Goal: Task Accomplishment & Management: Manage account settings

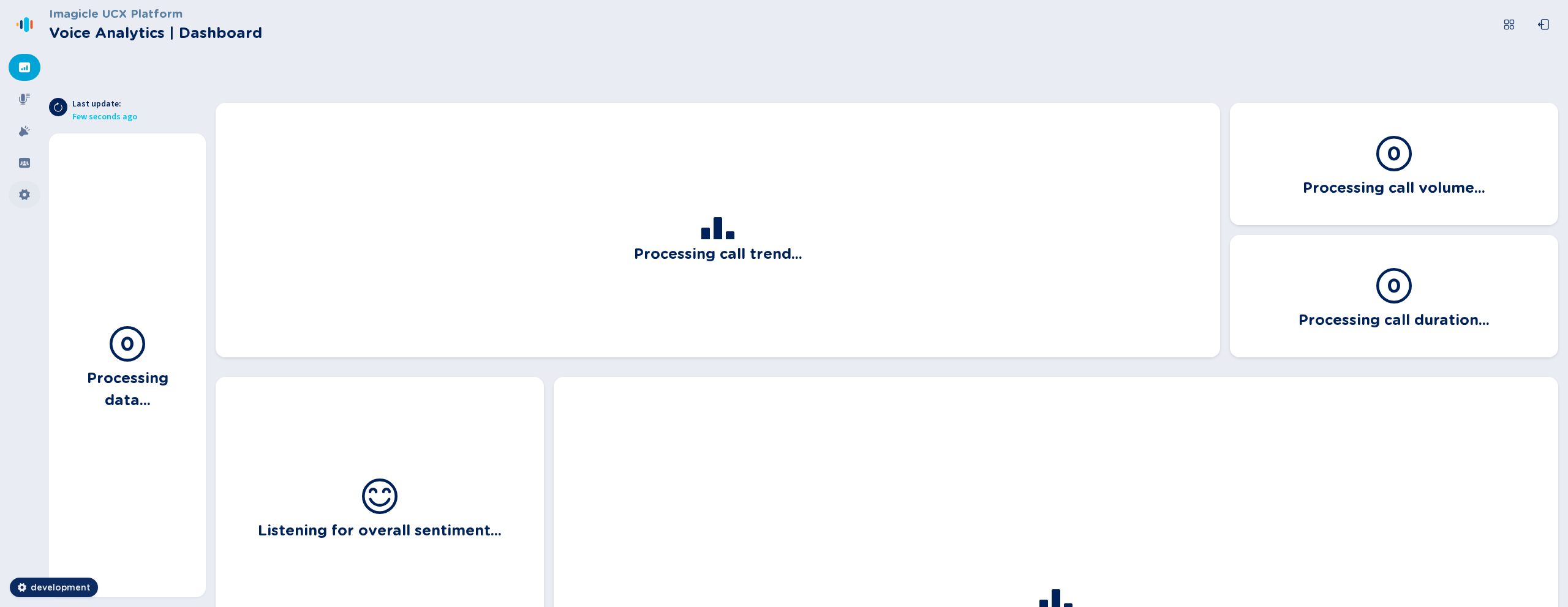
click at [31, 195] on div at bounding box center [24, 195] width 32 height 27
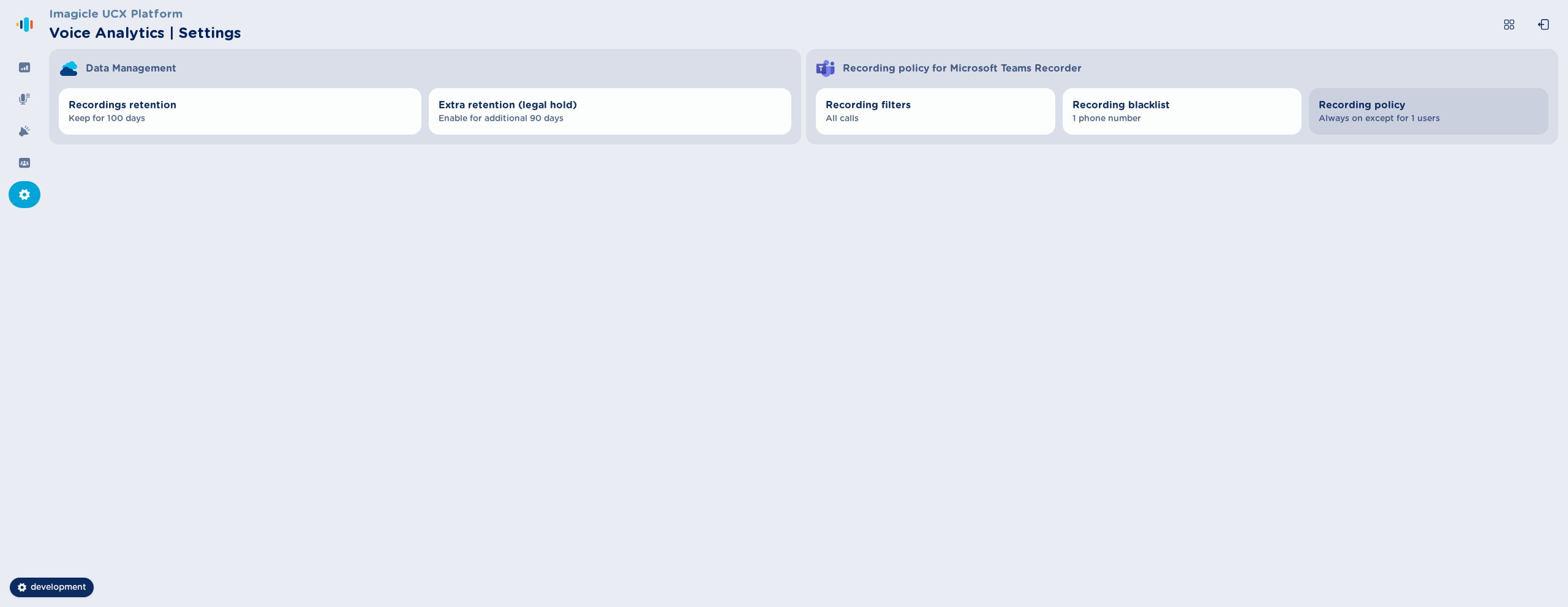
click at [1319, 101] on span "Recording policy" at bounding box center [1428, 105] width 220 height 15
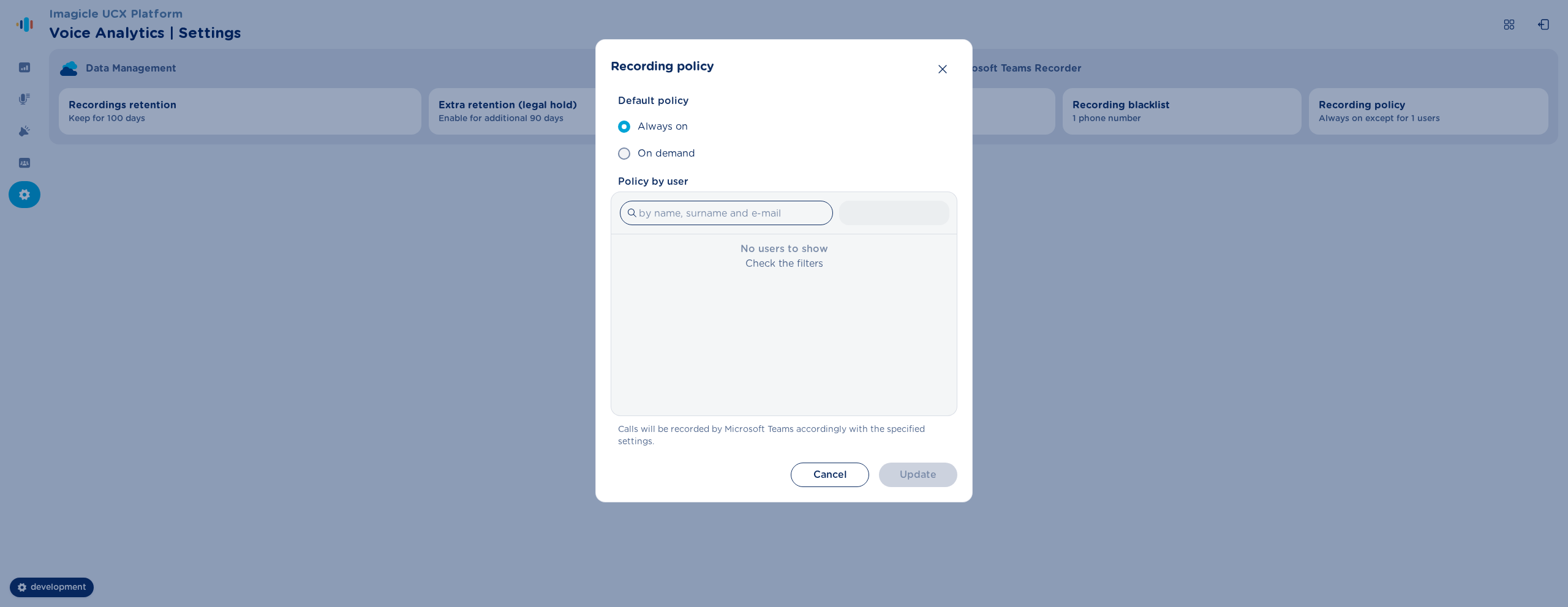
select select "OnDemand"
select select "AlwaysOn"
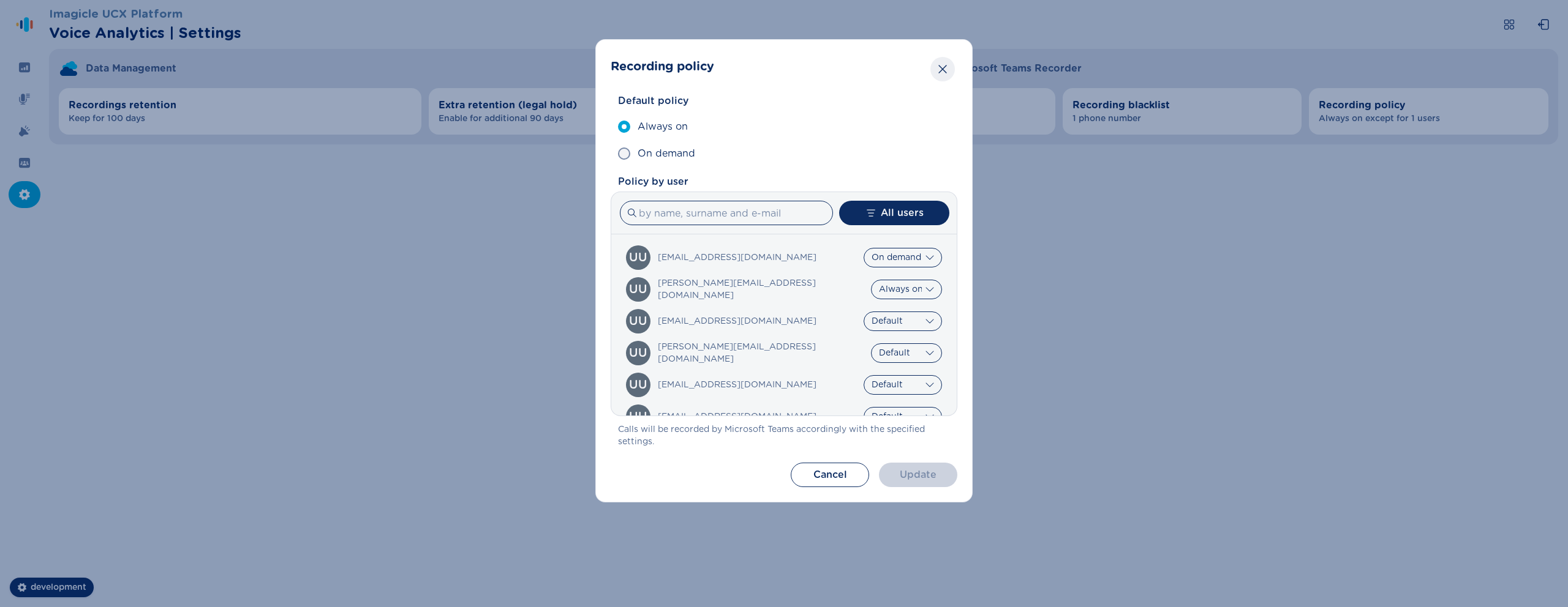
click at [949, 63] on button "Close" at bounding box center [942, 69] width 25 height 25
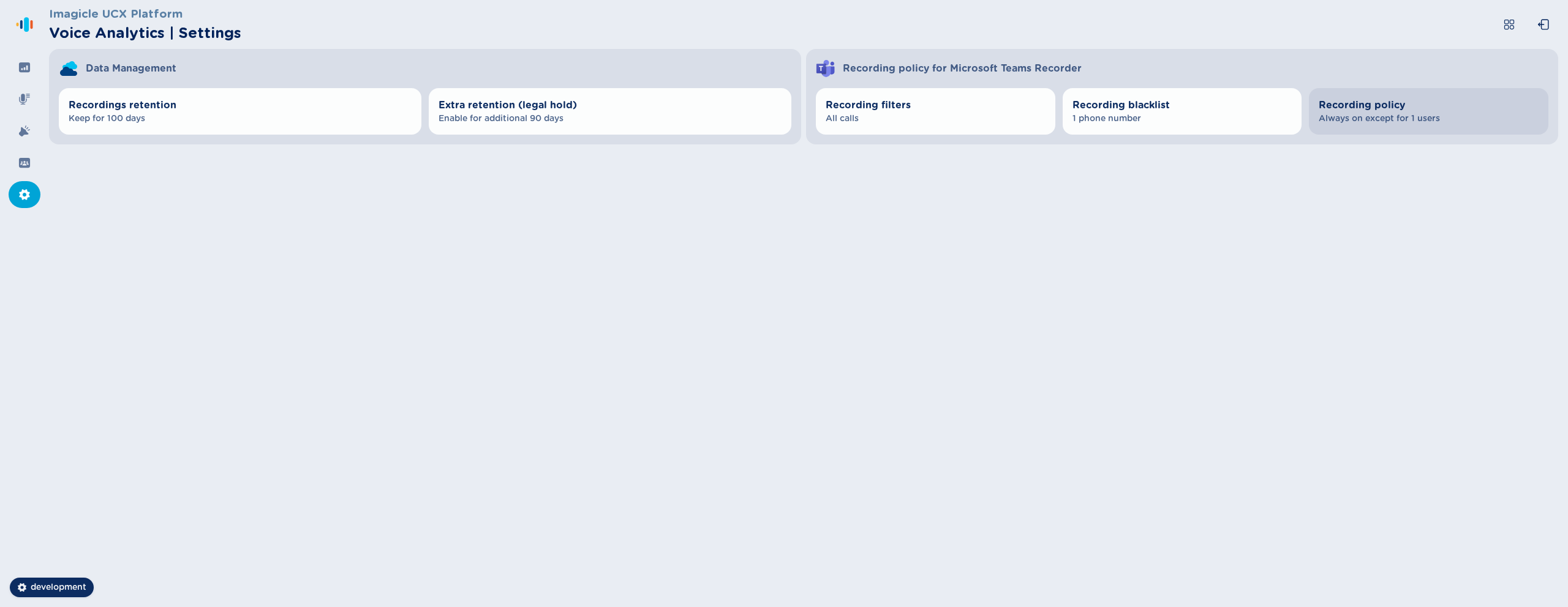
click at [1342, 103] on span "Recording policy" at bounding box center [1428, 105] width 220 height 15
select select "OnDemand"
select select "AlwaysOn"
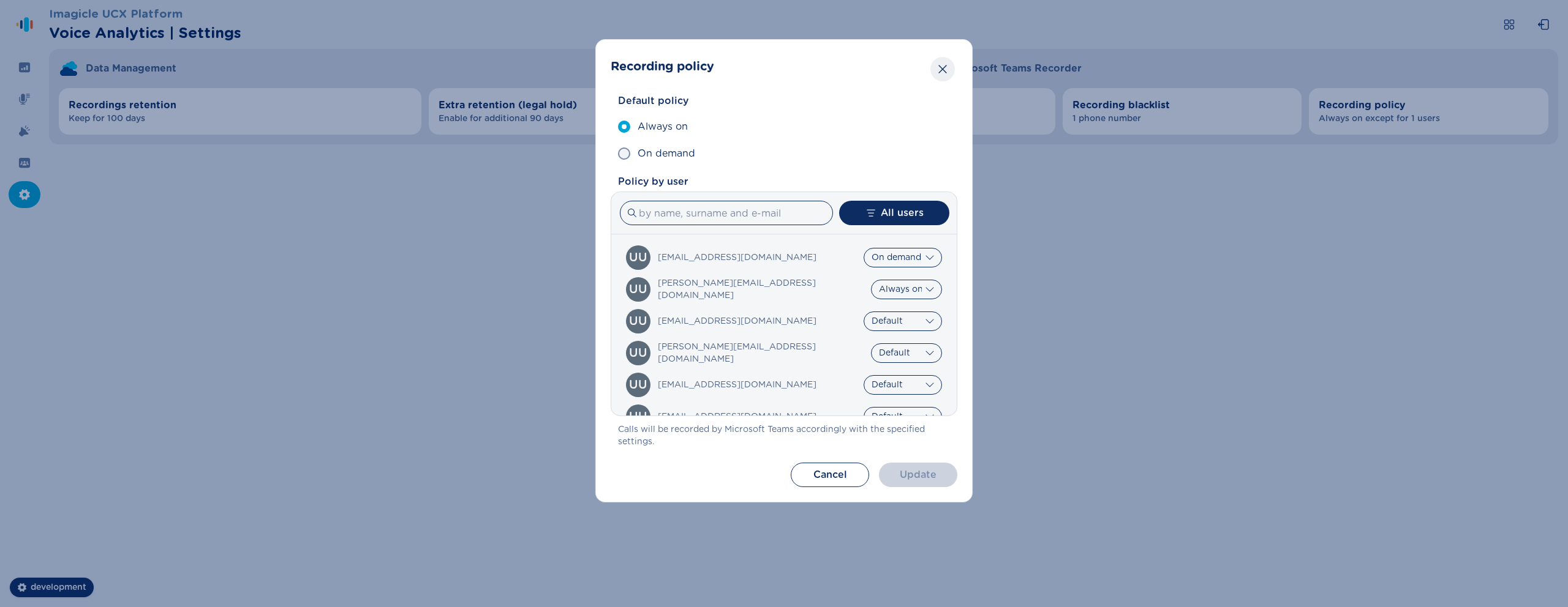
click at [946, 66] on icon "Close" at bounding box center [942, 68] width 12 height 12
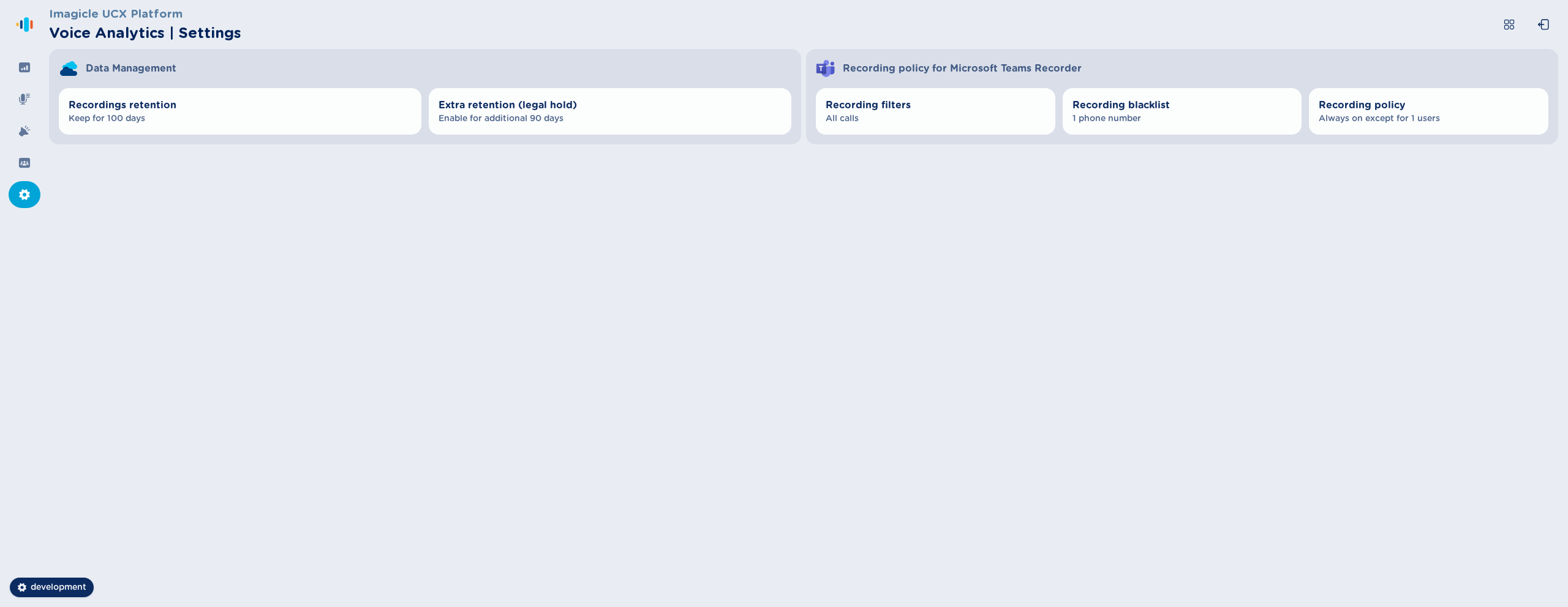
click at [949, 304] on div "Imagicle UCX Platform Voice Analytics | Settings Data Management Recordings ret…" at bounding box center [808, 304] width 1519 height 607
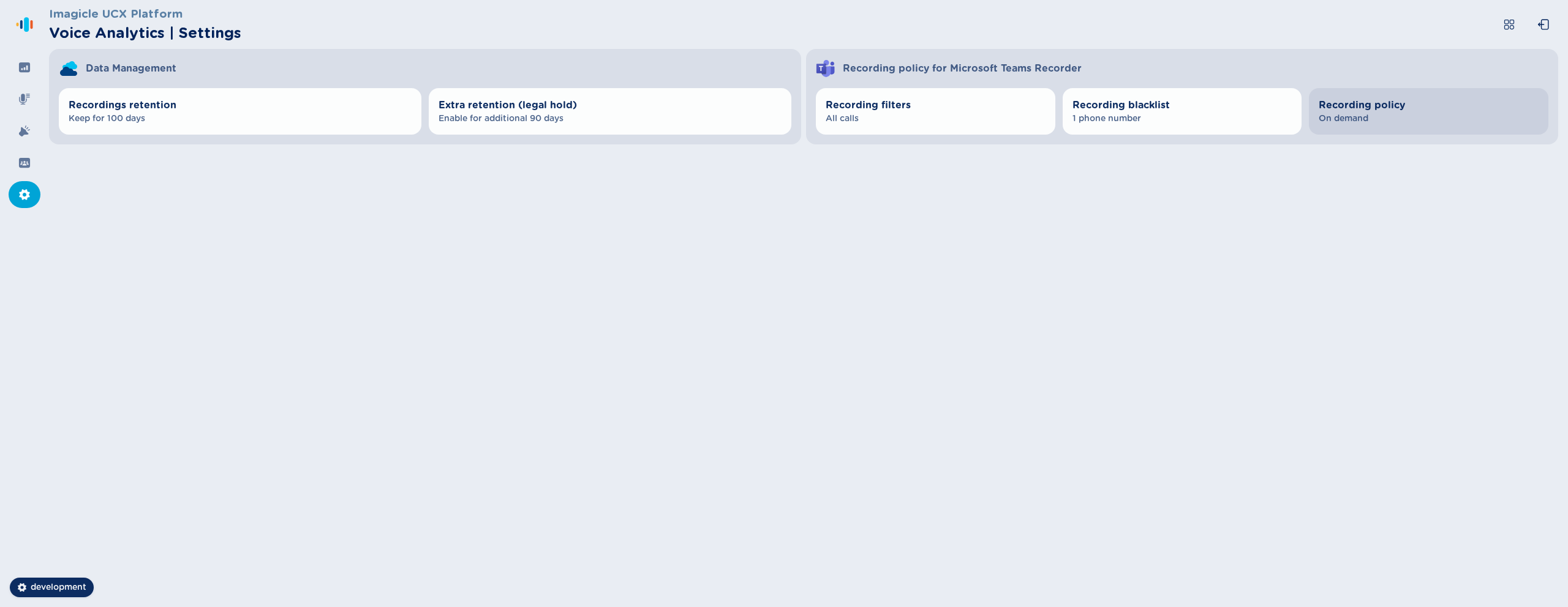
click at [1378, 98] on span "Recording policy" at bounding box center [1428, 105] width 220 height 15
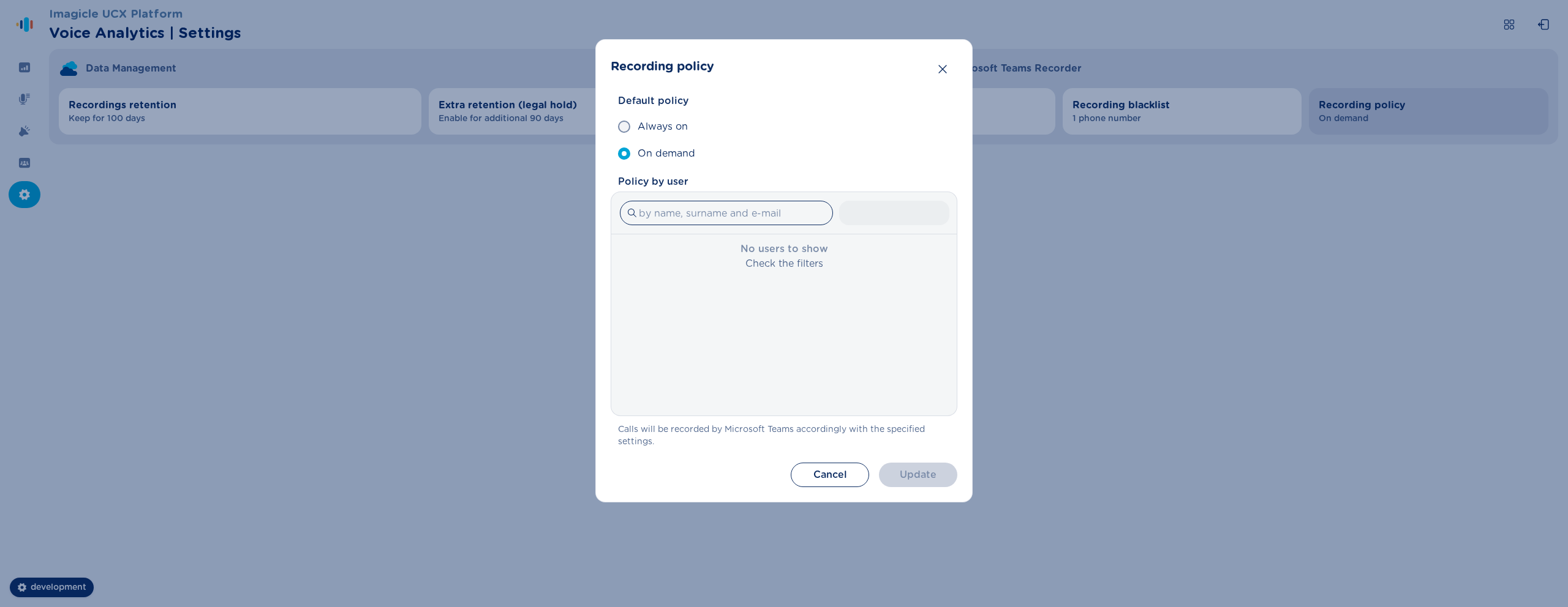
select select "OnDemand"
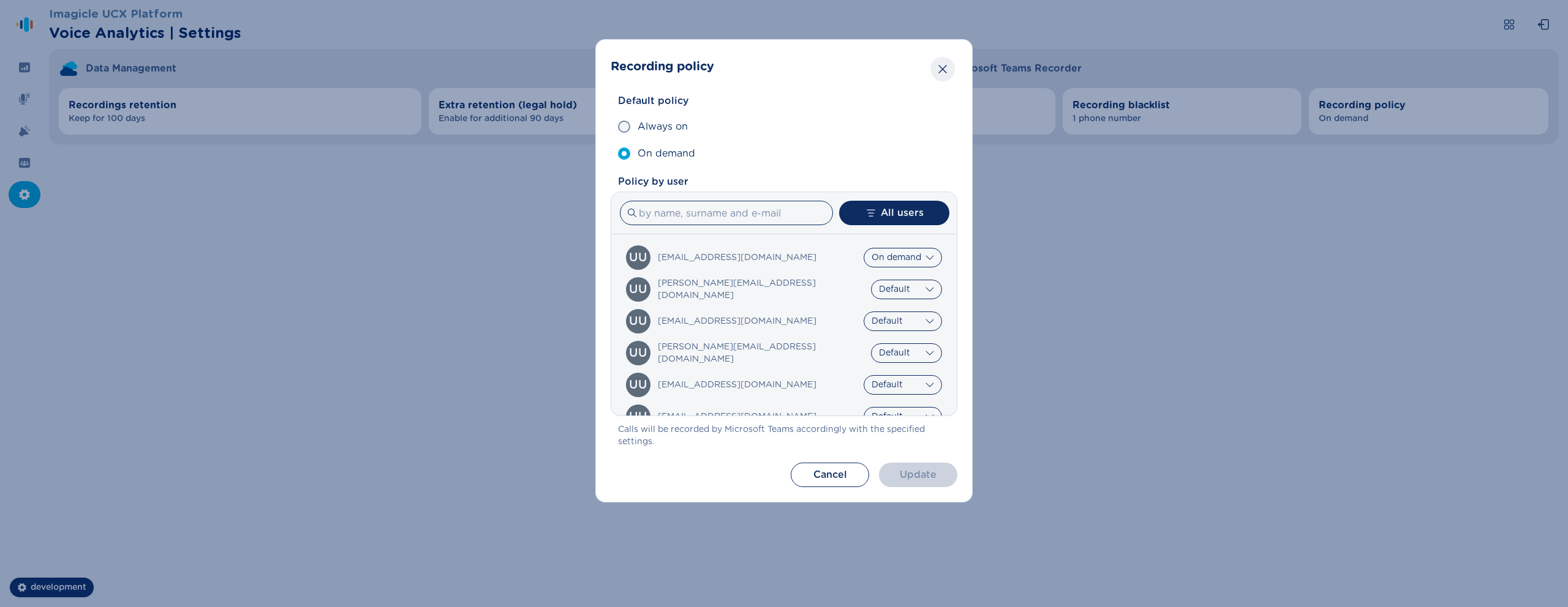
click at [944, 71] on icon "Close" at bounding box center [942, 69] width 8 height 8
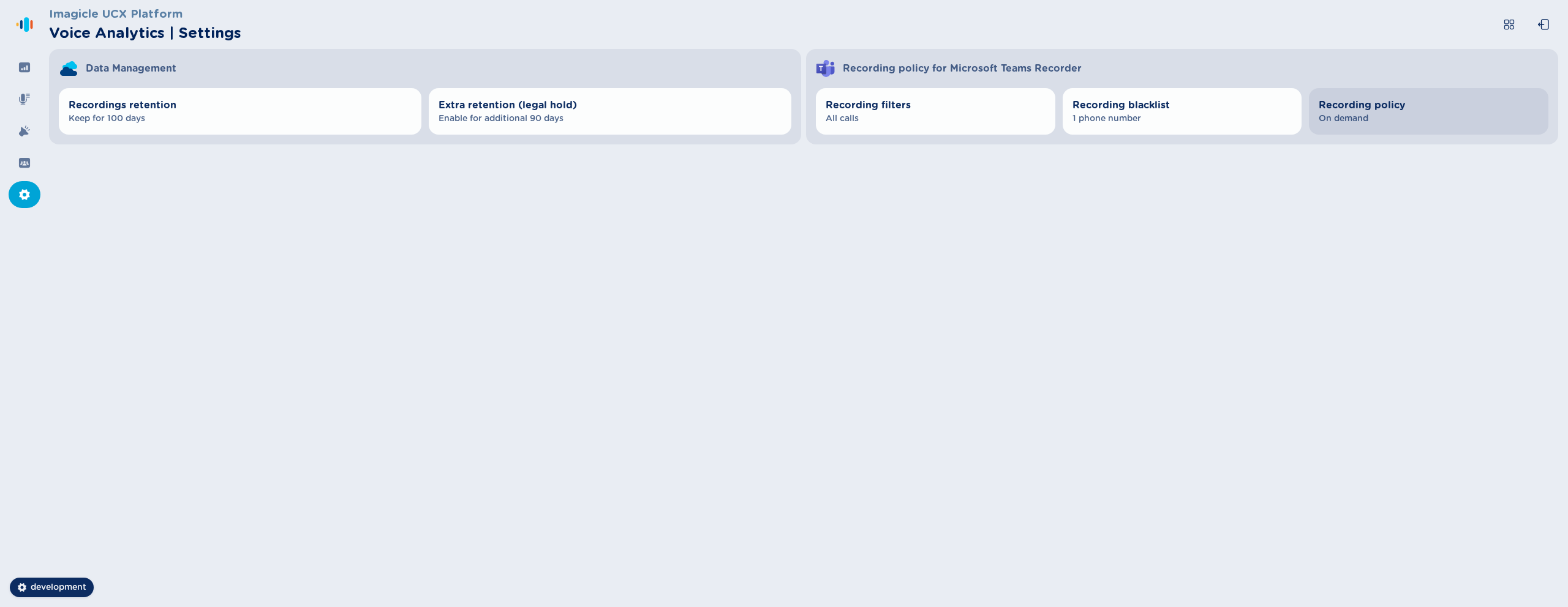
click at [1367, 107] on span "Recording policy" at bounding box center [1428, 105] width 220 height 15
select select "OnDemand"
click at [1360, 119] on span "On demand" at bounding box center [1428, 119] width 220 height 12
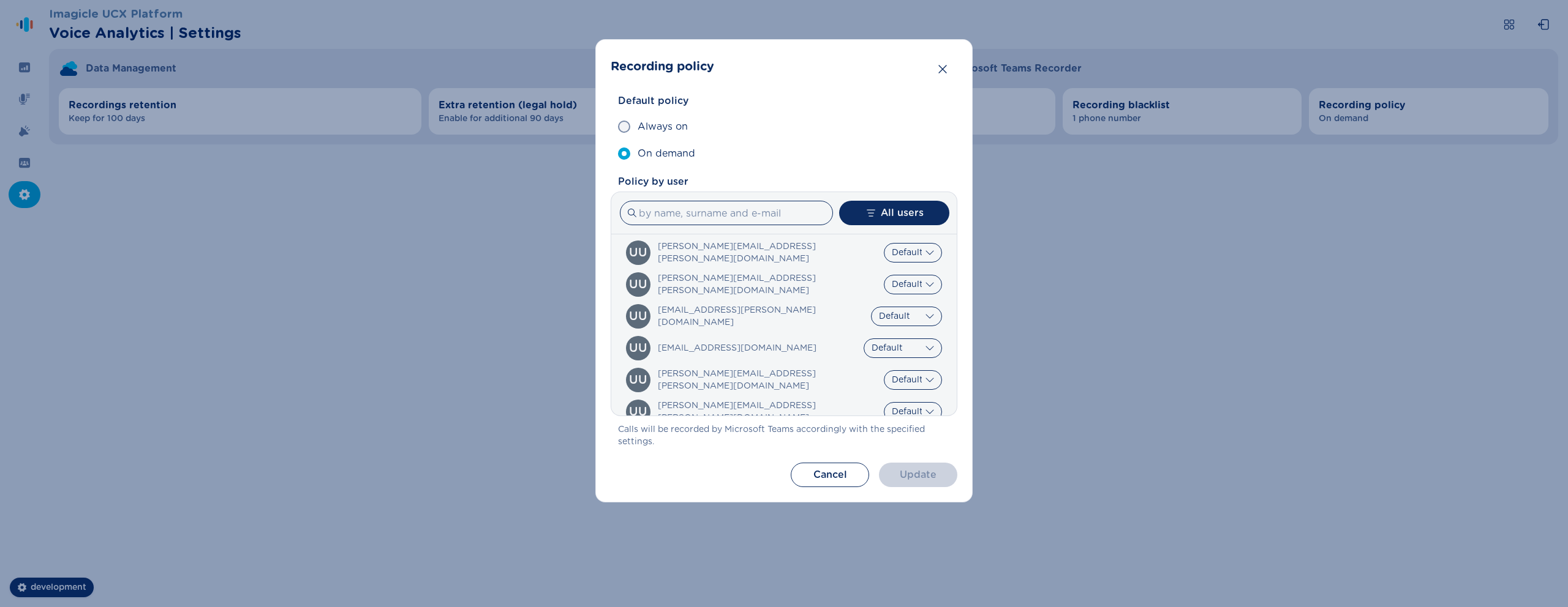
scroll to position [239, 0]
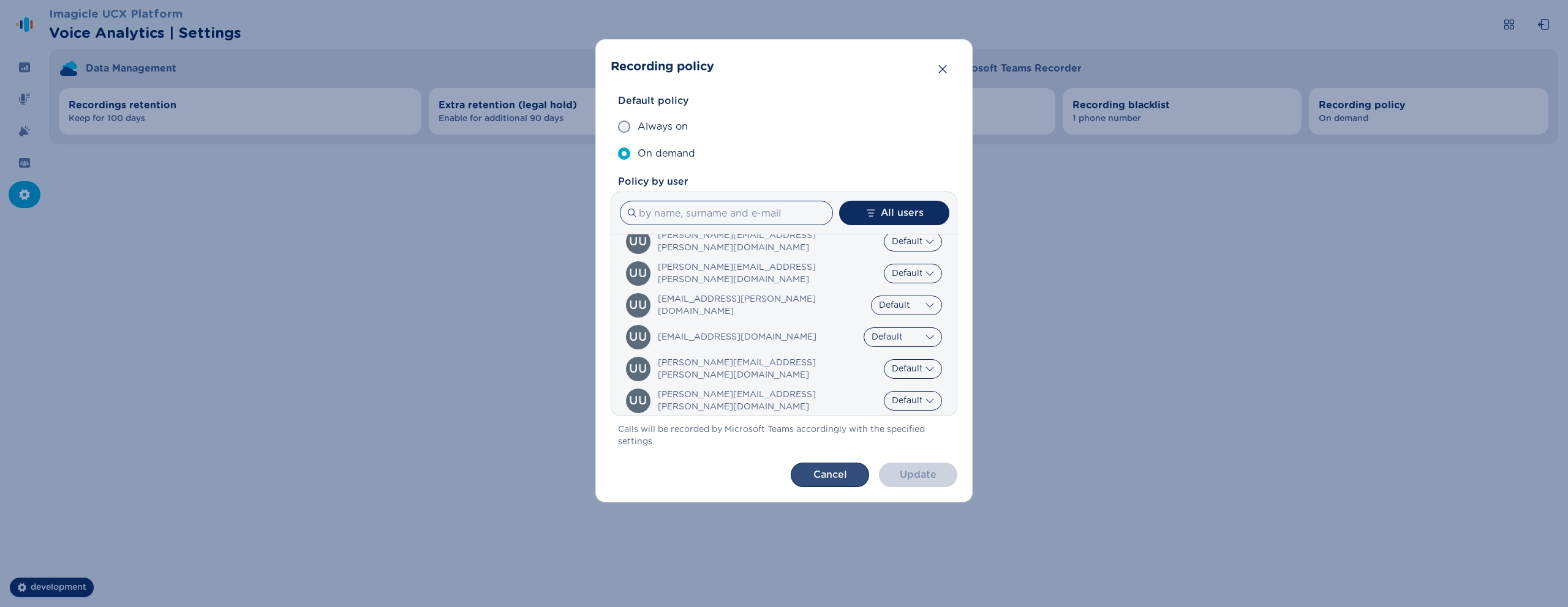
click at [818, 478] on button "Cancel" at bounding box center [830, 475] width 78 height 25
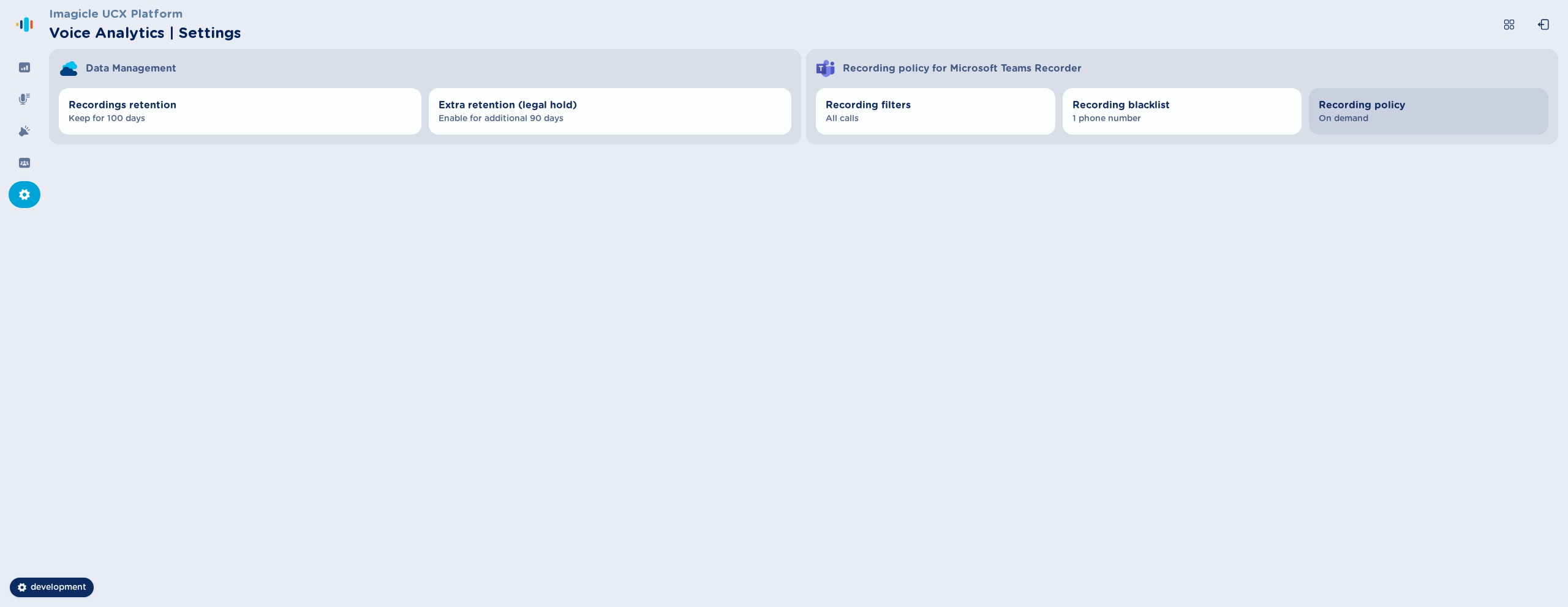
click at [1406, 111] on span "Recording policy" at bounding box center [1428, 105] width 220 height 15
click at [1454, 105] on span "Recording policy" at bounding box center [1428, 105] width 220 height 15
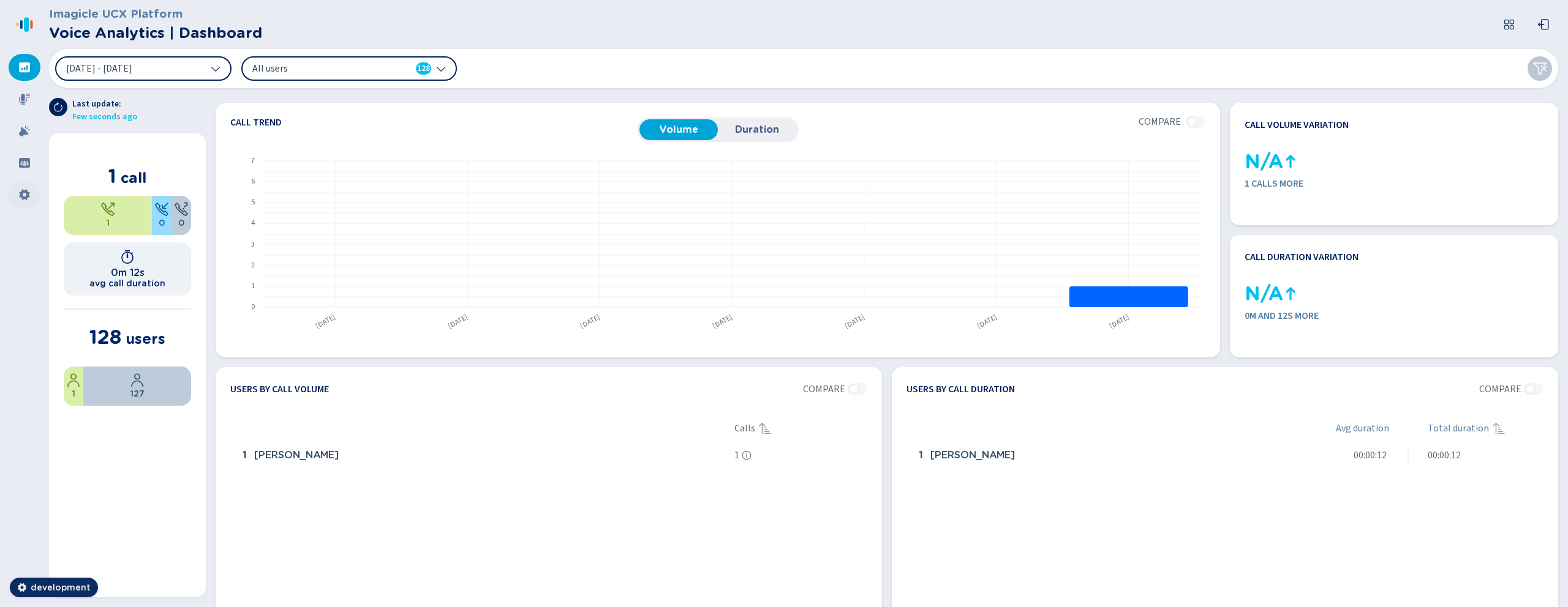
click at [29, 185] on div at bounding box center [24, 195] width 32 height 27
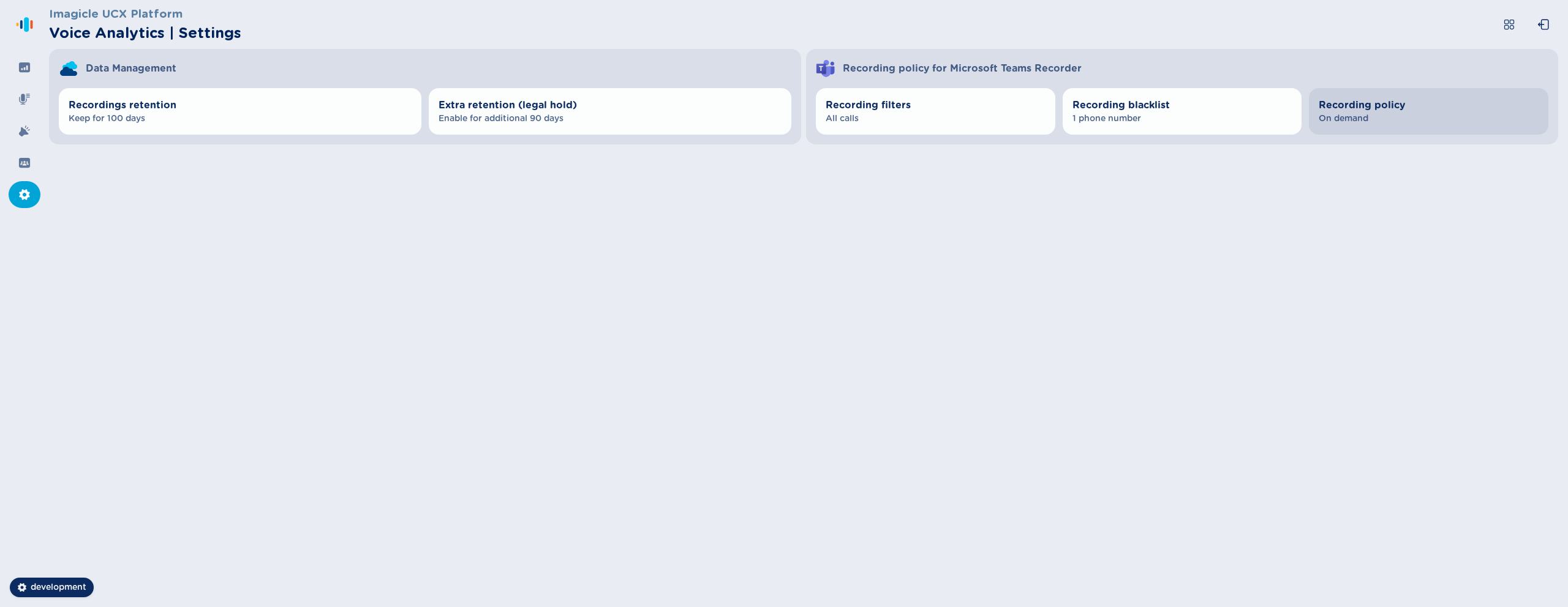
click at [1339, 125] on button "Recording policy On demand" at bounding box center [1428, 112] width 239 height 47
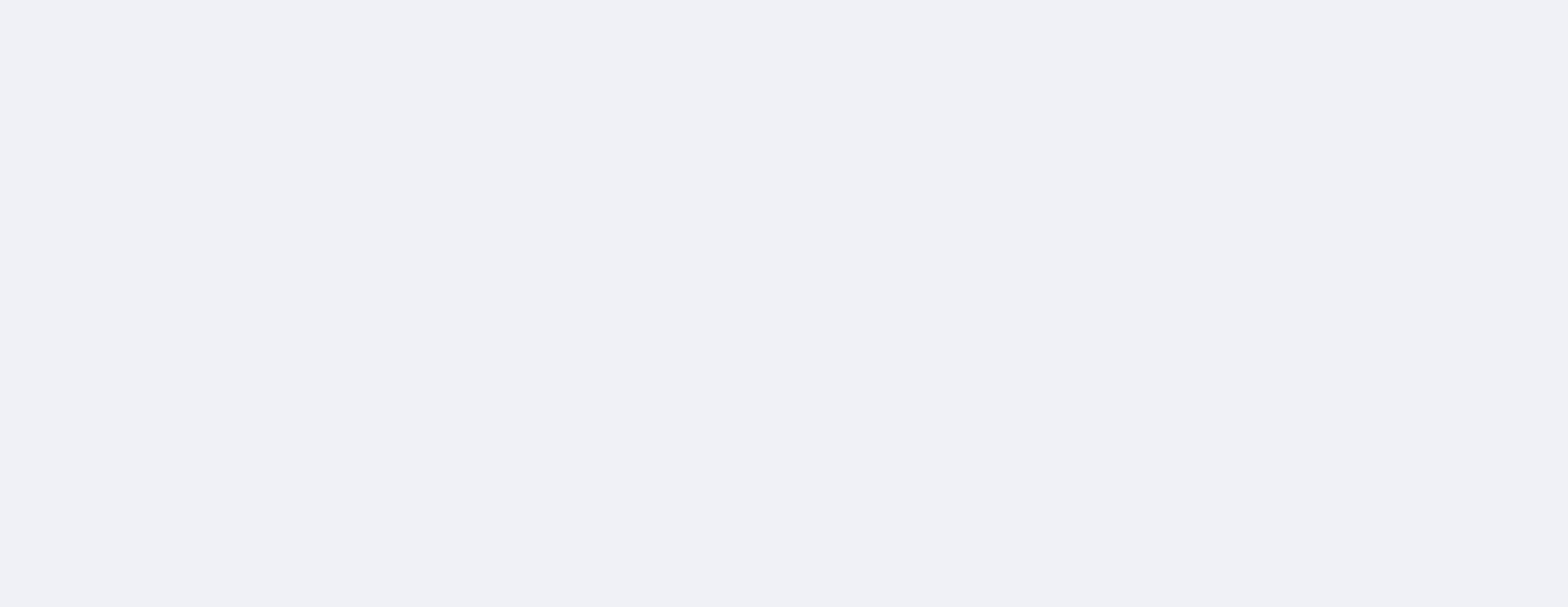
click at [807, 179] on div at bounding box center [784, 304] width 1568 height 607
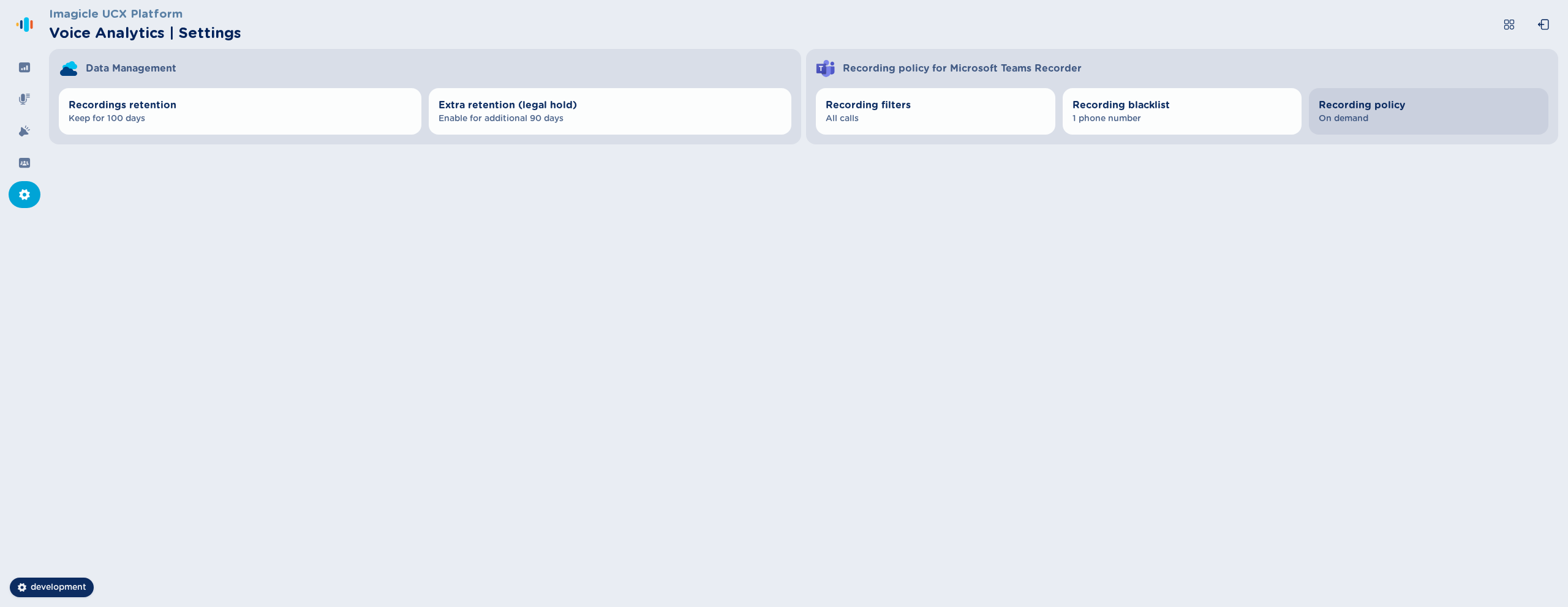
click at [1379, 109] on span "Recording policy" at bounding box center [1428, 105] width 220 height 15
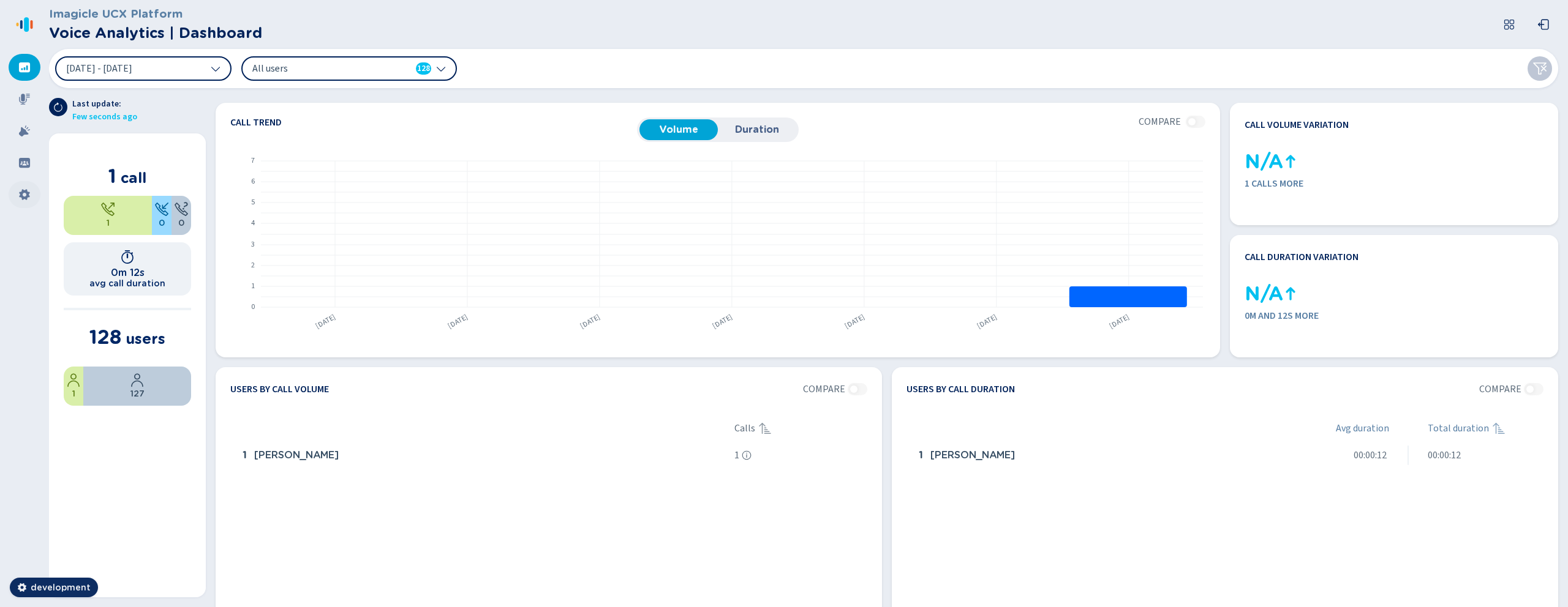
click at [31, 190] on div at bounding box center [24, 195] width 32 height 27
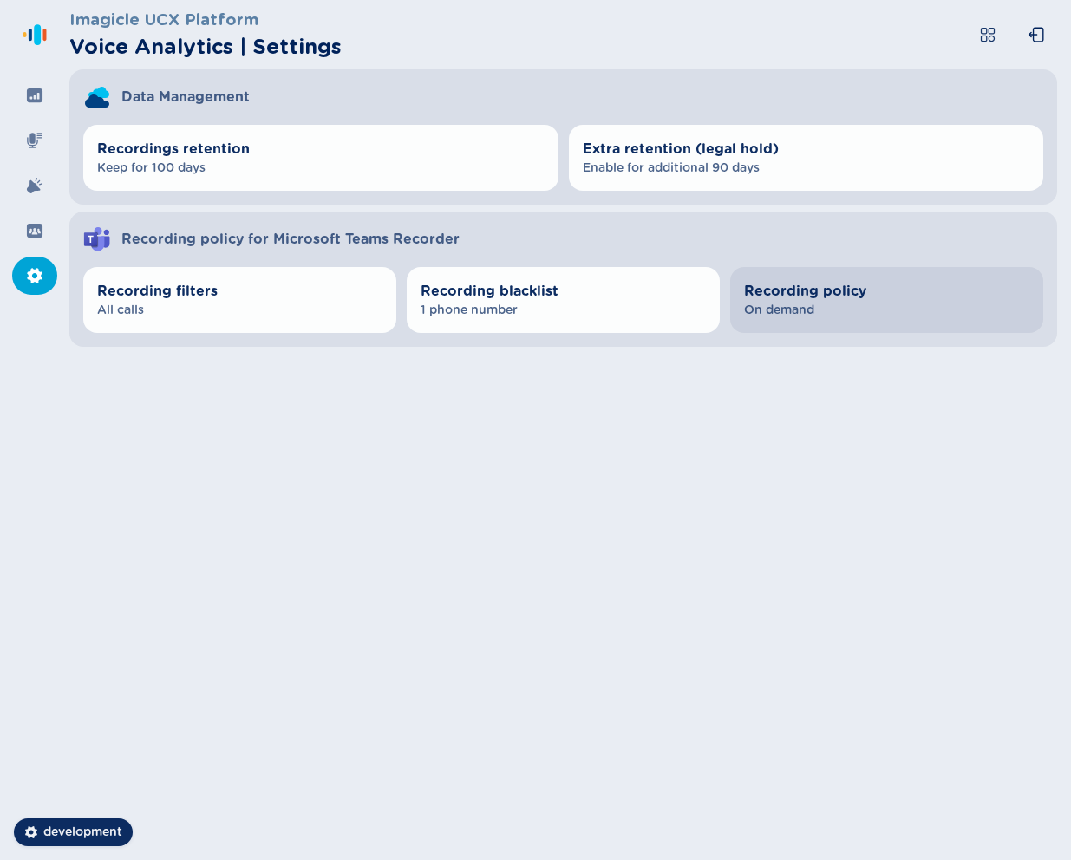
click at [791, 305] on span "On demand" at bounding box center [886, 310] width 285 height 17
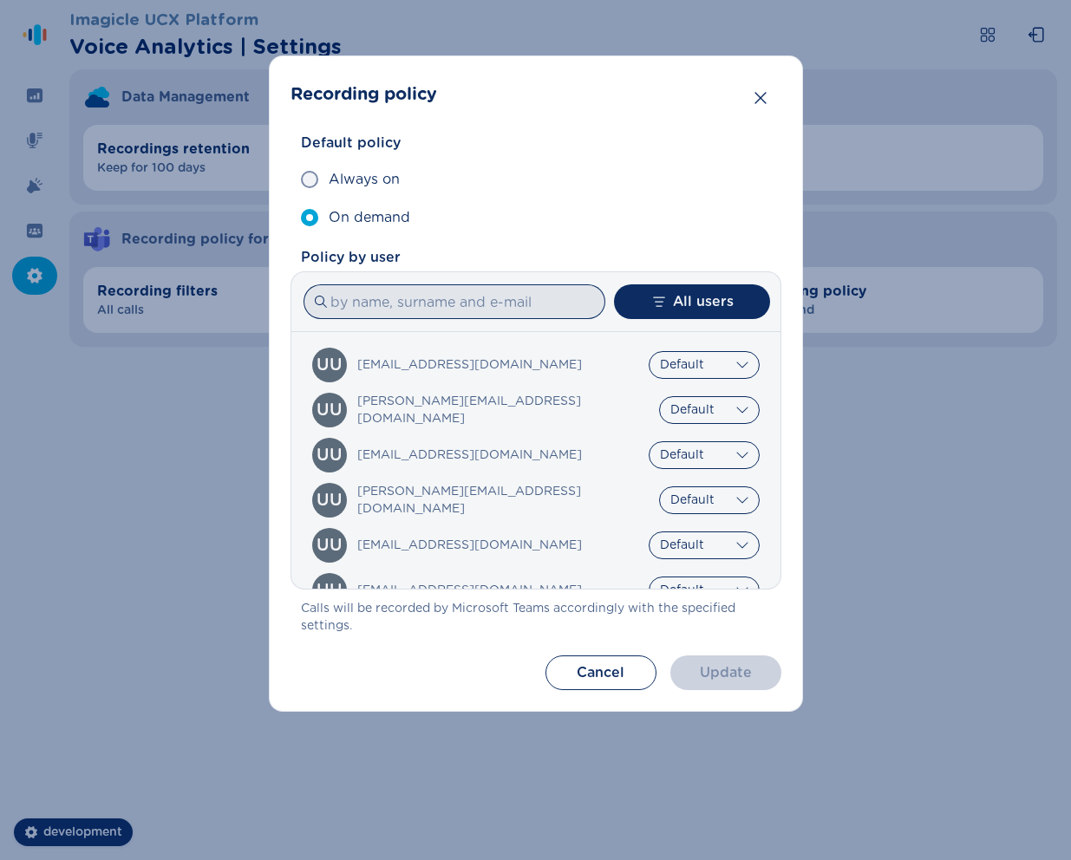
click at [356, 310] on input at bounding box center [455, 301] width 302 height 35
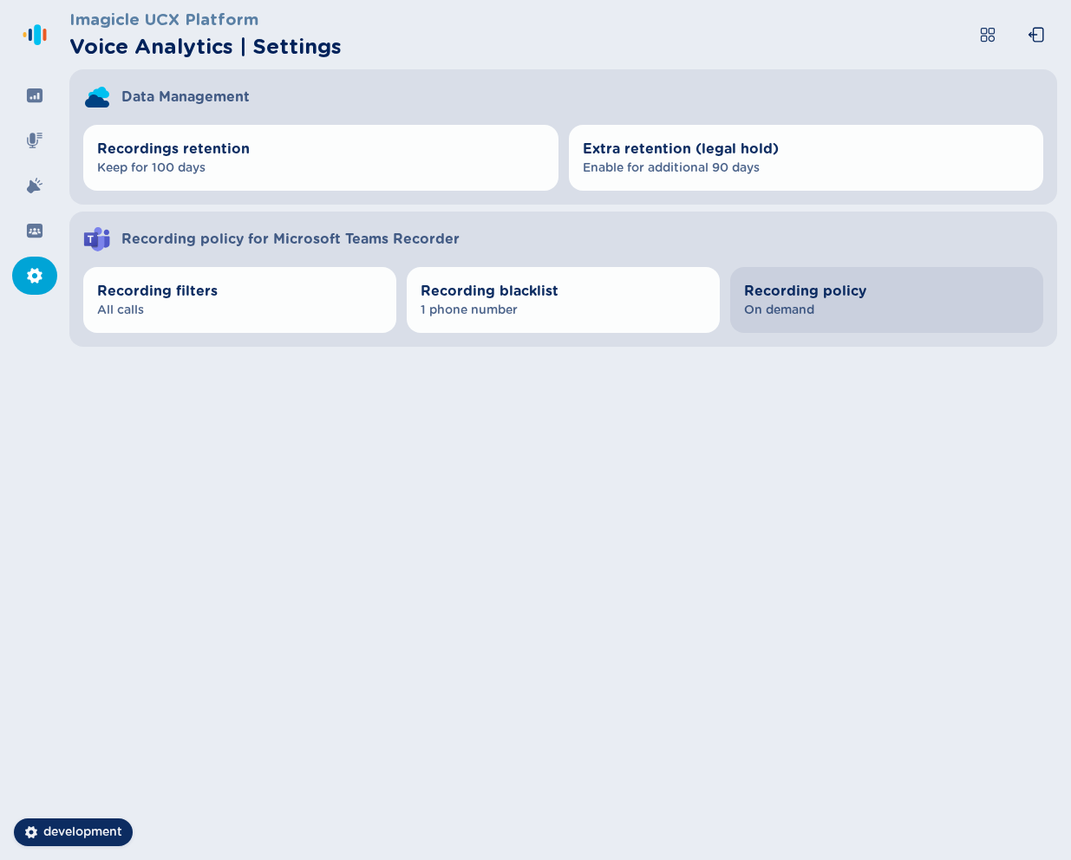
click at [788, 310] on span "On demand" at bounding box center [886, 310] width 285 height 17
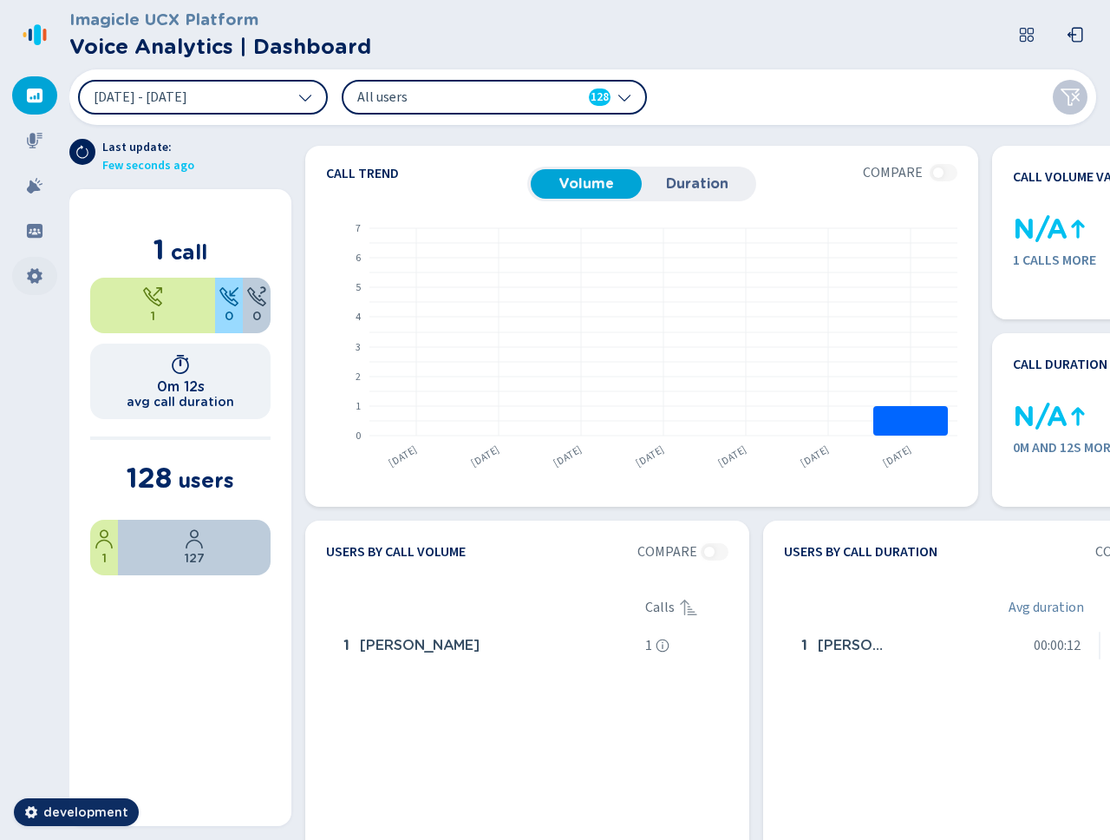
click at [36, 267] on icon at bounding box center [34, 275] width 17 height 17
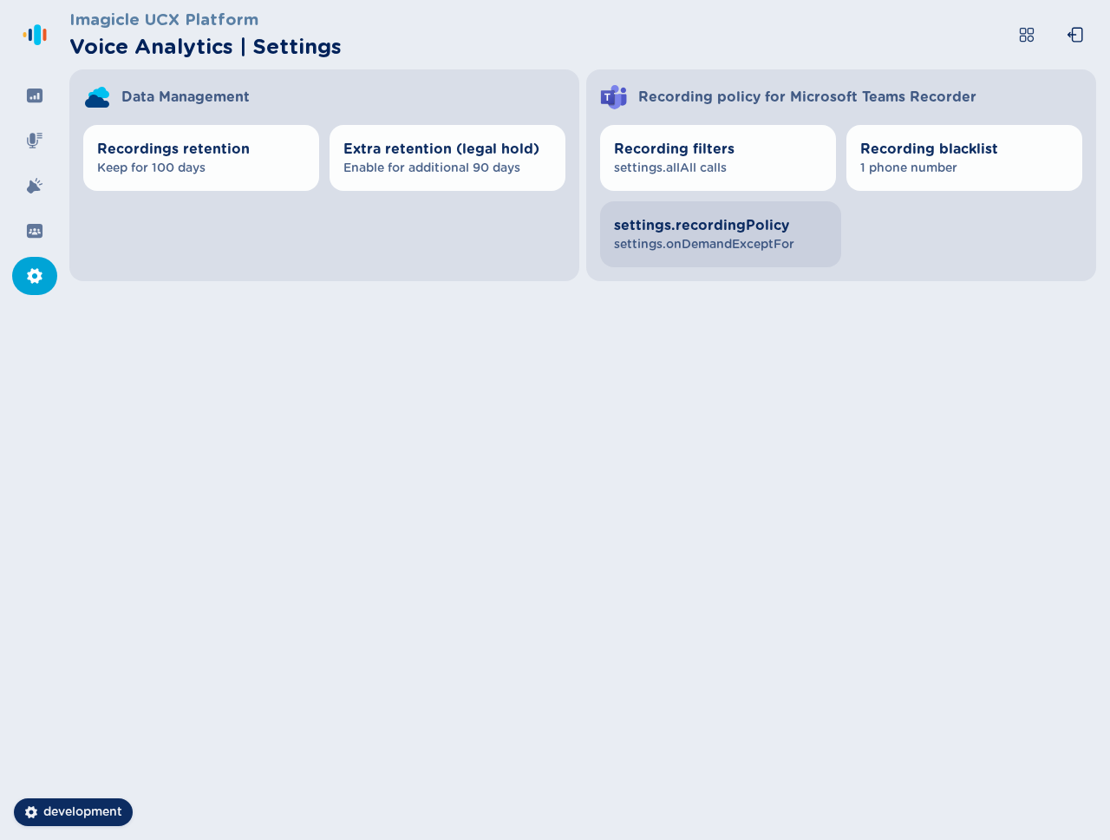
click at [758, 257] on button "settings.recordingPolicy settings.onDemandExceptFor" at bounding box center [720, 234] width 241 height 66
select select "AlwaysOn"
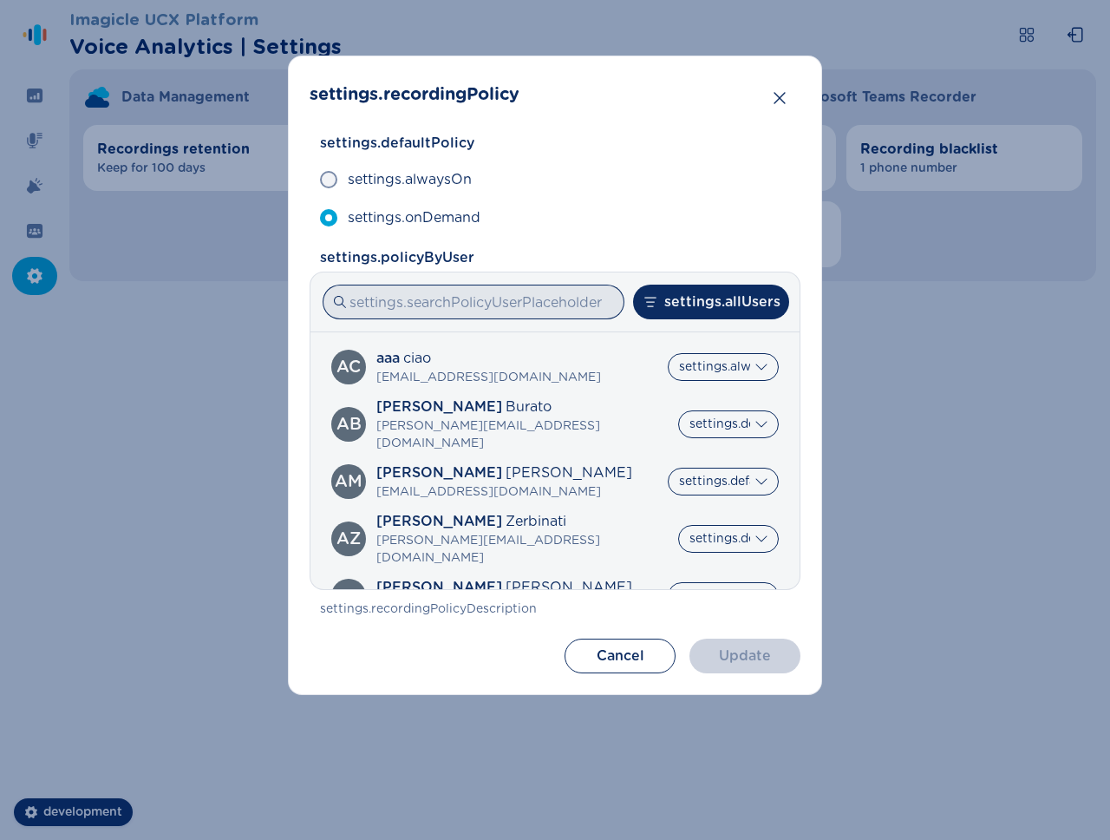
click at [569, 303] on input at bounding box center [474, 301] width 302 height 35
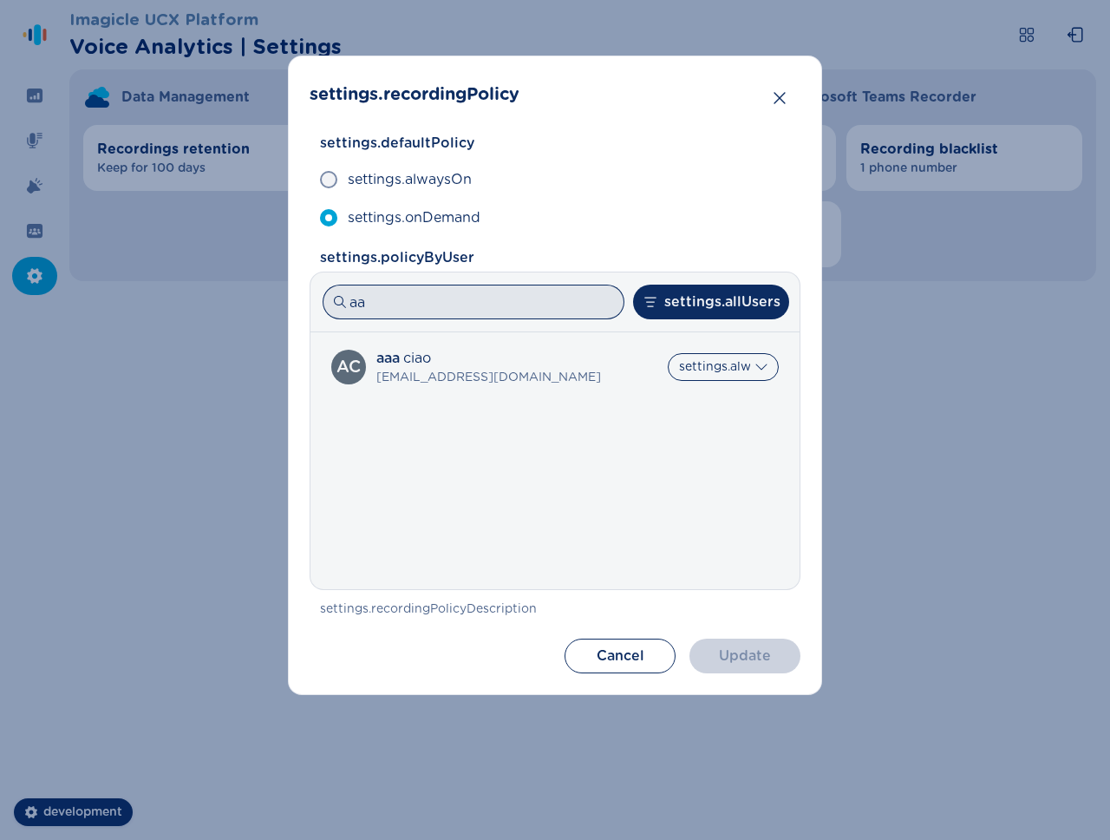
type input "a"
select select "AlwaysOn"
type input "al"
select select "AlwaysOn"
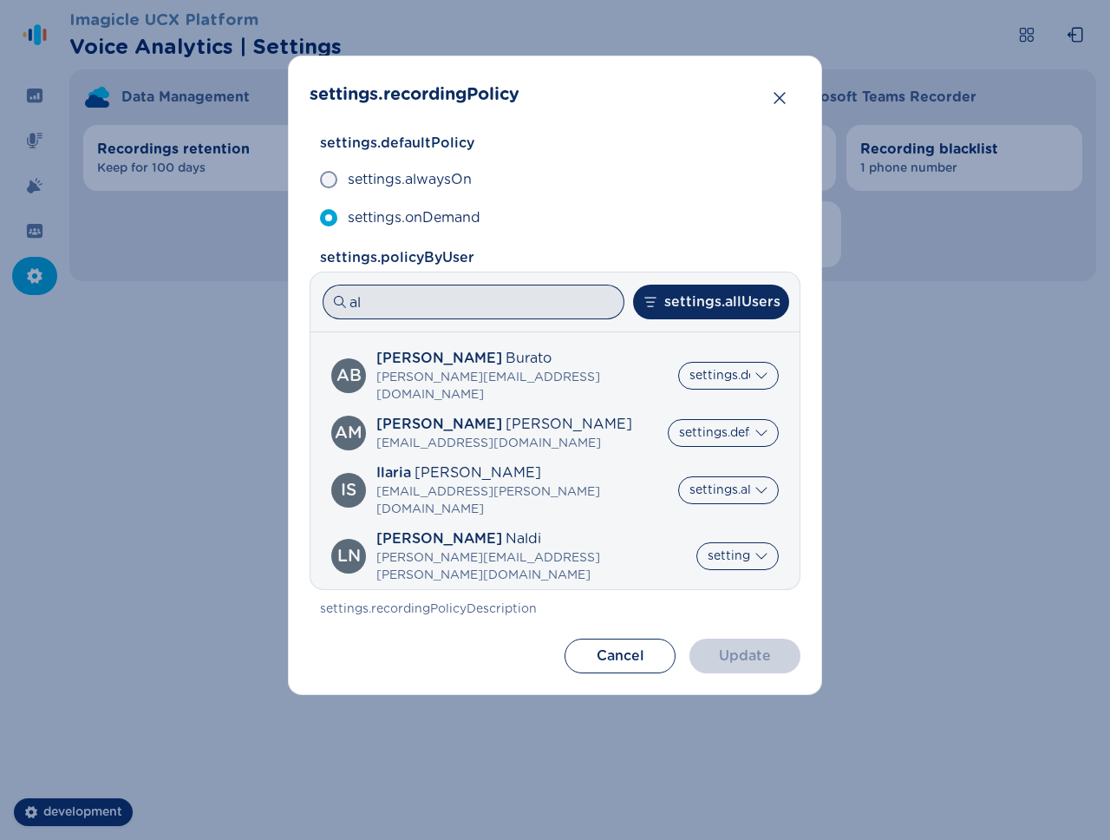
type input "a"
select select "AlwaysOn"
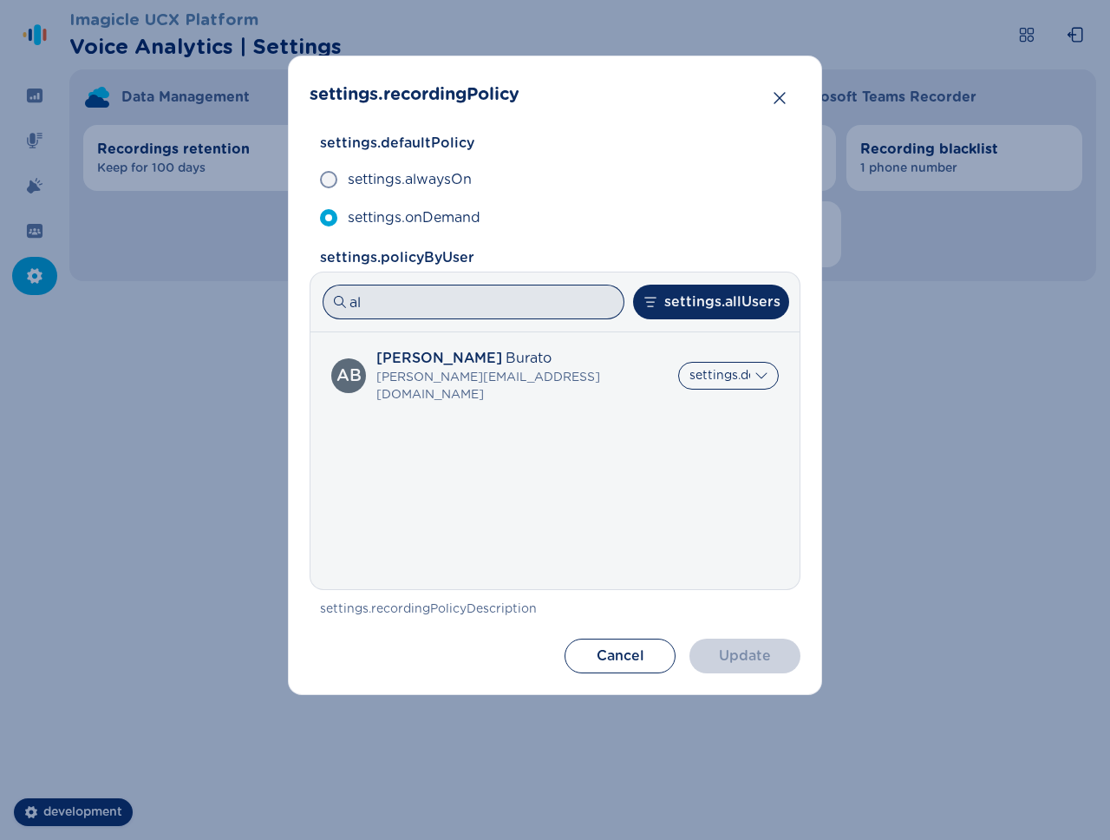
type input "a"
select select "AlwaysOn"
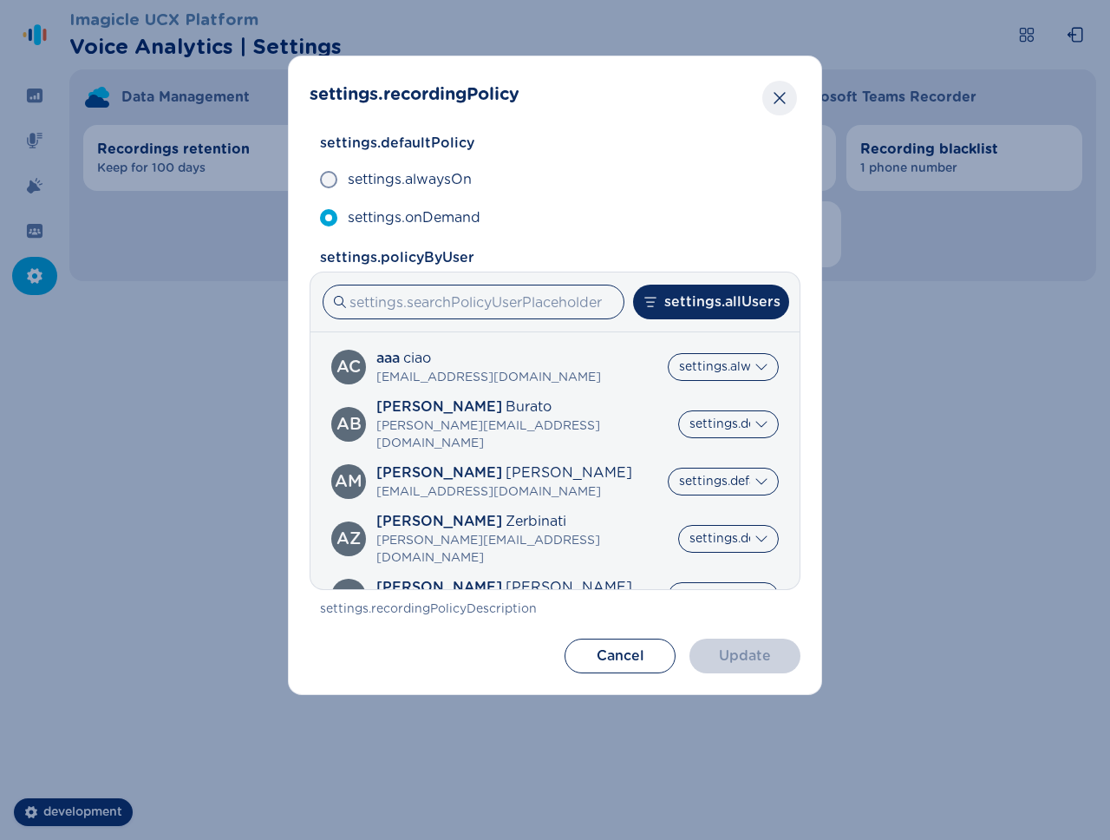
click at [778, 96] on icon "Close" at bounding box center [779, 98] width 11 height 12
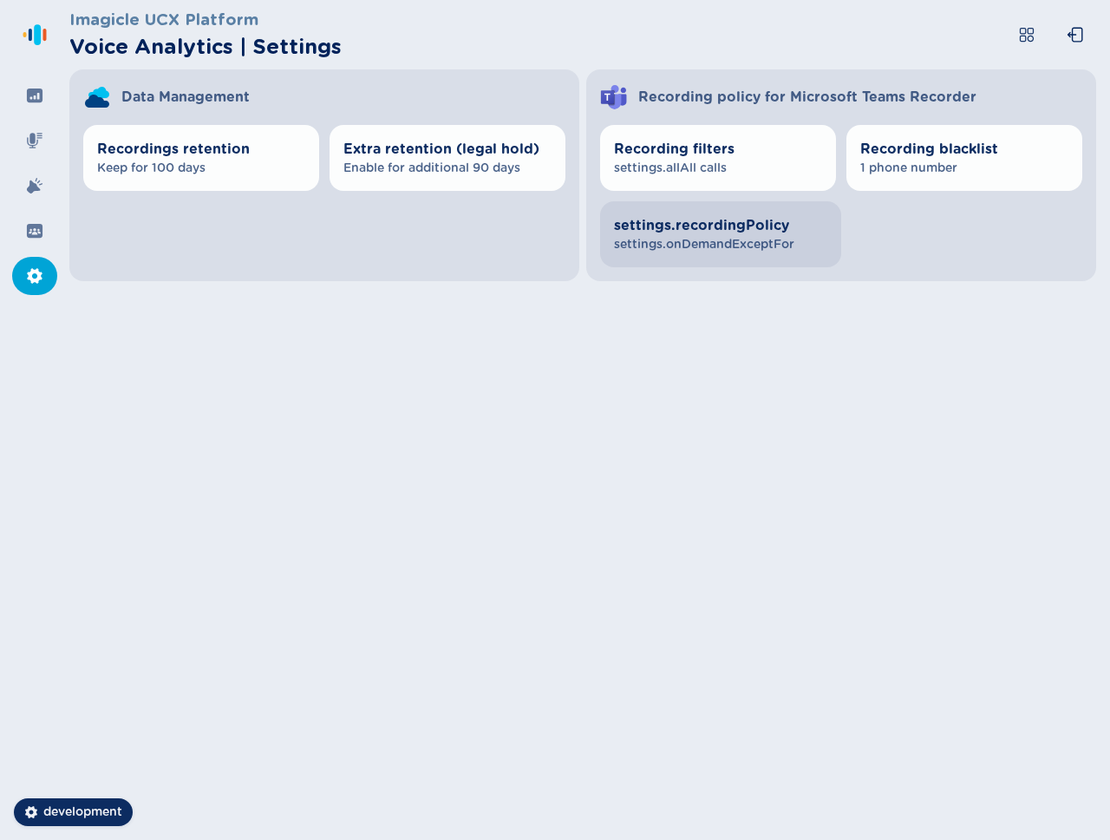
click at [729, 239] on span "settings.onDemandExceptFor" at bounding box center [720, 244] width 213 height 17
select select "AlwaysOn"
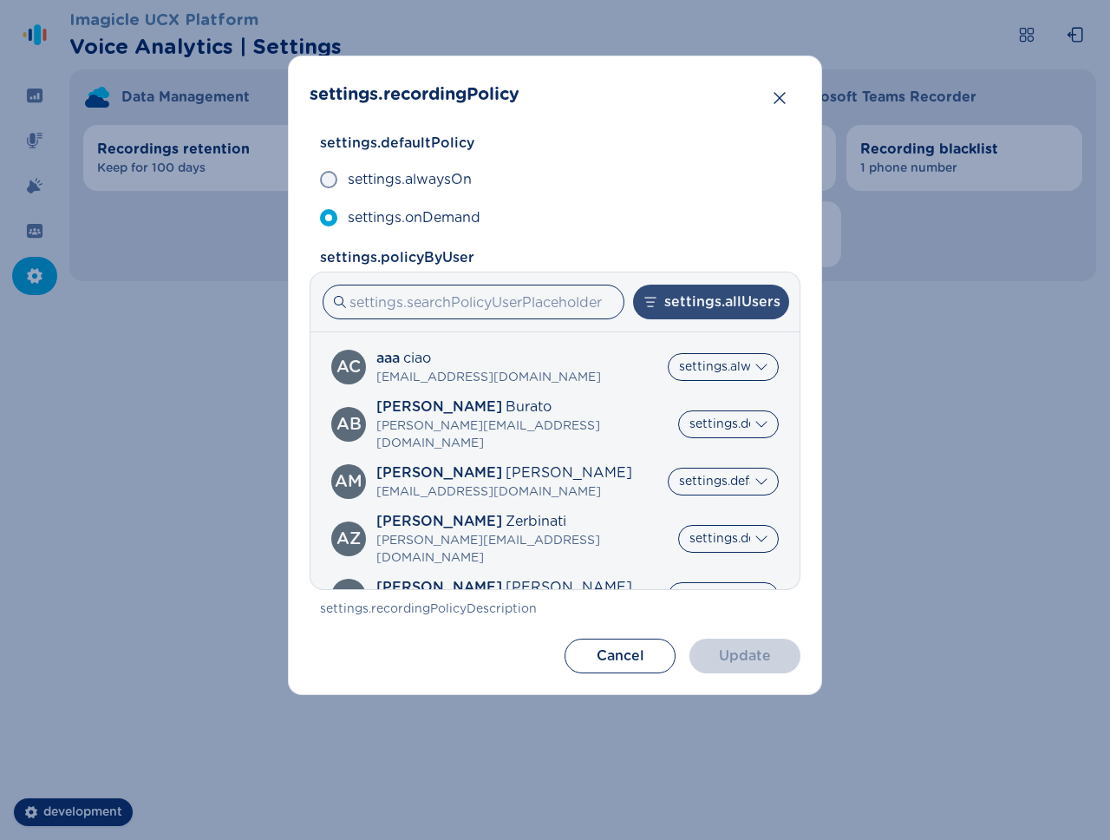
click at [705, 310] on button "settings.allUsers" at bounding box center [711, 301] width 156 height 35
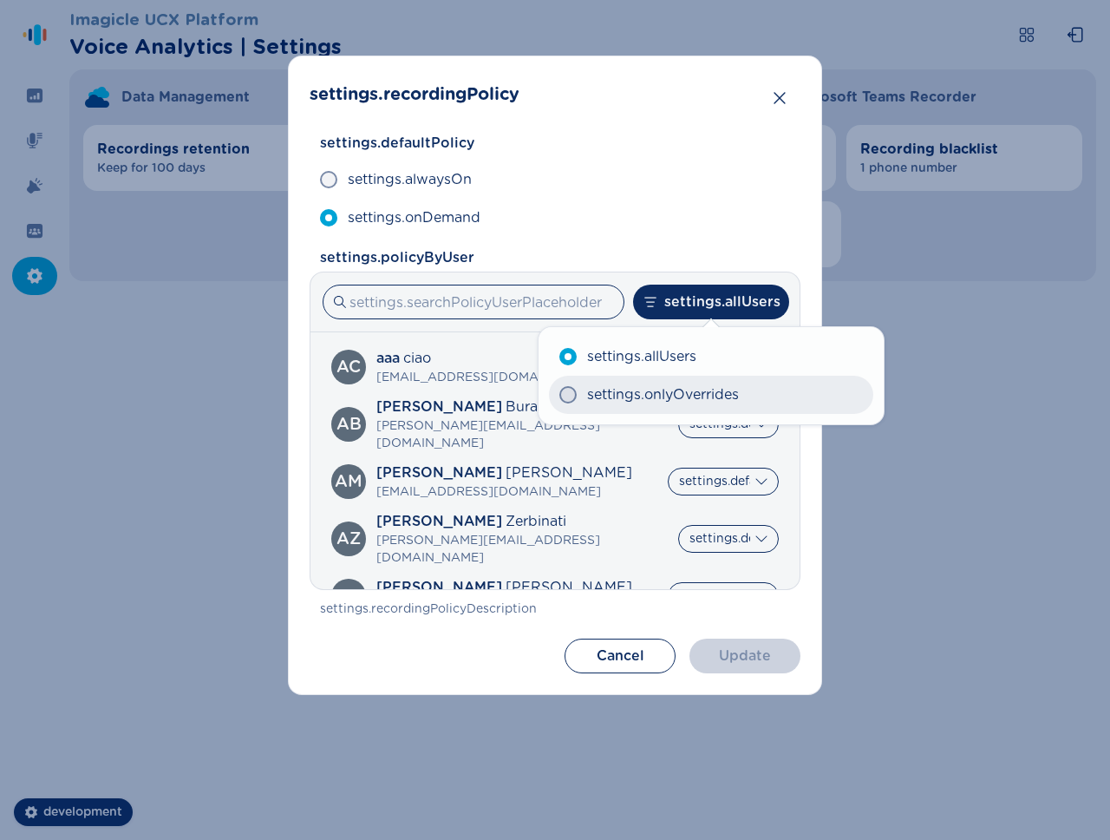
click at [668, 389] on span "settings.onlyOverrides" at bounding box center [663, 394] width 152 height 21
click at [559, 395] on input "settings.onlyOverrides" at bounding box center [559, 395] width 1 height 1
radio input "true"
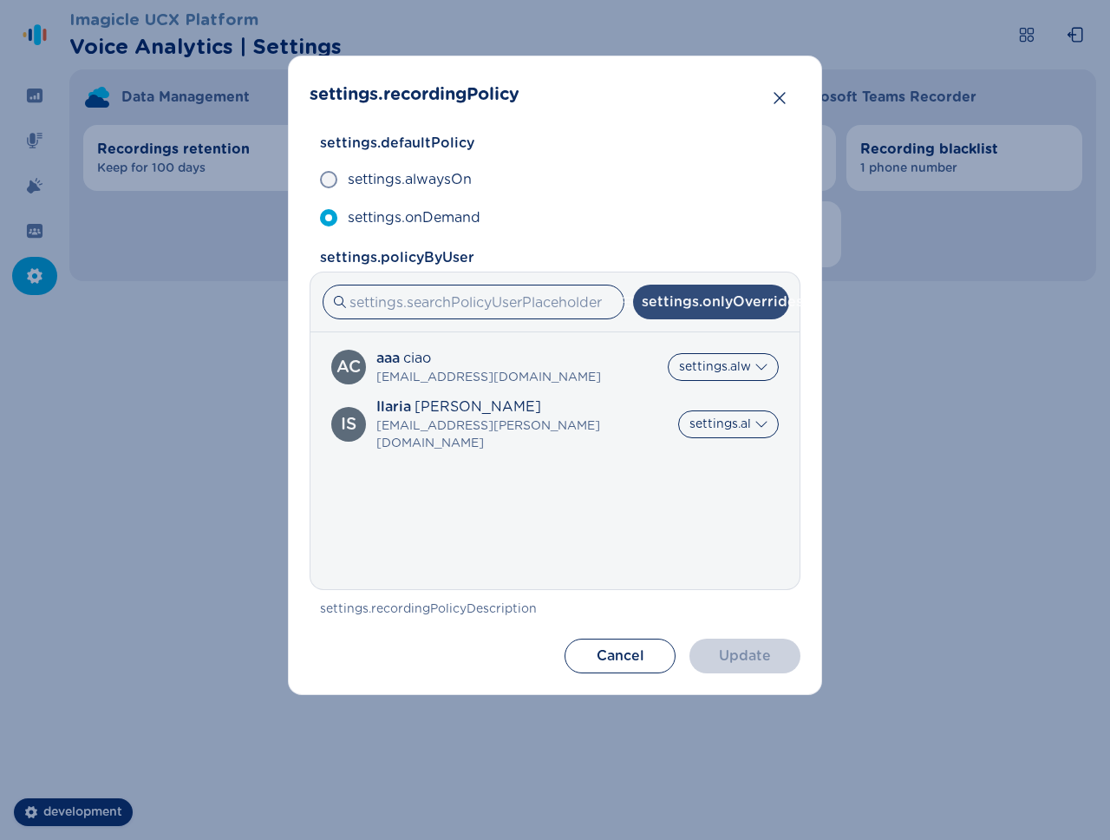
click at [695, 317] on button "settings.onlyOverrides" at bounding box center [711, 301] width 156 height 35
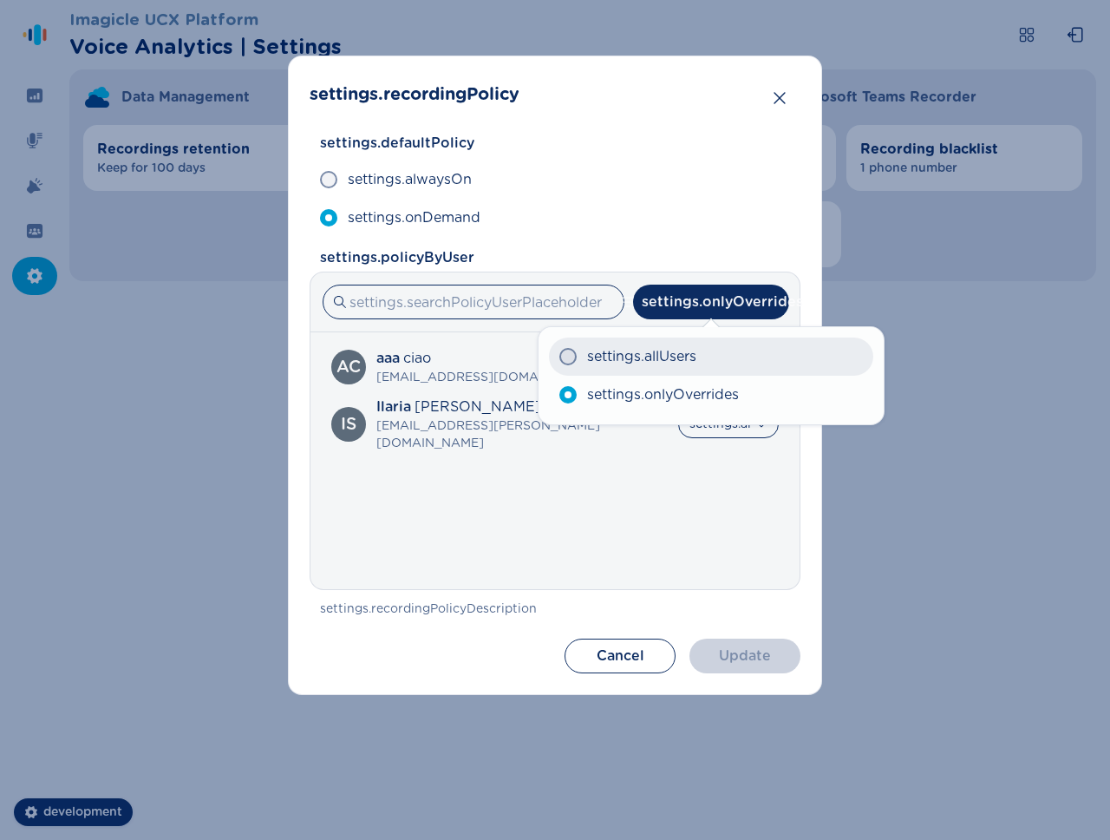
click at [697, 339] on label "settings.allUsers" at bounding box center [711, 356] width 324 height 38
click at [559, 356] on input "settings.allUsers" at bounding box center [559, 356] width 1 height 1
radio input "true"
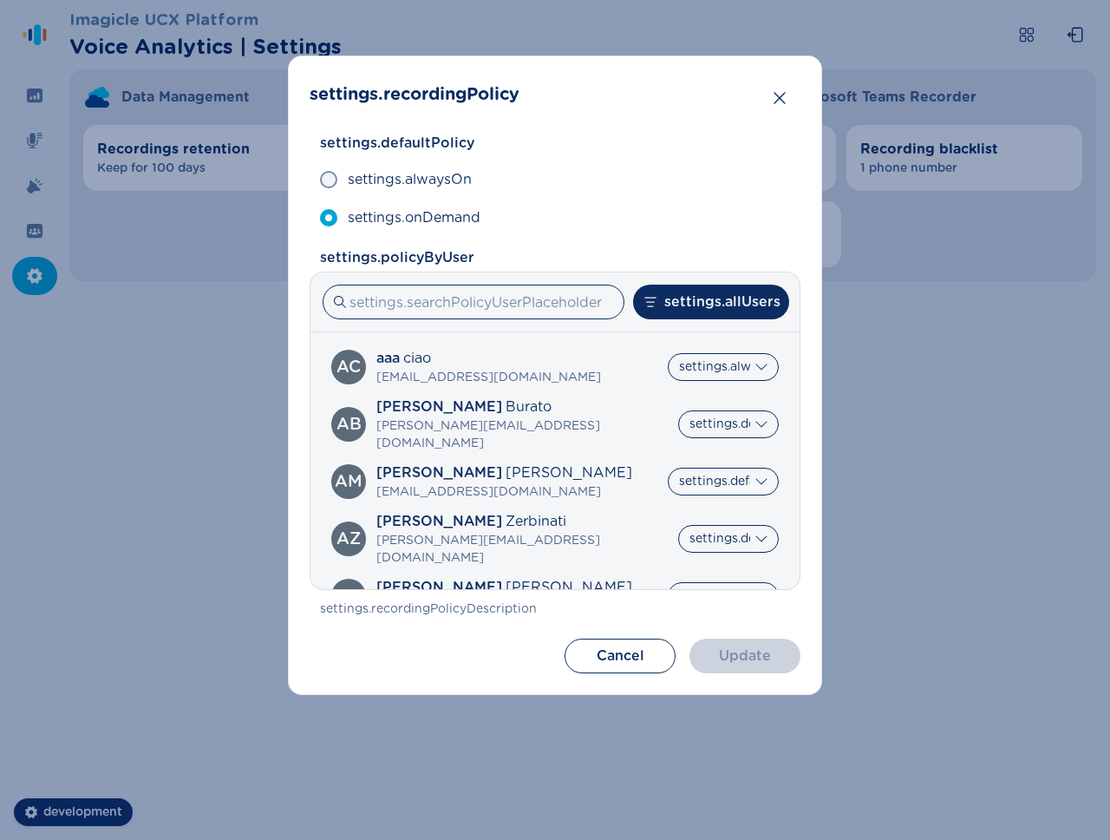
click at [709, 360] on label "settings.allUsers" at bounding box center [711, 355] width 308 height 36
click at [567, 356] on input "settings.allUsers" at bounding box center [566, 355] width 1 height 1
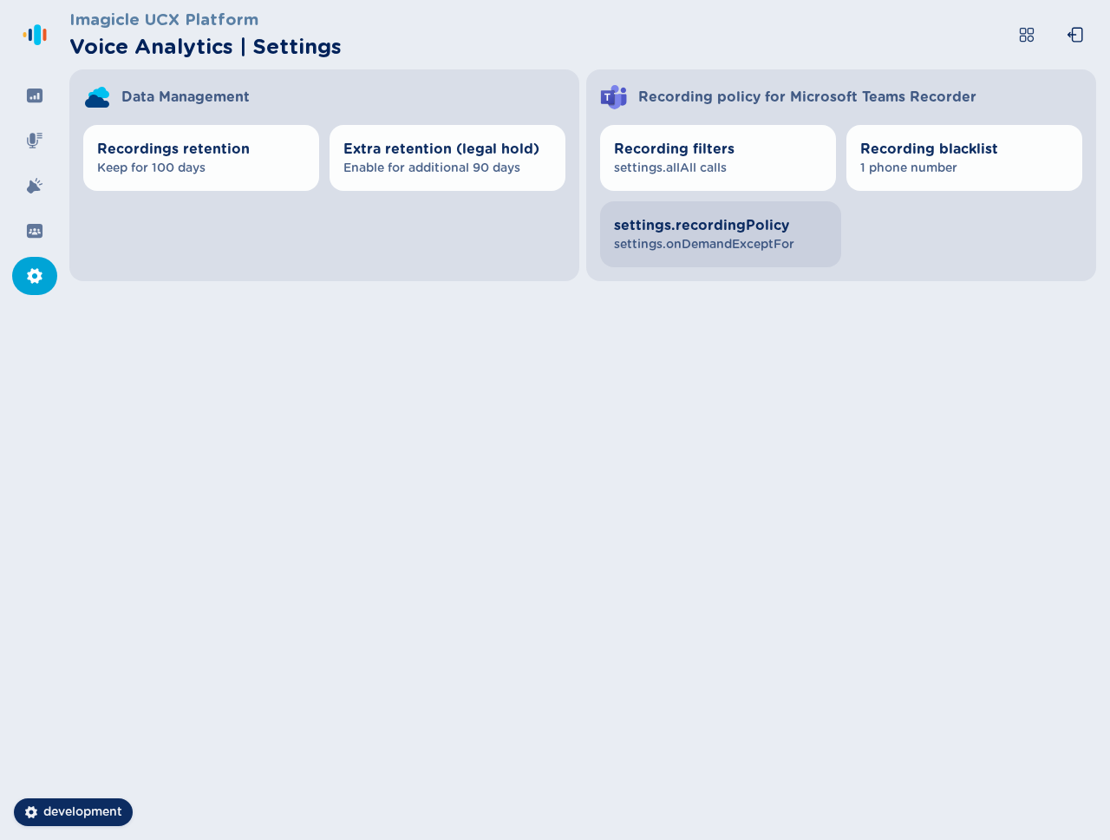
click at [779, 203] on button "settings.recordingPolicy settings.onDemandExceptFor" at bounding box center [720, 234] width 241 height 66
select select "AlwaysOn"
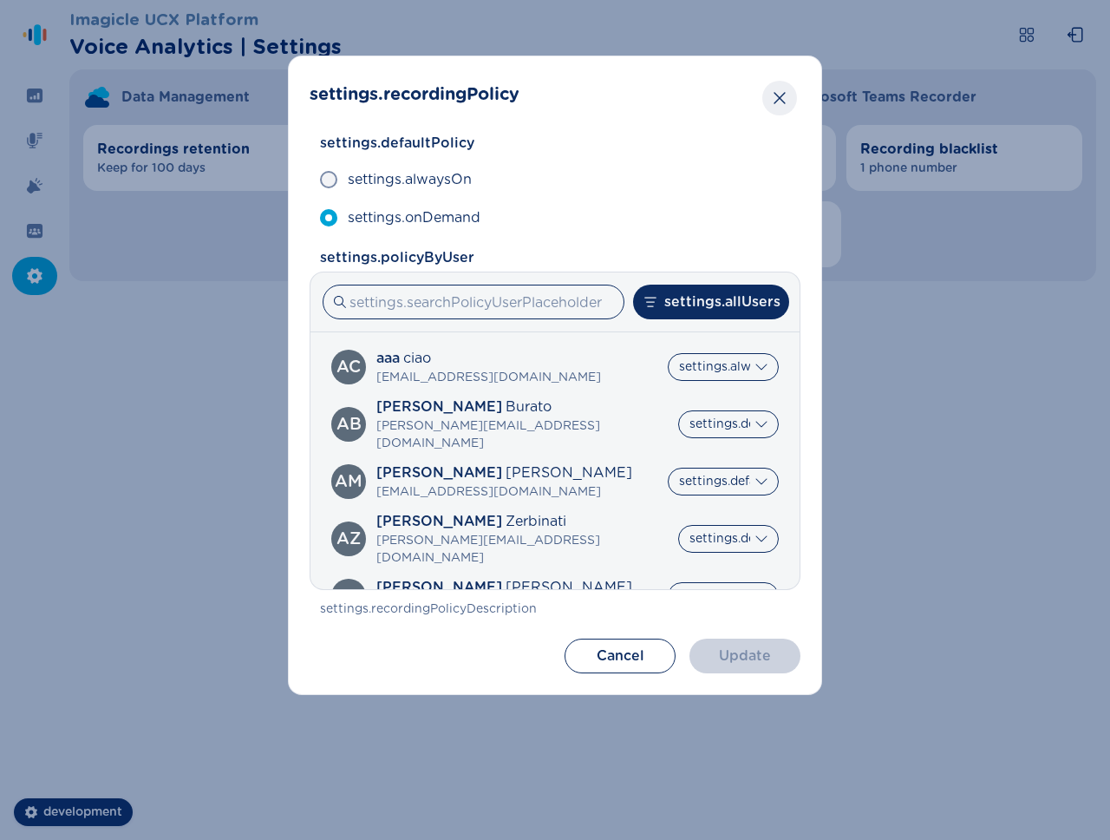
click at [779, 91] on icon "Close" at bounding box center [779, 97] width 17 height 17
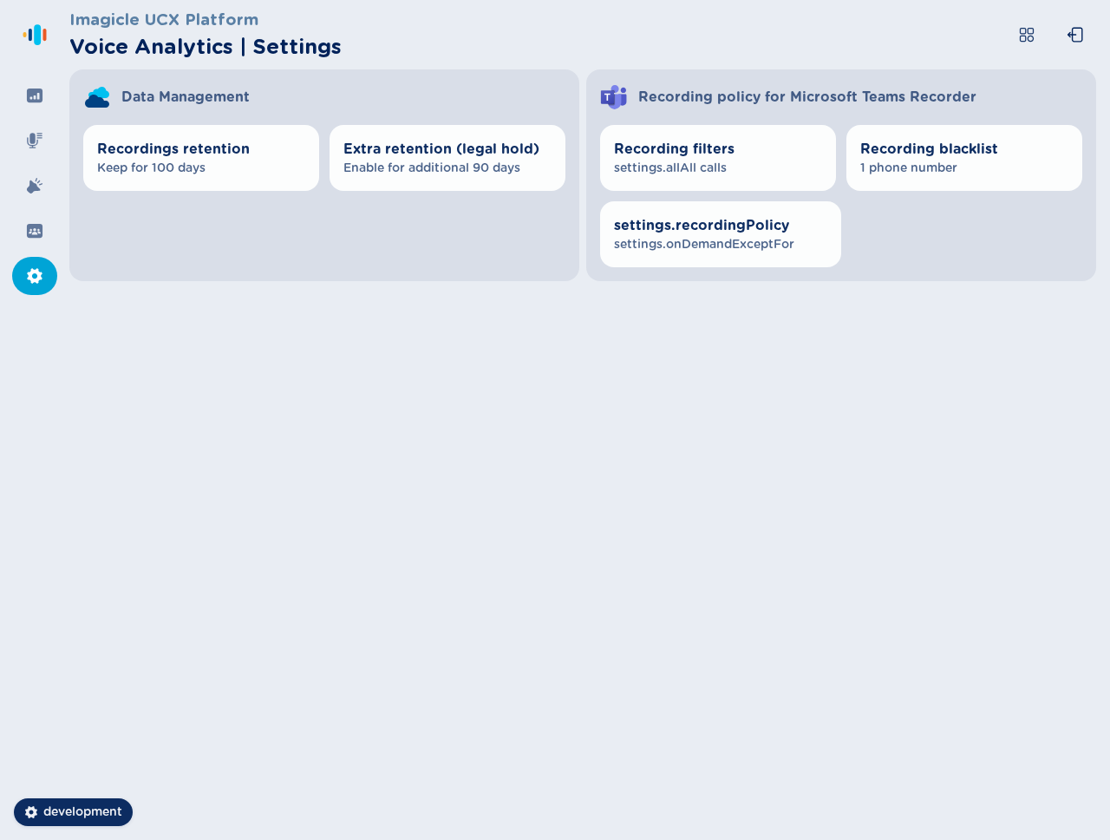
click at [985, 413] on div "Imagicle UCX Platform Voice Analytics | Settings Data Management Recordings ret…" at bounding box center [589, 420] width 1041 height 840
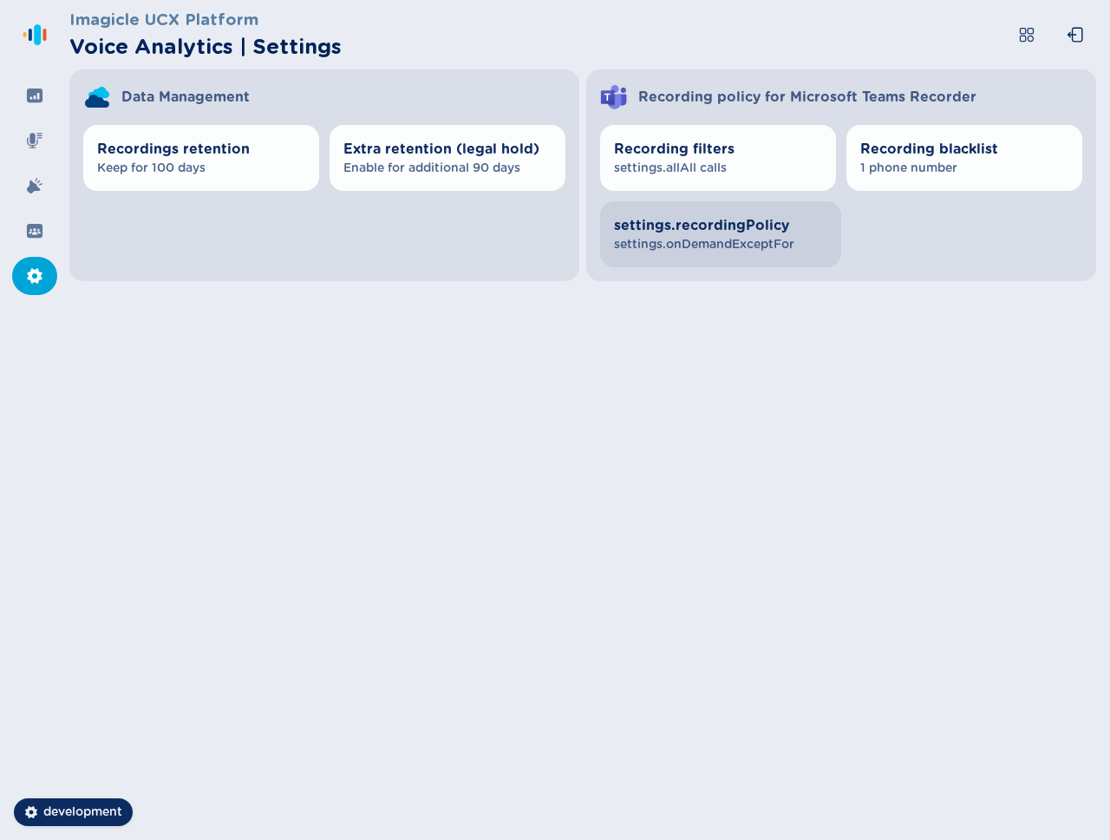
click at [681, 229] on span "settings.recordingPolicy" at bounding box center [720, 225] width 213 height 21
select select "AlwaysOn"
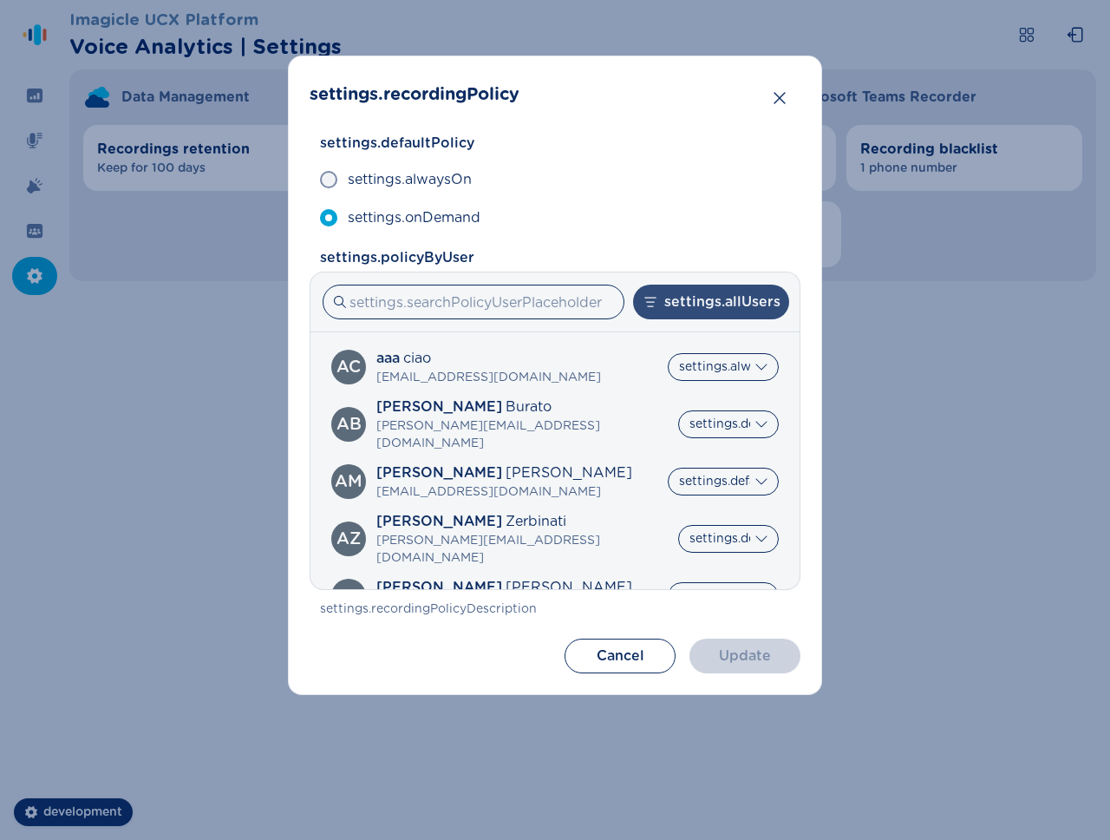
click at [696, 285] on button "settings.allUsers" at bounding box center [711, 301] width 156 height 35
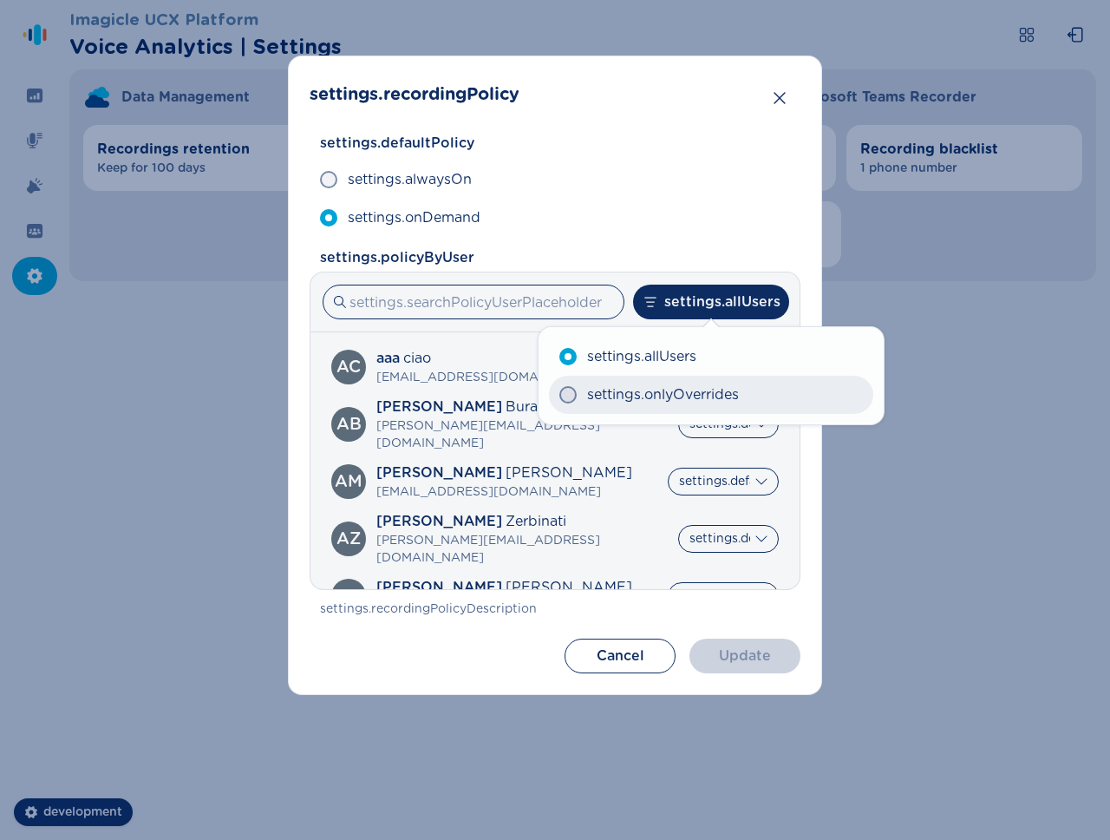
click at [723, 394] on span "settings.onlyOverrides" at bounding box center [663, 394] width 152 height 21
click at [559, 395] on input "settings.onlyOverrides" at bounding box center [559, 395] width 1 height 1
radio input "true"
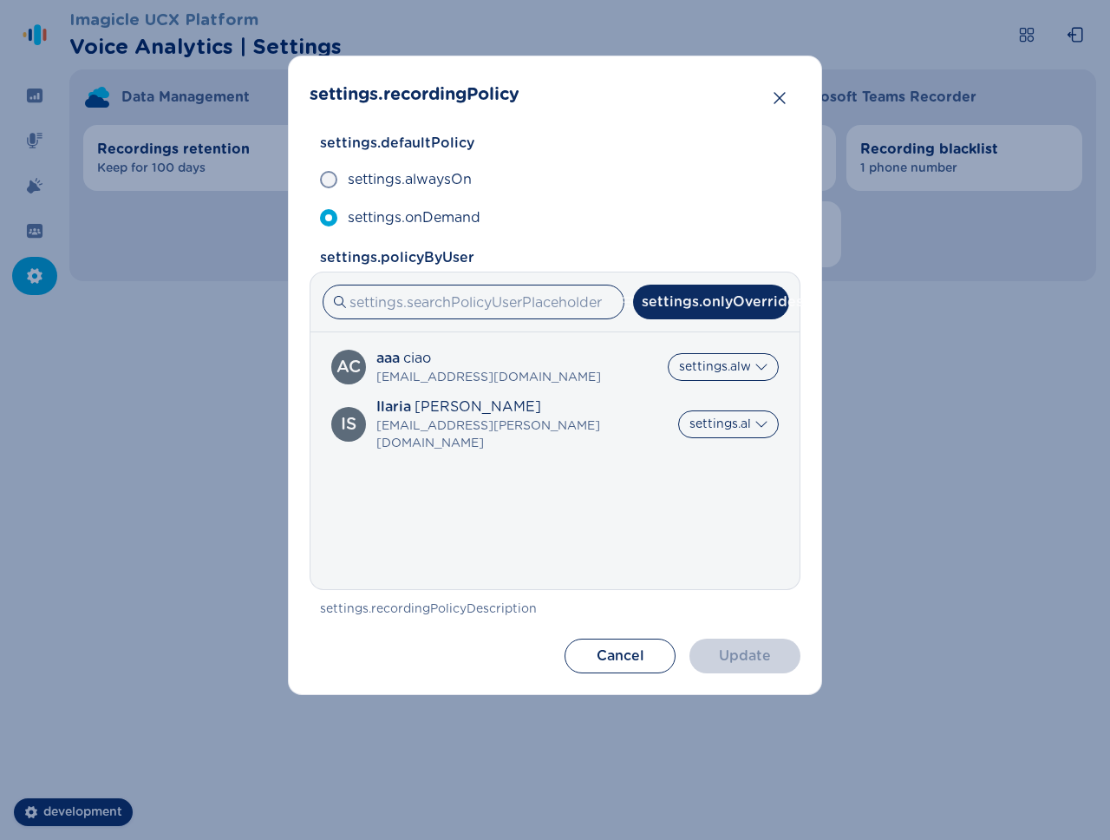
click at [722, 358] on label "settings.allUsers" at bounding box center [711, 355] width 308 height 36
click at [567, 356] on input "settings.allUsers" at bounding box center [566, 355] width 1 height 1
radio input "true"
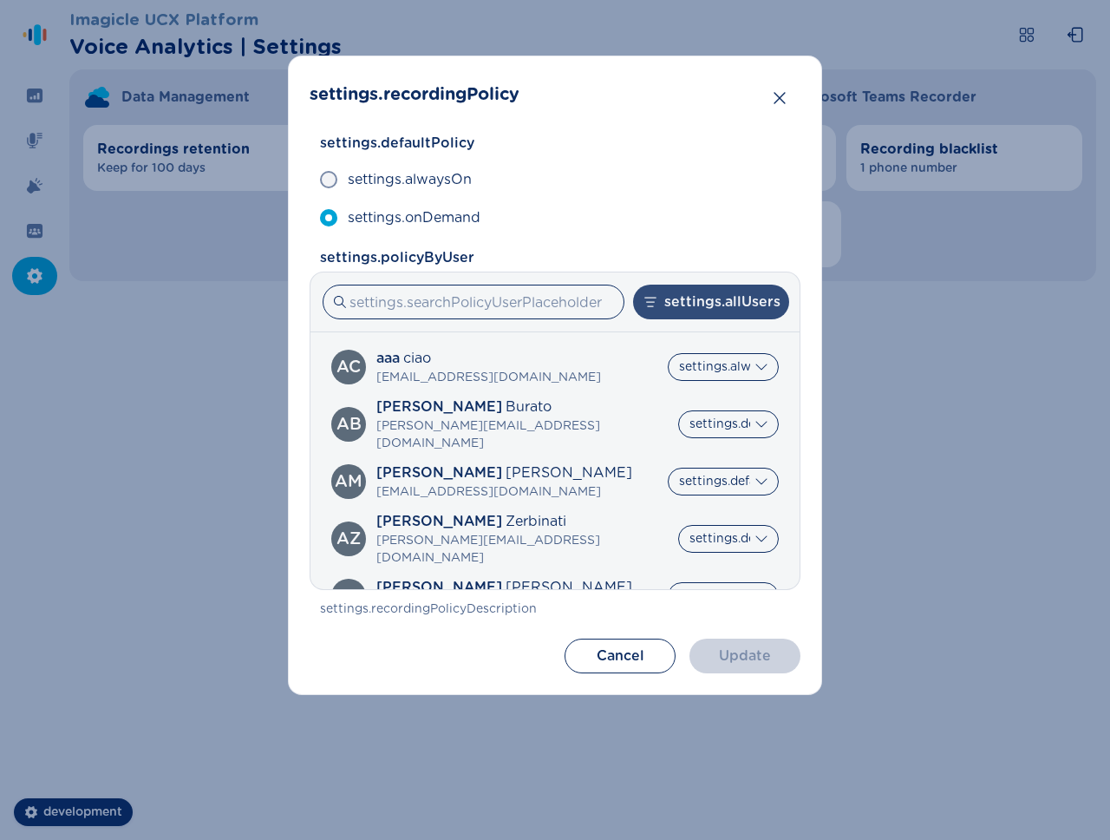
click at [716, 304] on button "settings.allUsers" at bounding box center [711, 301] width 156 height 35
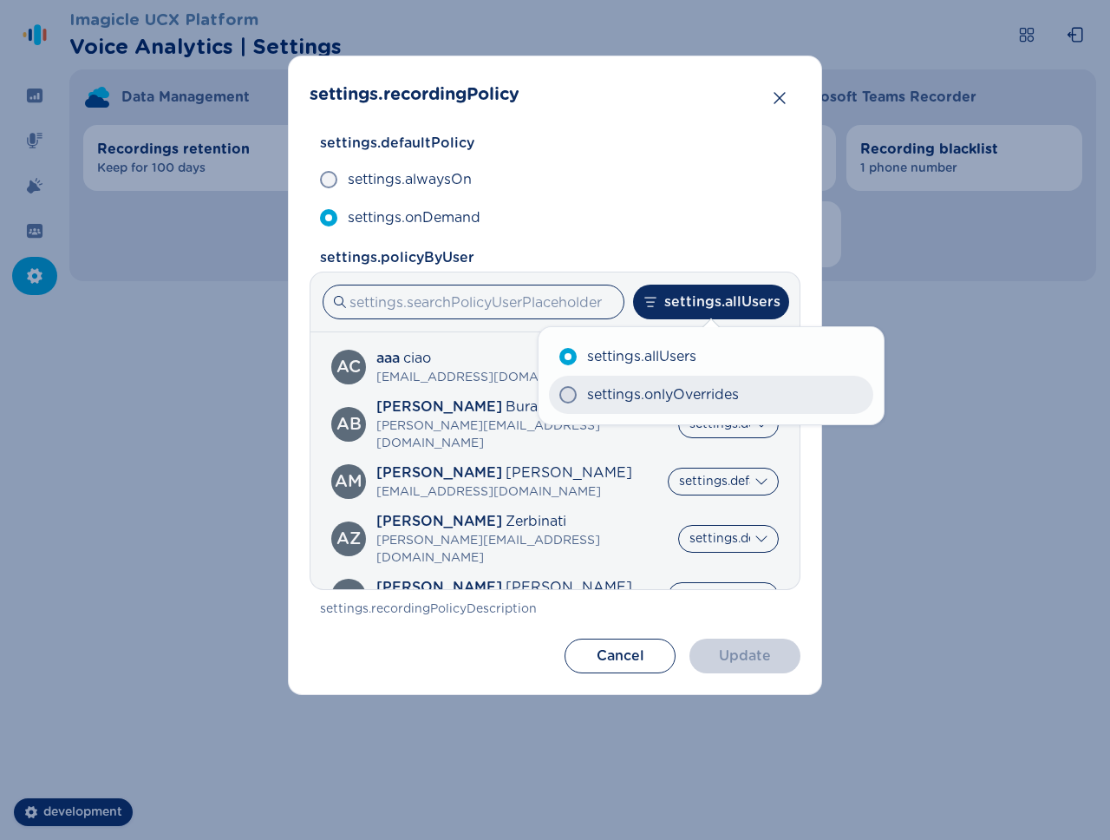
click at [720, 389] on span "settings.onlyOverrides" at bounding box center [663, 394] width 152 height 21
click at [559, 395] on input "settings.onlyOverrides" at bounding box center [559, 395] width 1 height 1
radio input "true"
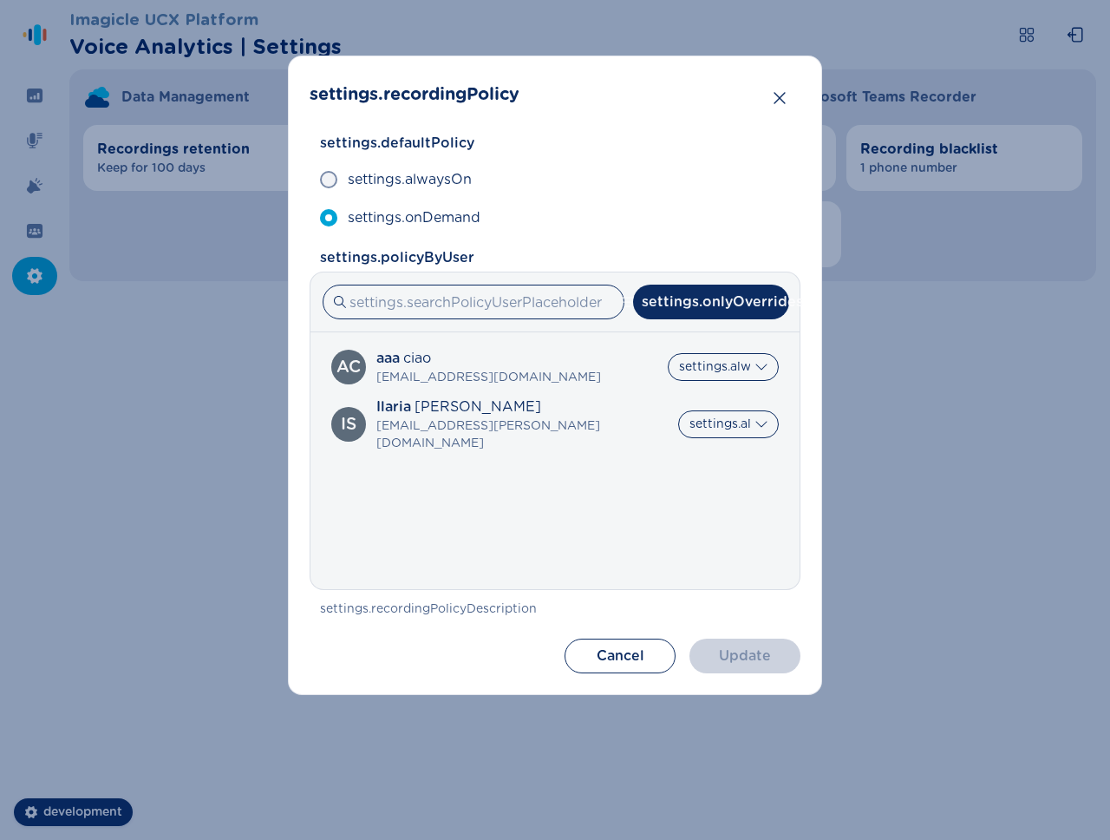
click at [729, 373] on label "settings.onlyOverrides" at bounding box center [711, 391] width 308 height 36
click at [567, 391] on input "settings.onlyOverrides" at bounding box center [566, 391] width 1 height 1
click at [759, 369] on label "settings.allUsers" at bounding box center [711, 355] width 308 height 36
click at [567, 356] on input "settings.allUsers" at bounding box center [566, 355] width 1 height 1
radio input "true"
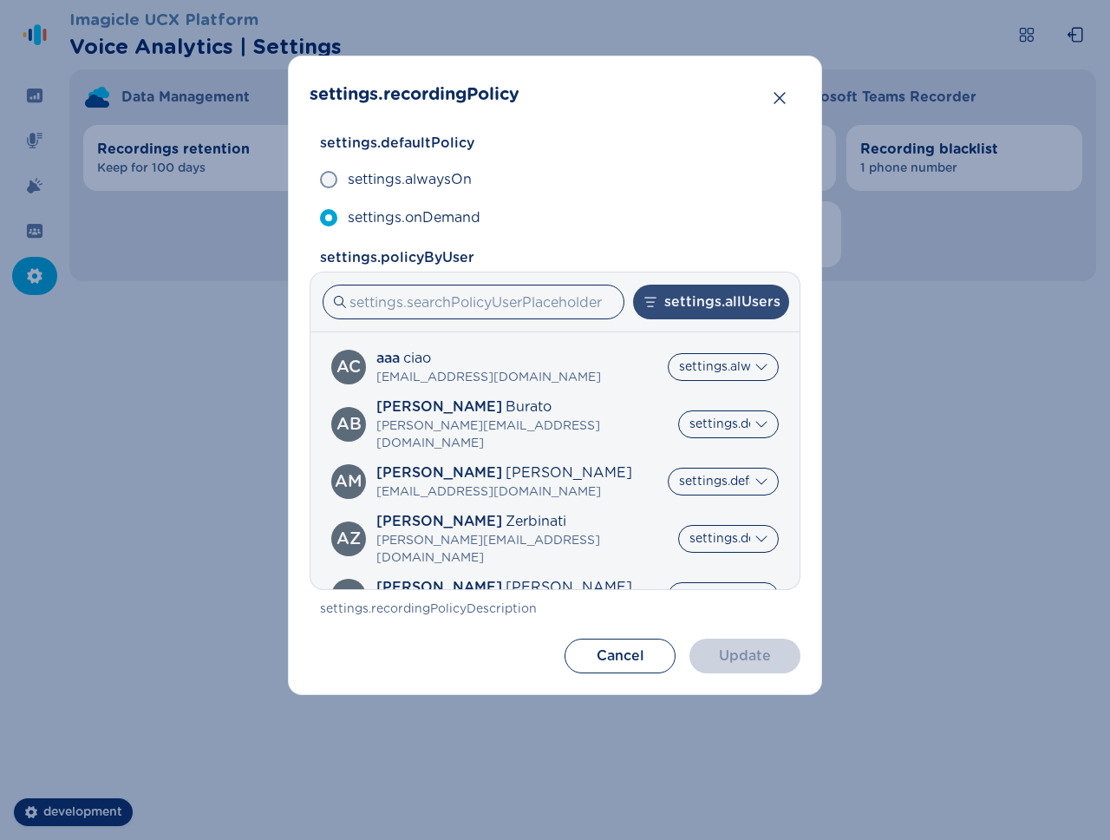
click at [738, 293] on button "settings.allUsers" at bounding box center [711, 301] width 156 height 35
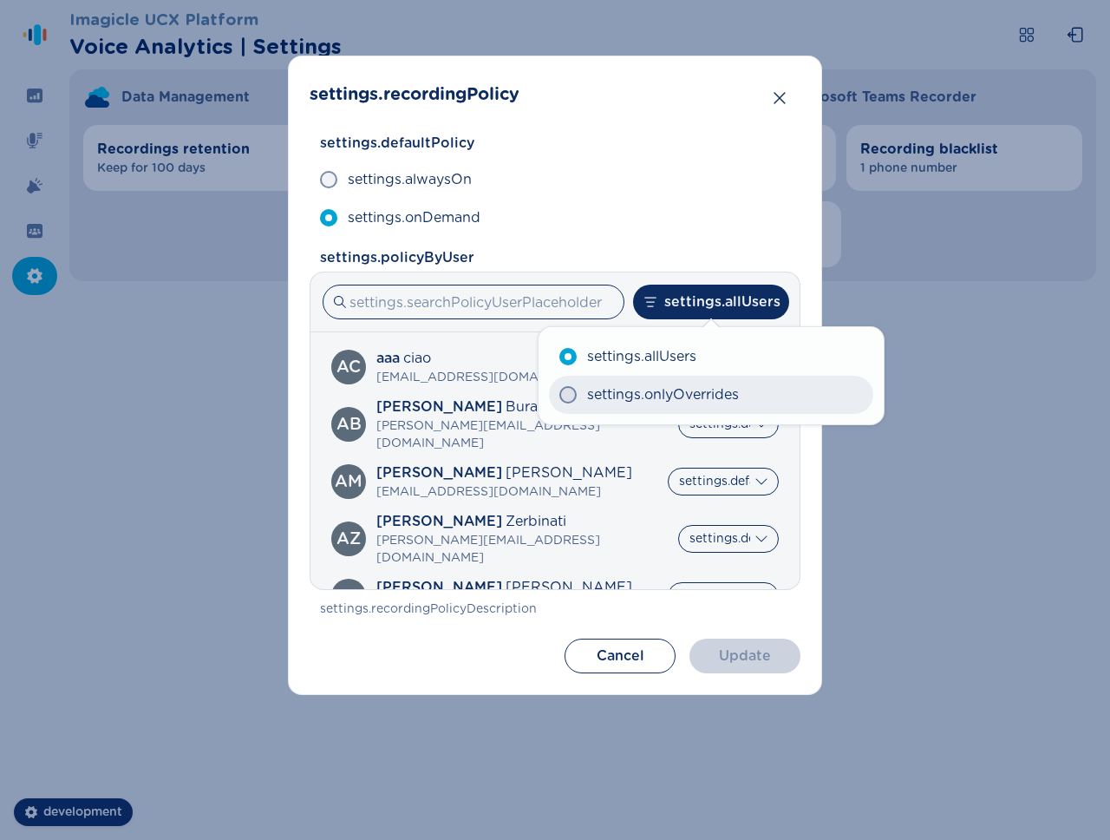
click at [713, 388] on span "settings.onlyOverrides" at bounding box center [663, 394] width 152 height 21
click at [559, 395] on input "settings.onlyOverrides" at bounding box center [559, 395] width 1 height 1
radio input "true"
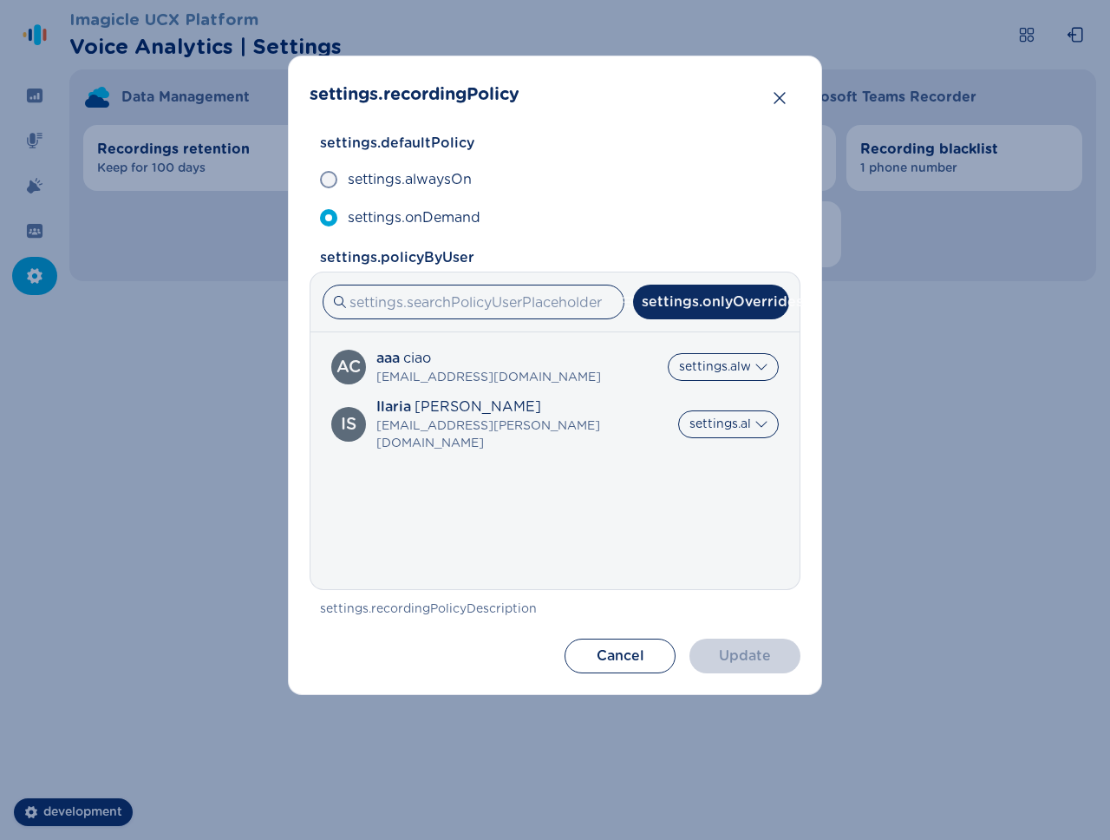
click at [718, 368] on label "settings.allUsers" at bounding box center [711, 355] width 308 height 36
click at [567, 356] on input "settings.allUsers" at bounding box center [566, 355] width 1 height 1
radio input "true"
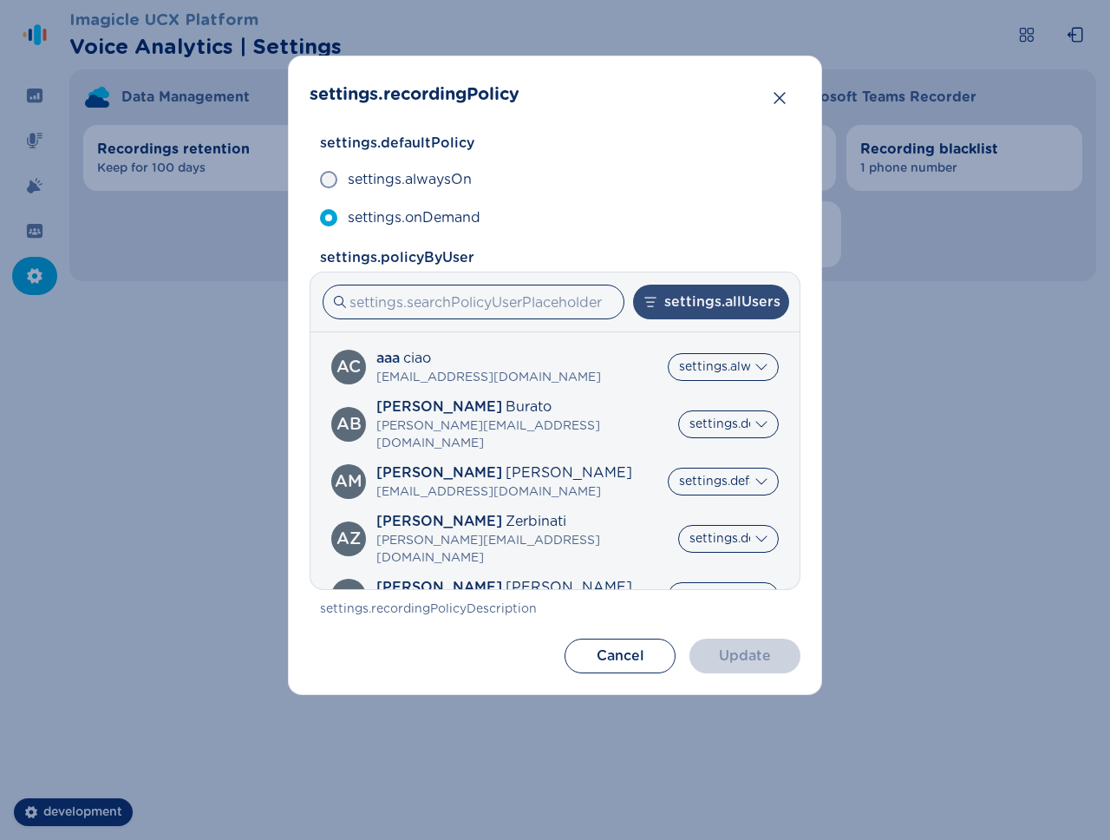
click at [717, 316] on button "settings.allUsers" at bounding box center [711, 301] width 156 height 35
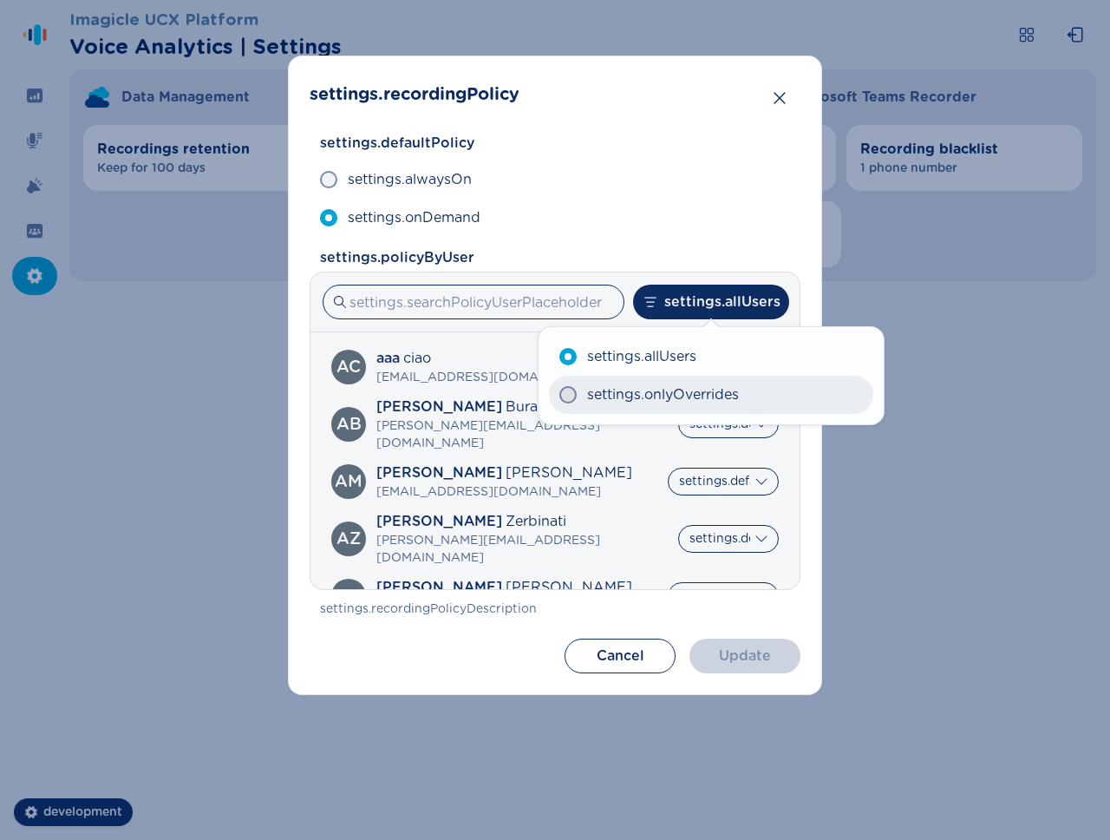
click at [707, 394] on span "settings.onlyOverrides" at bounding box center [663, 394] width 152 height 21
click at [559, 395] on input "settings.onlyOverrides" at bounding box center [559, 395] width 1 height 1
radio input "true"
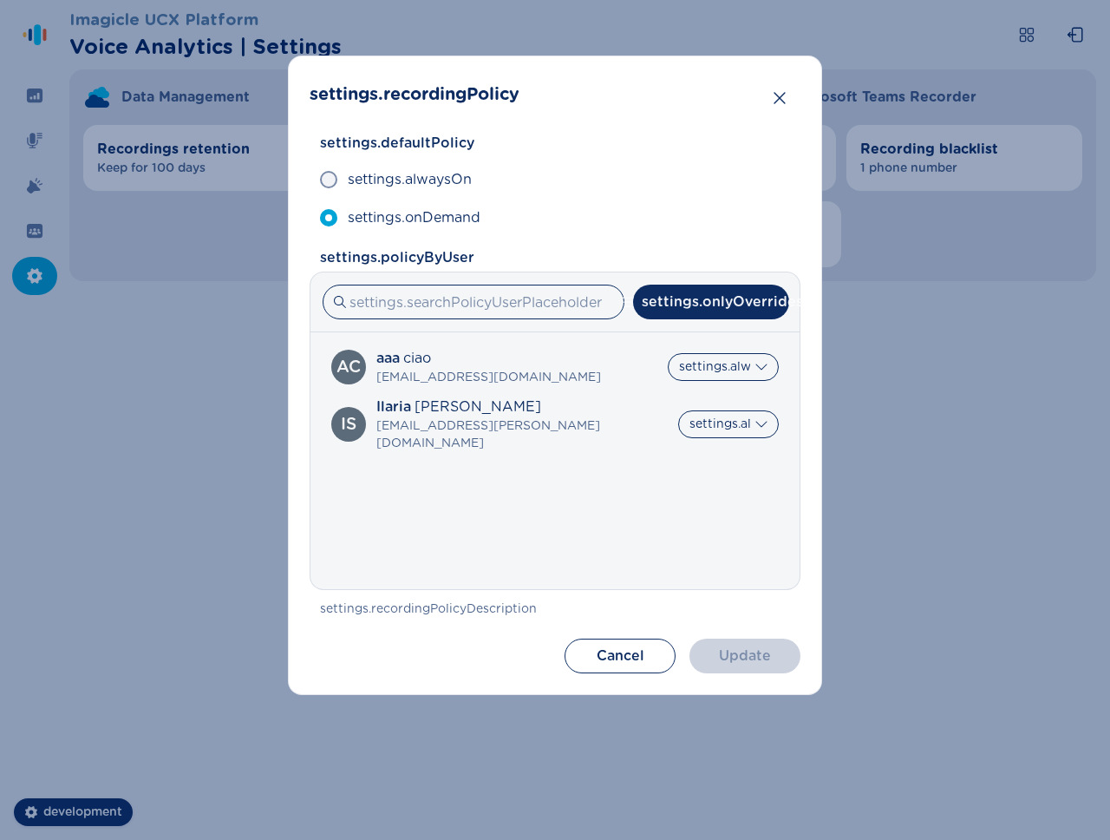
click at [727, 419] on div "settings.allUsers settings.onlyOverrides" at bounding box center [711, 373] width 328 height 92
click at [710, 419] on div "settings.allUsers settings.onlyOverrides" at bounding box center [711, 373] width 328 height 92
click at [756, 416] on div "settings.allUsers settings.onlyOverrides" at bounding box center [711, 373] width 328 height 92
click at [742, 358] on label "settings.allUsers" at bounding box center [711, 355] width 308 height 36
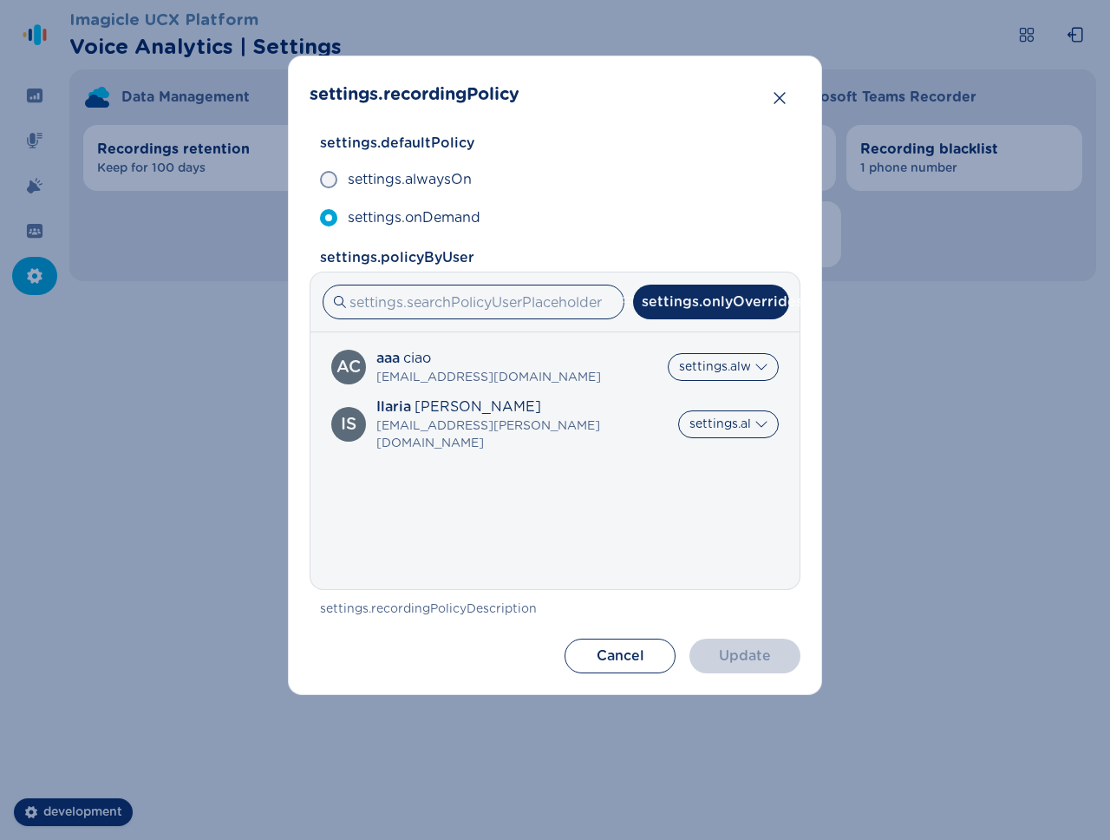
click at [567, 356] on input "settings.allUsers" at bounding box center [566, 355] width 1 height 1
radio input "true"
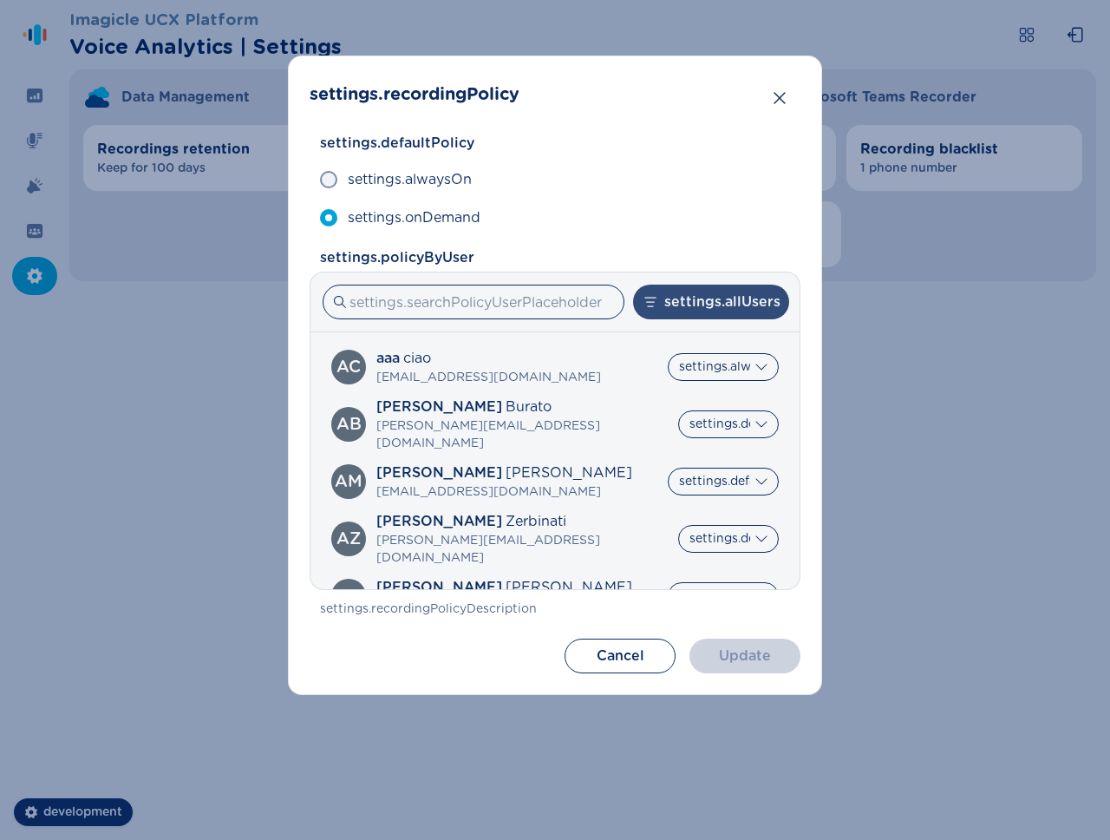
click at [742, 313] on button "settings.allUsers" at bounding box center [711, 301] width 156 height 35
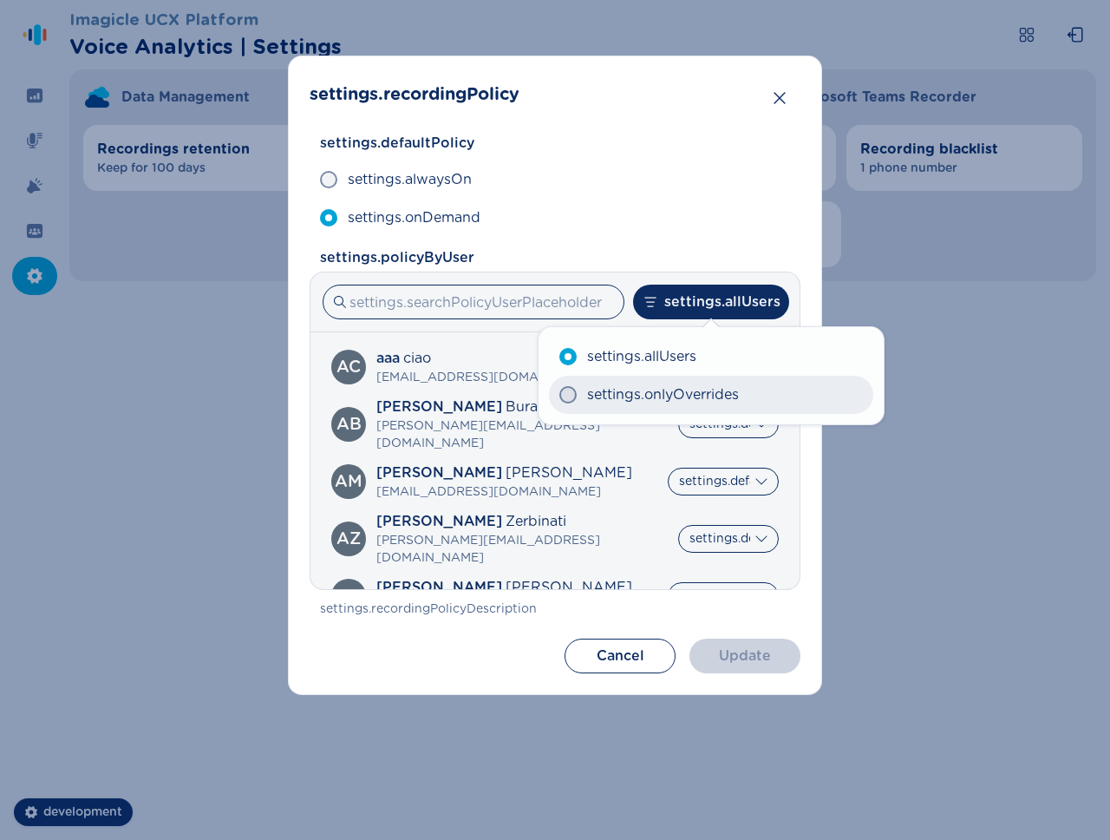
click at [721, 389] on span "settings.onlyOverrides" at bounding box center [663, 394] width 152 height 21
click at [559, 395] on input "settings.onlyOverrides" at bounding box center [559, 395] width 1 height 1
radio input "true"
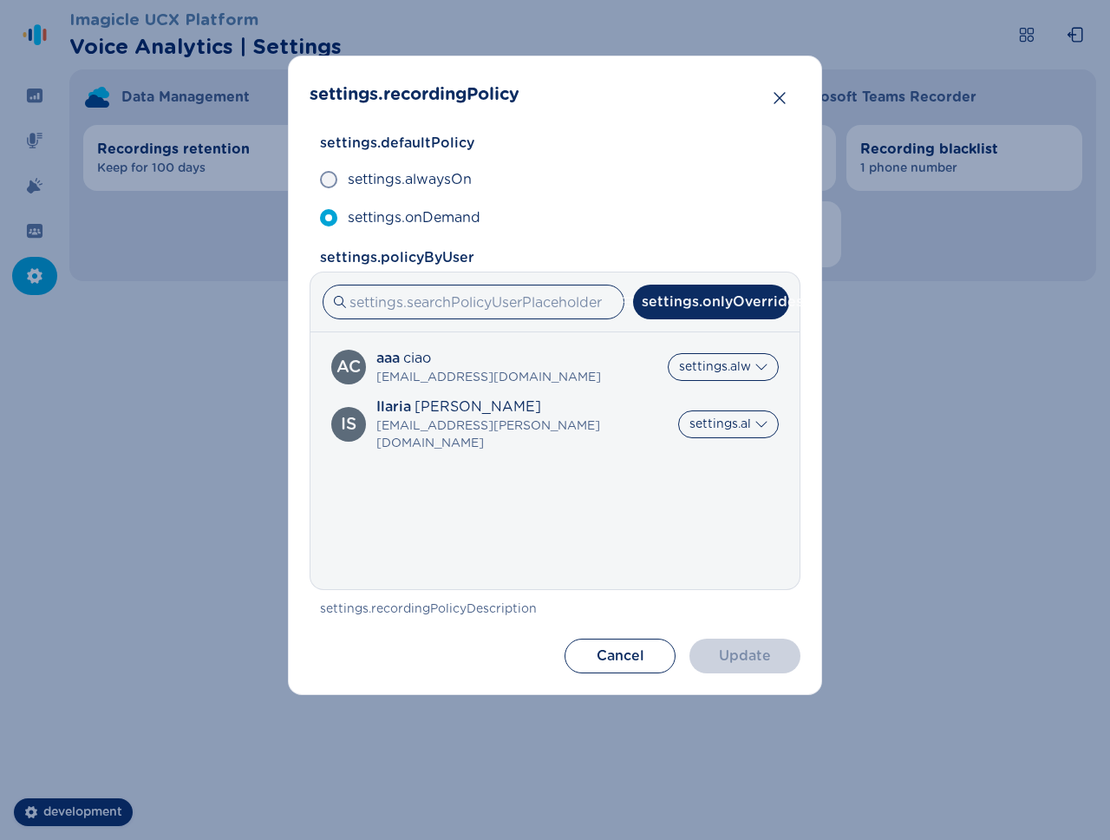
click at [735, 363] on label "settings.allUsers" at bounding box center [711, 355] width 308 height 36
click at [567, 356] on input "settings.allUsers" at bounding box center [566, 355] width 1 height 1
radio input "true"
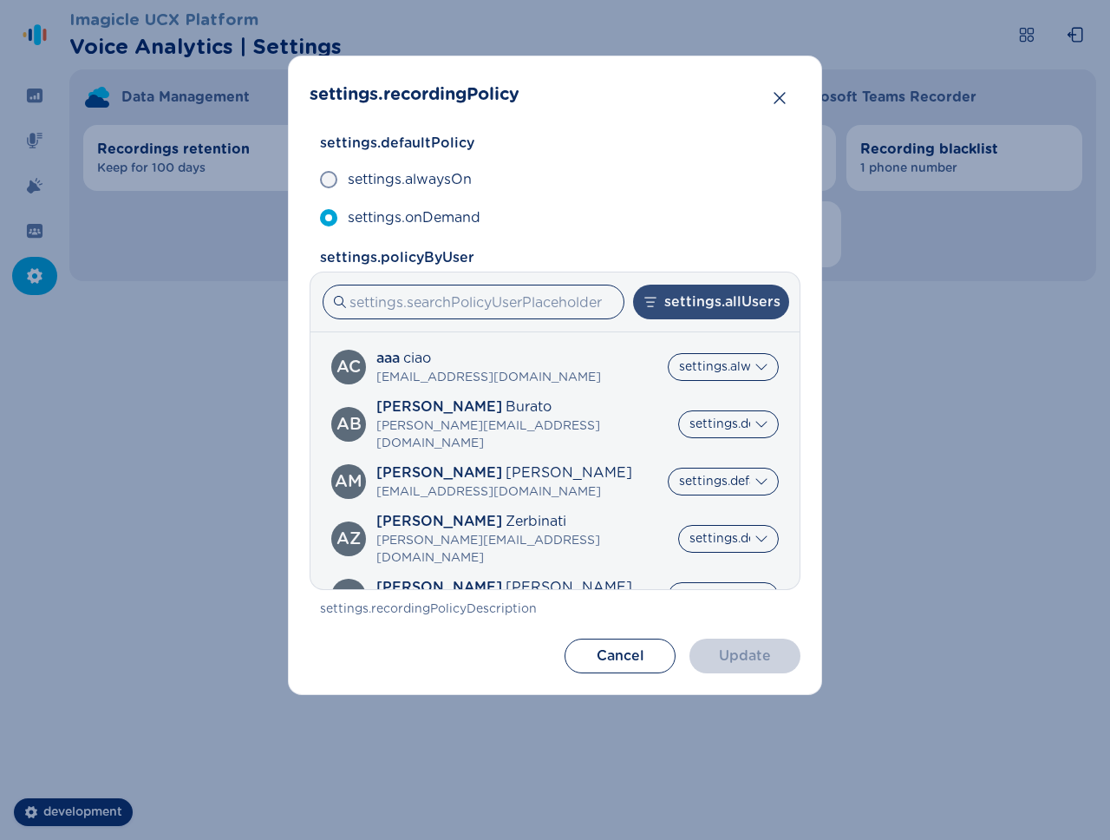
click at [731, 304] on button "settings.allUsers" at bounding box center [711, 301] width 156 height 35
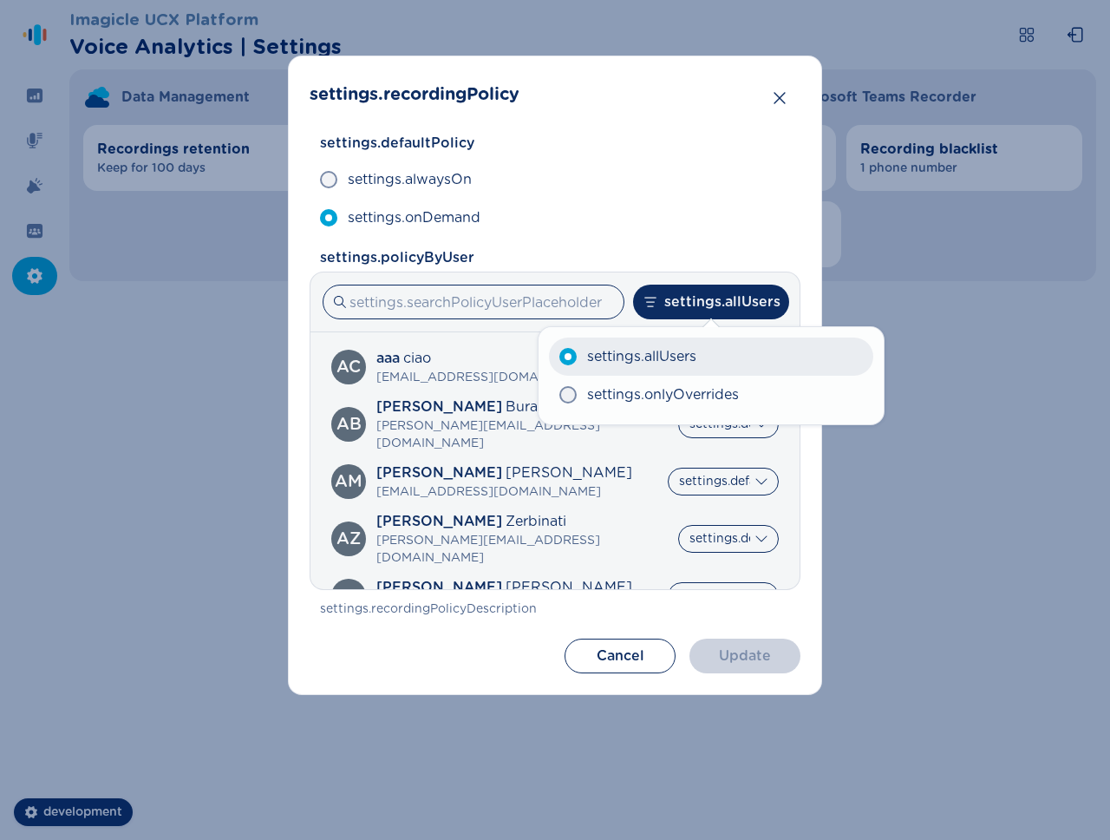
click at [726, 354] on label "settings.allUsers" at bounding box center [711, 356] width 324 height 38
click at [559, 356] on input "settings.allUsers" at bounding box center [559, 356] width 1 height 1
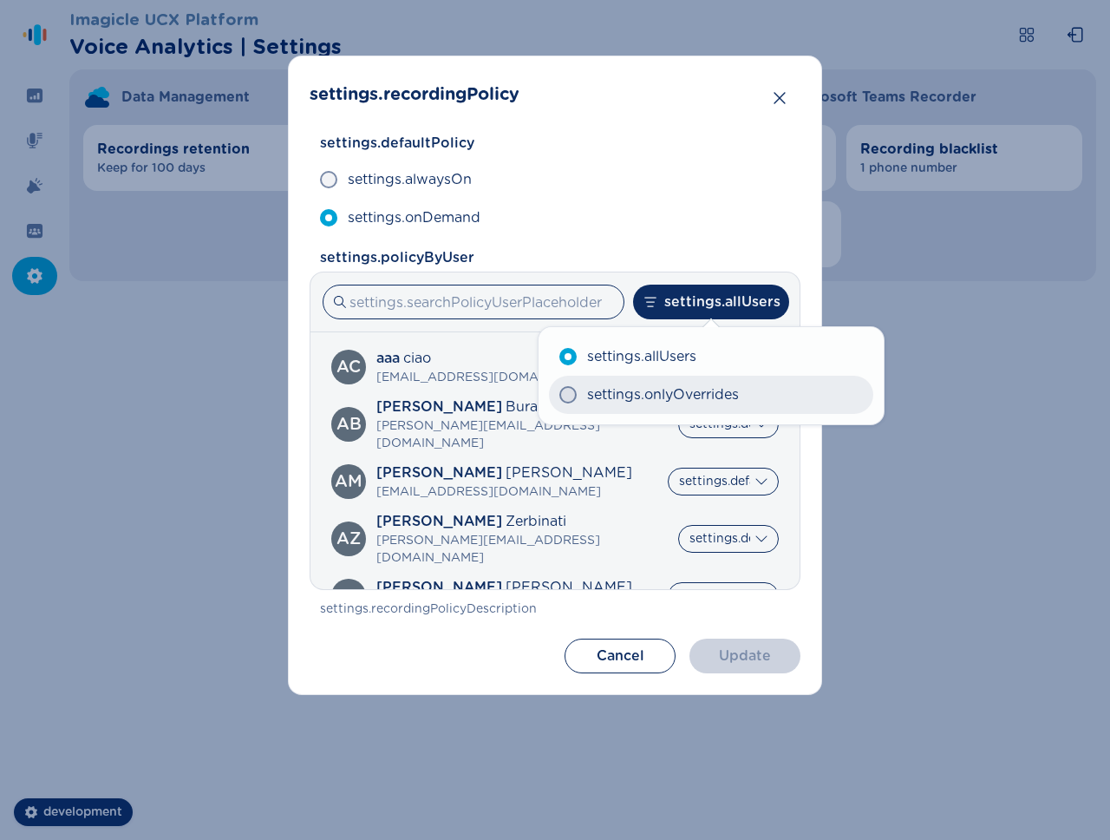
click at [726, 397] on span "settings.onlyOverrides" at bounding box center [663, 394] width 152 height 21
click at [559, 395] on input "settings.onlyOverrides" at bounding box center [559, 395] width 1 height 1
radio input "true"
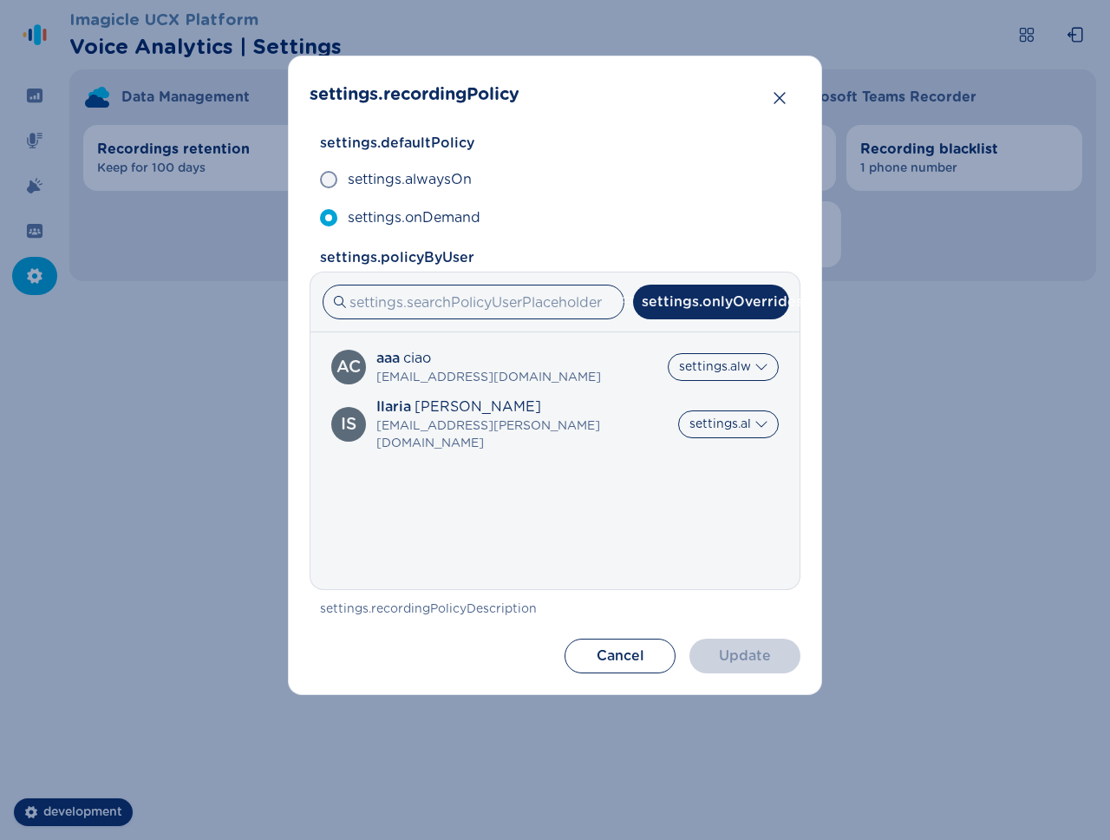
click at [729, 371] on label "settings.allUsers" at bounding box center [711, 355] width 308 height 36
click at [567, 356] on input "settings.allUsers" at bounding box center [566, 355] width 1 height 1
radio input "true"
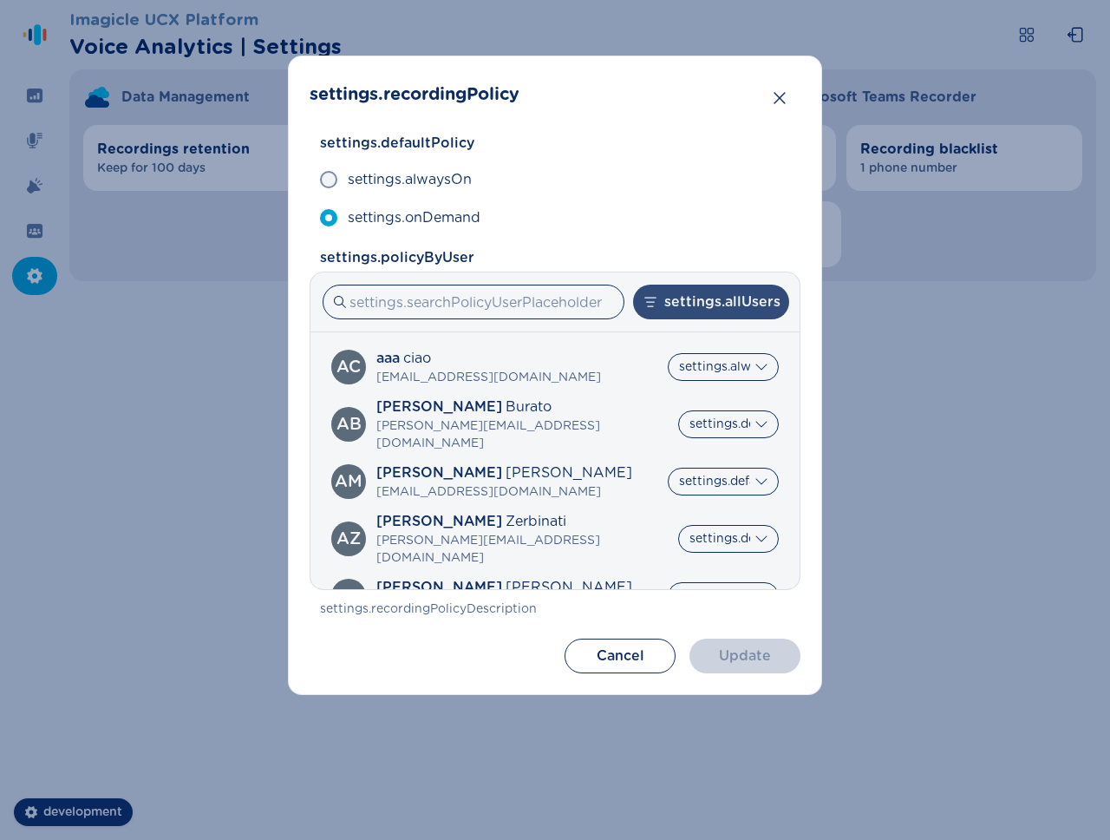
click at [729, 309] on button "settings.allUsers" at bounding box center [711, 301] width 156 height 35
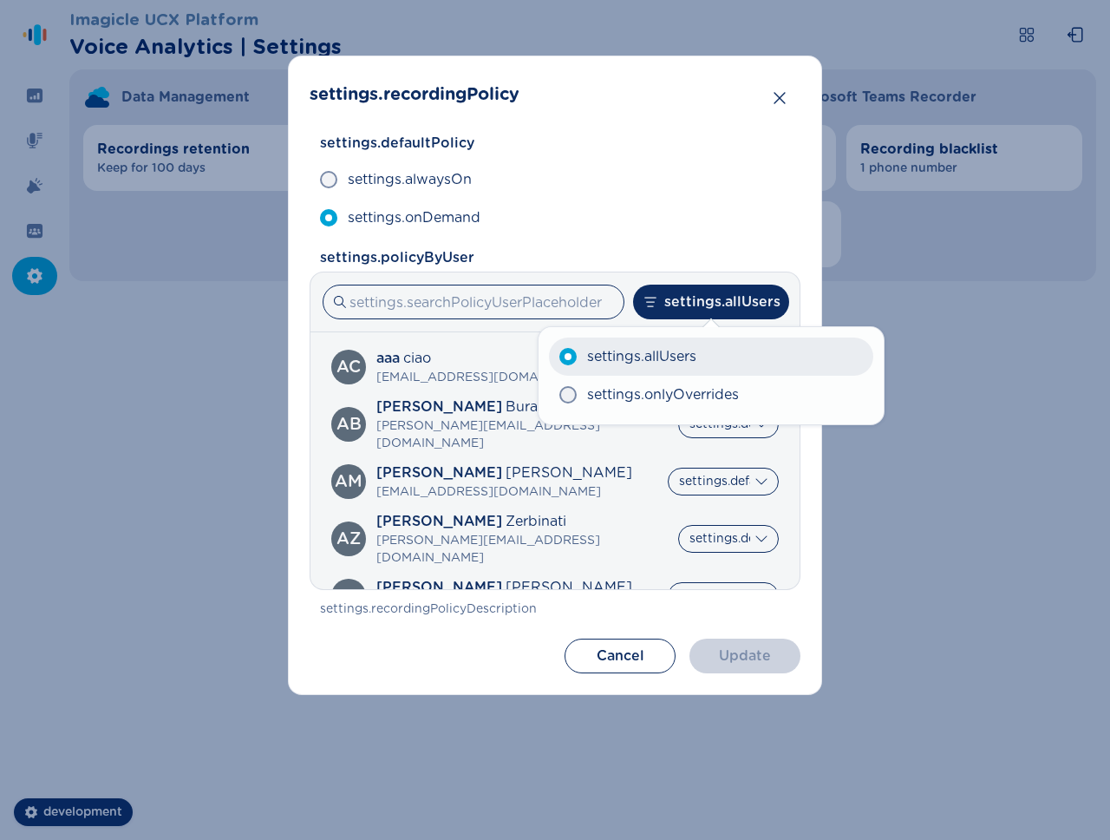
click at [729, 353] on label "settings.allUsers" at bounding box center [711, 356] width 324 height 38
click at [559, 356] on input "settings.allUsers" at bounding box center [559, 356] width 1 height 1
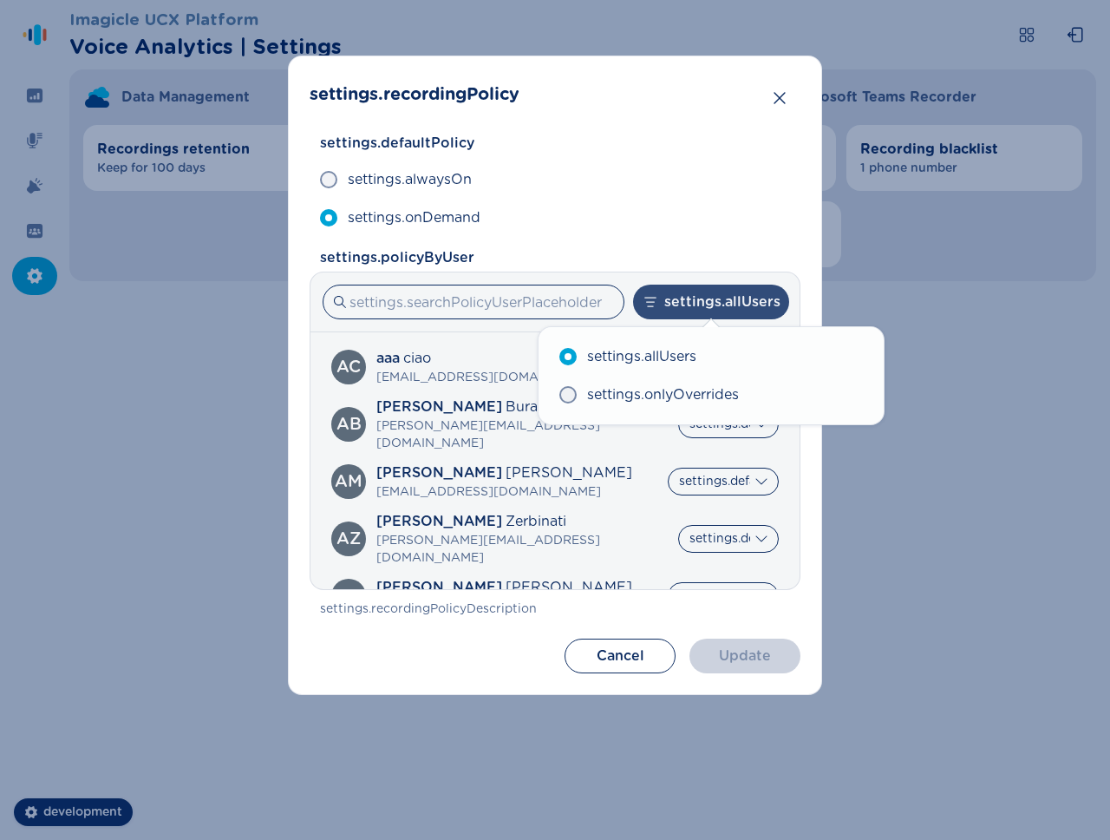
click at [728, 313] on button "settings.allUsers" at bounding box center [711, 301] width 156 height 35
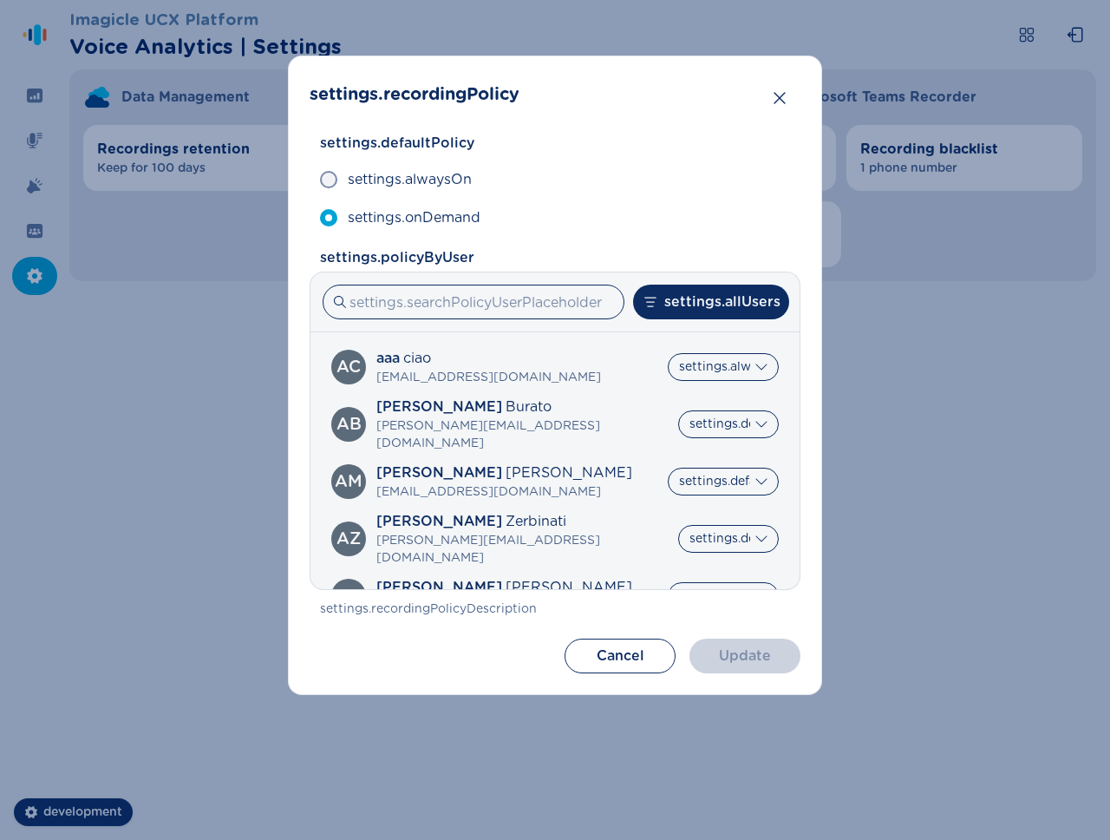
click at [701, 400] on div "AB [PERSON_NAME] [PERSON_NAME][EMAIL_ADDRESS][DOMAIN_NAME] [DOMAIN_NAME] settin…" at bounding box center [555, 424] width 448 height 56
click at [718, 330] on div "settings.allUsers settings.allUsers settings.onlyOverrides" at bounding box center [554, 302] width 489 height 60
click at [718, 315] on button "settings.allUsers" at bounding box center [711, 301] width 156 height 35
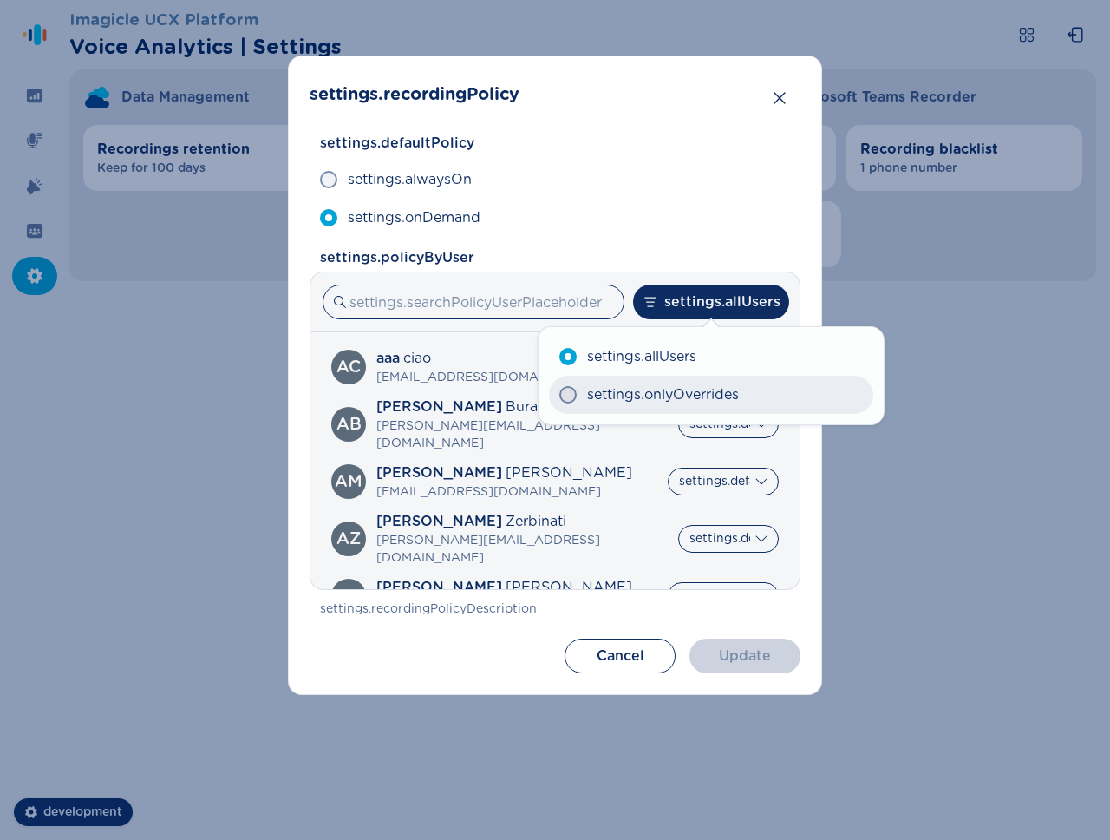
click at [670, 410] on label "settings.onlyOverrides" at bounding box center [711, 395] width 324 height 38
click at [559, 395] on input "settings.onlyOverrides" at bounding box center [559, 395] width 1 height 1
radio input "true"
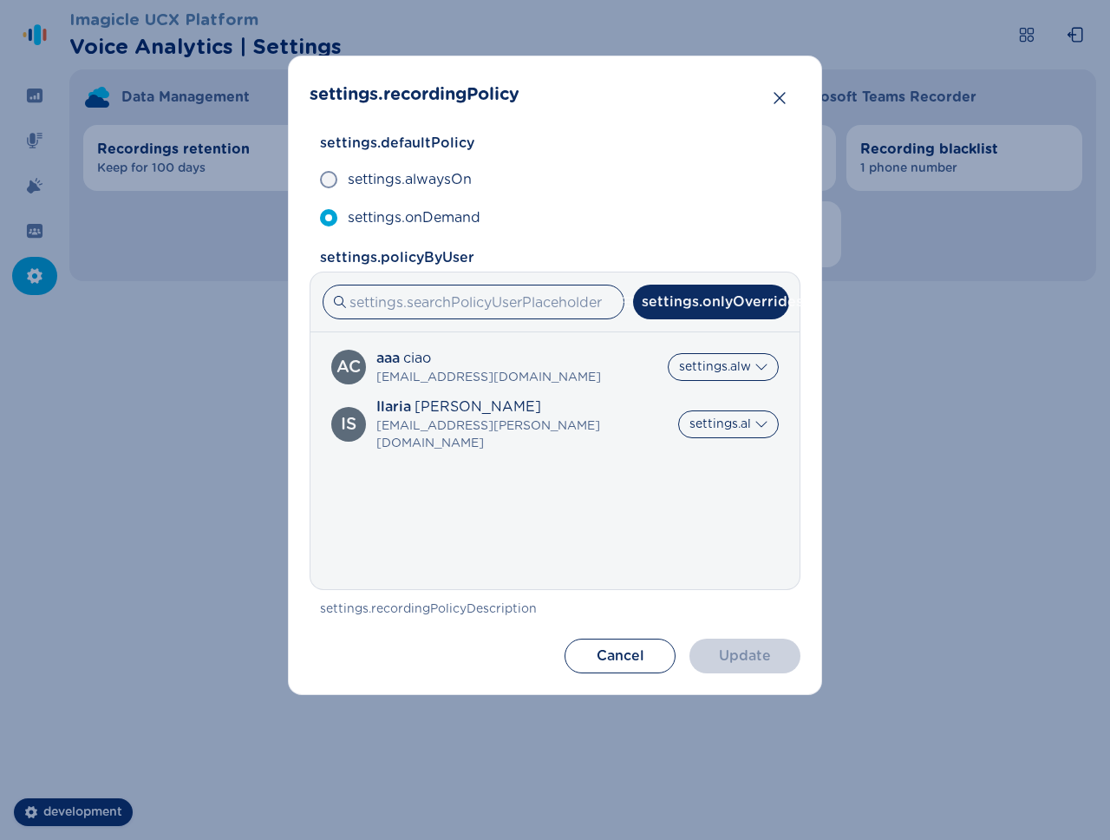
click at [704, 367] on label "settings.allUsers" at bounding box center [711, 355] width 308 height 36
click at [567, 356] on input "settings.allUsers" at bounding box center [566, 355] width 1 height 1
radio input "true"
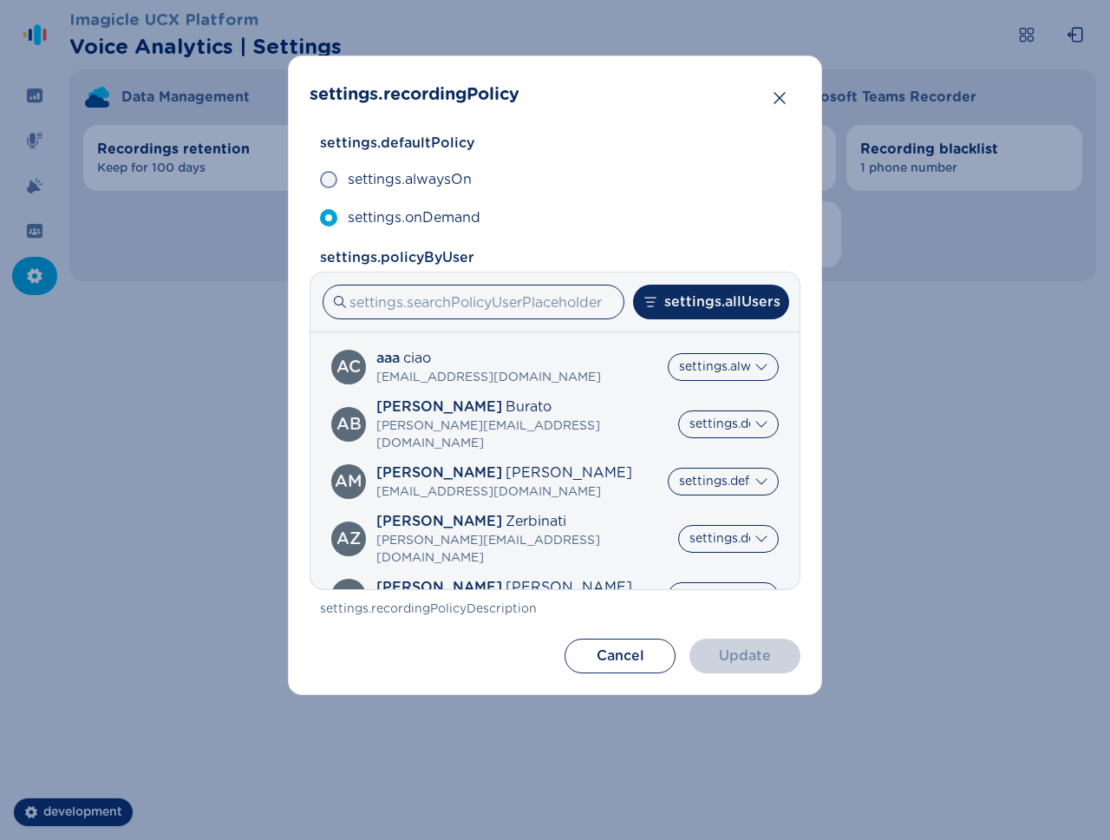
click at [462, 364] on div "aaa ciao" at bounding box center [488, 358] width 225 height 21
click at [736, 360] on label "settings.allUsers" at bounding box center [711, 355] width 308 height 36
click at [567, 356] on input "settings.allUsers" at bounding box center [566, 355] width 1 height 1
click at [761, 376] on label "settings.onlyOverrides" at bounding box center [711, 391] width 308 height 36
click at [567, 391] on input "settings.onlyOverrides" at bounding box center [566, 391] width 1 height 1
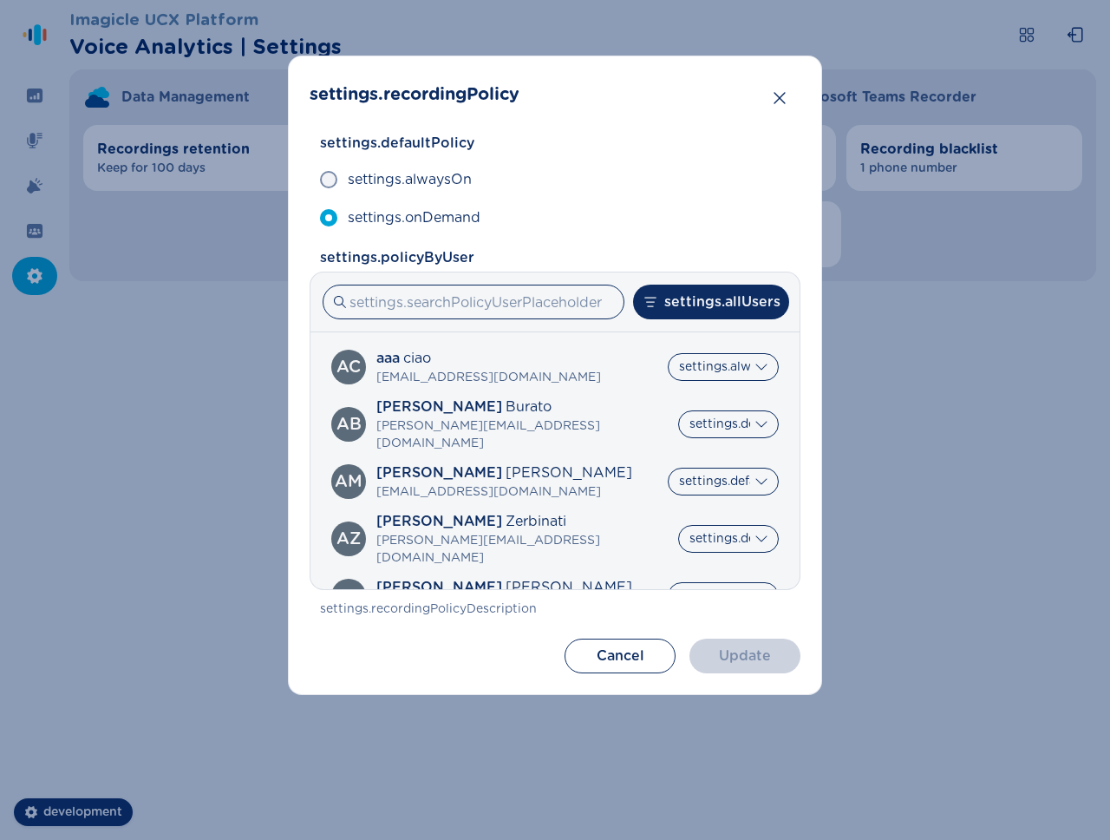
radio input "true"
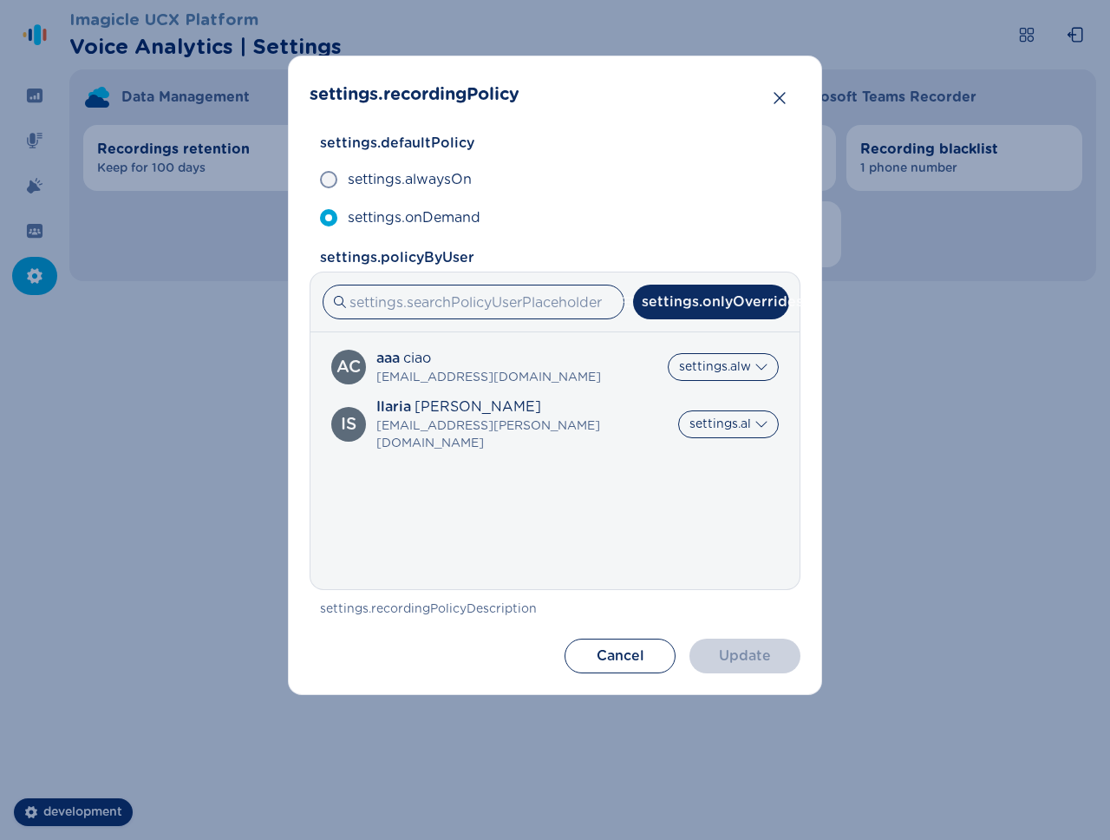
click at [761, 376] on label "settings.onlyOverrides" at bounding box center [711, 391] width 308 height 36
click at [567, 391] on input "settings.onlyOverrides" at bounding box center [566, 391] width 1 height 1
click at [761, 376] on label "settings.onlyOverrides" at bounding box center [711, 391] width 308 height 36
click at [567, 391] on input "settings.onlyOverrides" at bounding box center [566, 391] width 1 height 1
click at [748, 373] on label "settings.onlyOverrides" at bounding box center [711, 391] width 308 height 36
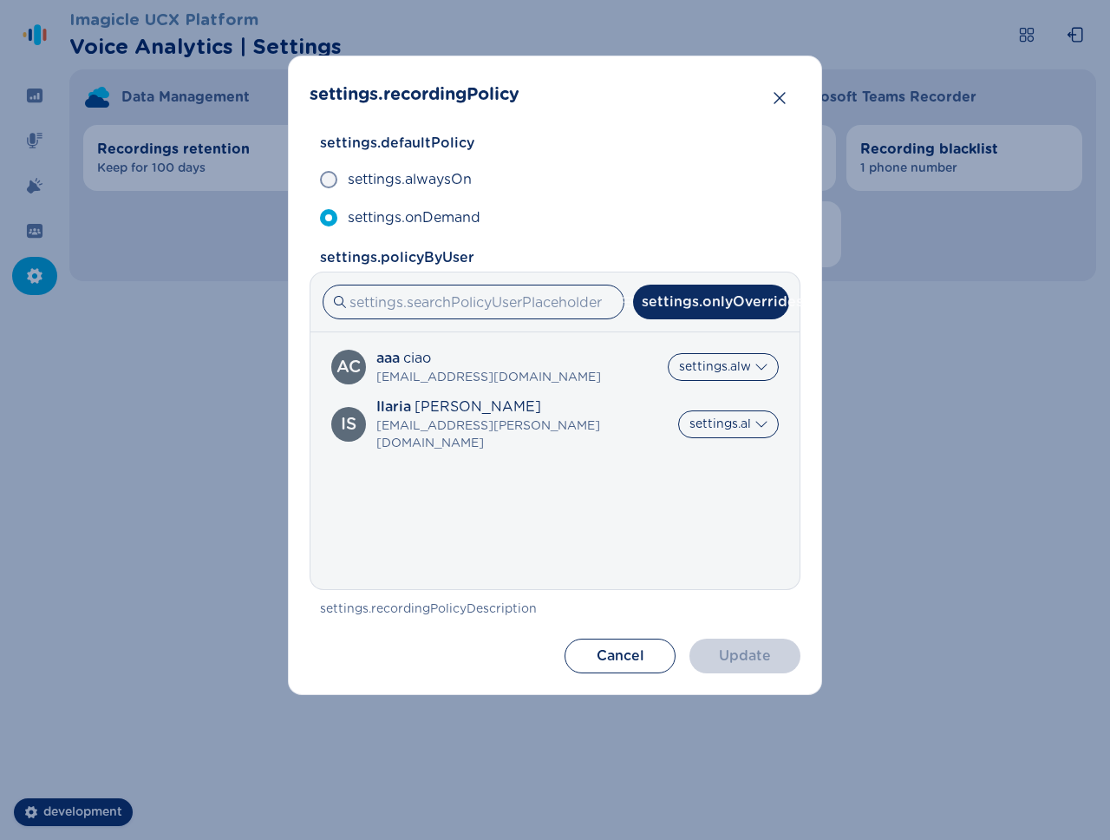
click at [567, 391] on input "settings.onlyOverrides" at bounding box center [566, 391] width 1 height 1
click at [748, 373] on label "settings.onlyOverrides" at bounding box center [711, 391] width 308 height 36
click at [567, 391] on input "settings.onlyOverrides" at bounding box center [566, 391] width 1 height 1
click at [748, 373] on label "settings.onlyOverrides" at bounding box center [711, 391] width 308 height 36
click at [567, 391] on input "settings.onlyOverrides" at bounding box center [566, 391] width 1 height 1
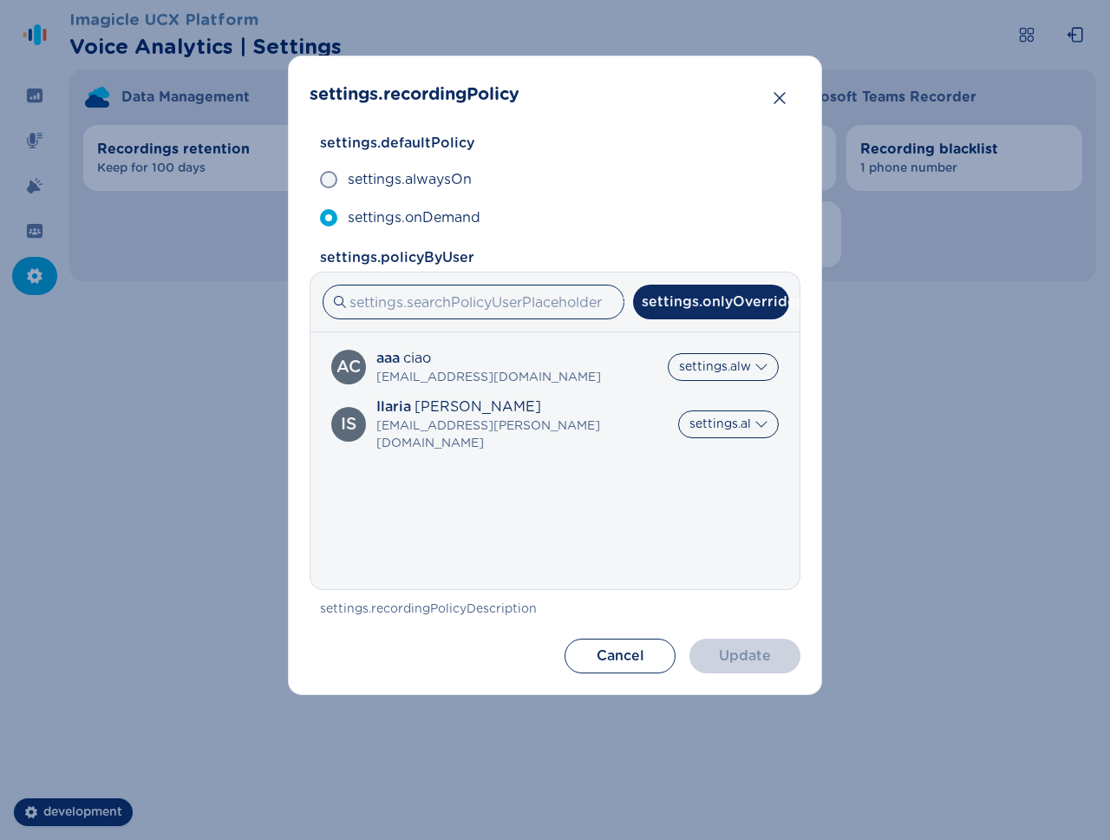
click at [729, 419] on section "settings.allUsers settings.onlyOverrides" at bounding box center [711, 373] width 330 height 94
click at [666, 514] on div "ac aaa ciao [EMAIL_ADDRESS][DOMAIN_NAME] [DOMAIN_NAME] settings.alwaysOn settin…" at bounding box center [554, 460] width 489 height 257
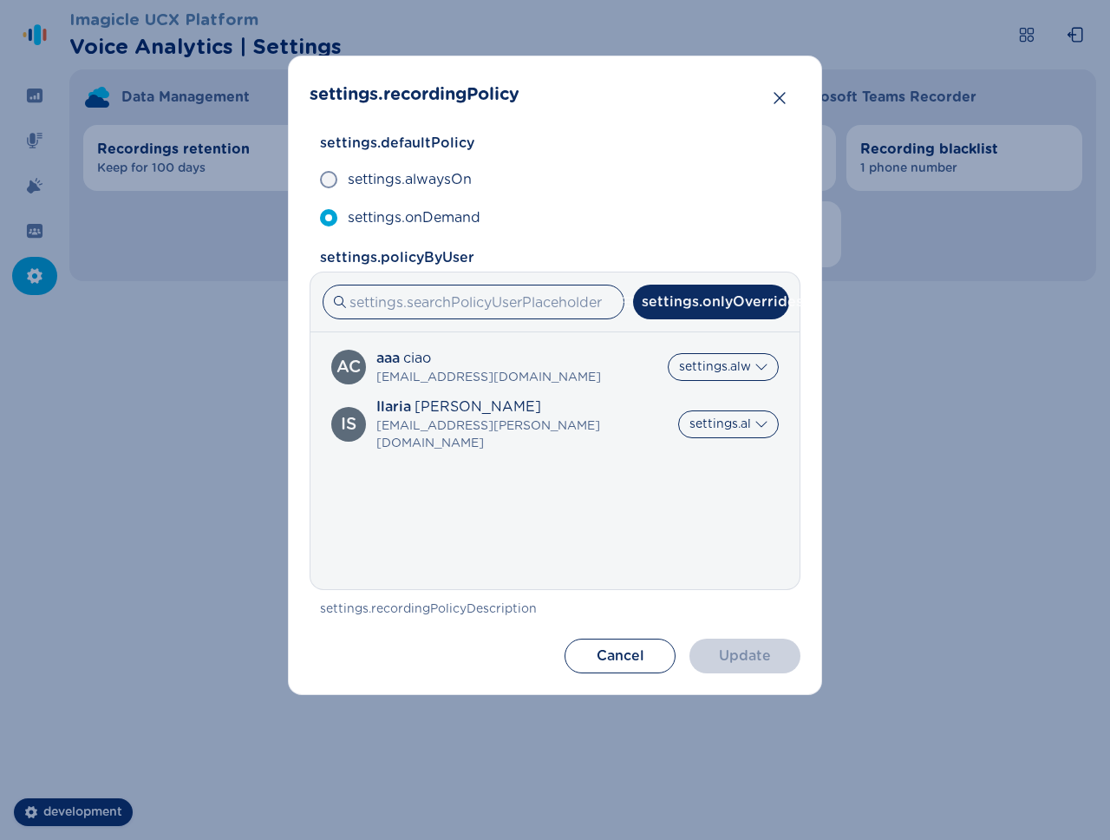
click at [767, 352] on label "settings.allUsers" at bounding box center [711, 355] width 308 height 36
click at [567, 355] on input "settings.allUsers" at bounding box center [566, 355] width 1 height 1
radio input "true"
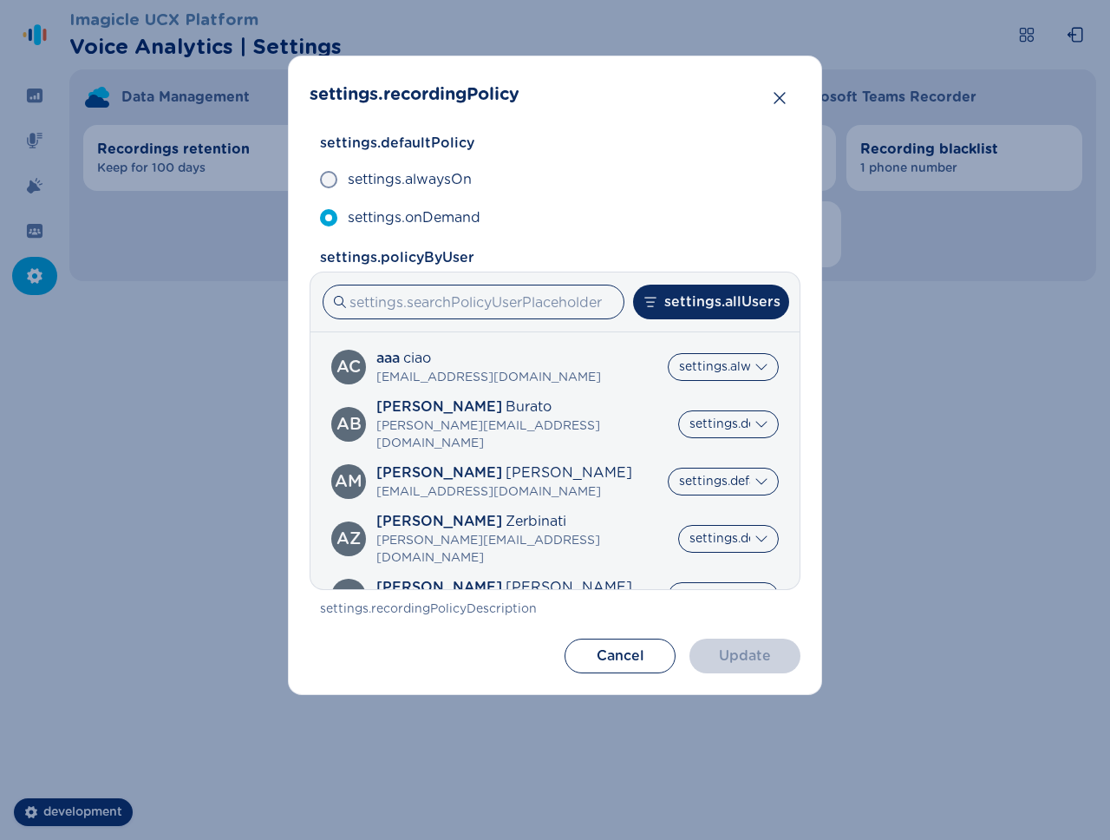
click at [764, 363] on label "settings.allUsers" at bounding box center [711, 355] width 308 height 36
click at [567, 356] on input "settings.allUsers" at bounding box center [566, 355] width 1 height 1
click at [749, 369] on label "settings.allUsers" at bounding box center [711, 355] width 308 height 36
click at [567, 356] on input "settings.allUsers" at bounding box center [566, 355] width 1 height 1
click at [728, 304] on button "settings.allUsers" at bounding box center [711, 301] width 156 height 35
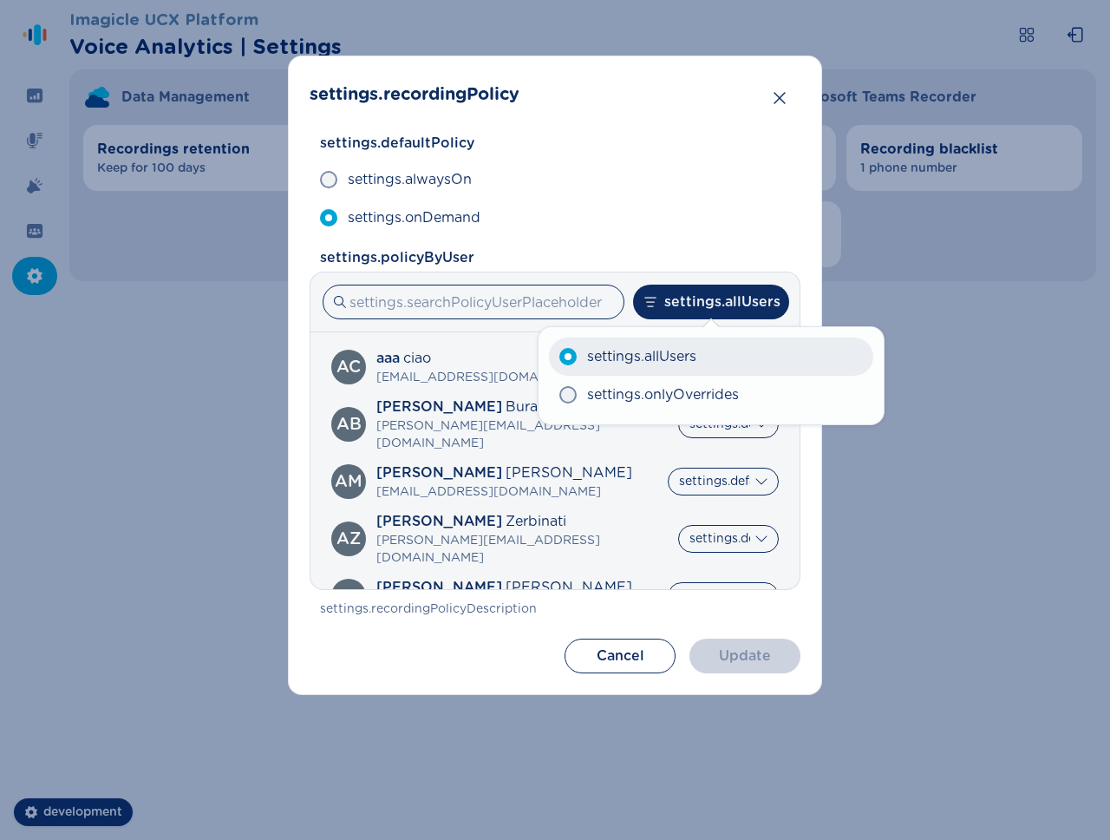
click at [694, 356] on span "settings.allUsers" at bounding box center [641, 356] width 109 height 21
click at [559, 356] on input "settings.allUsers" at bounding box center [559, 356] width 1 height 1
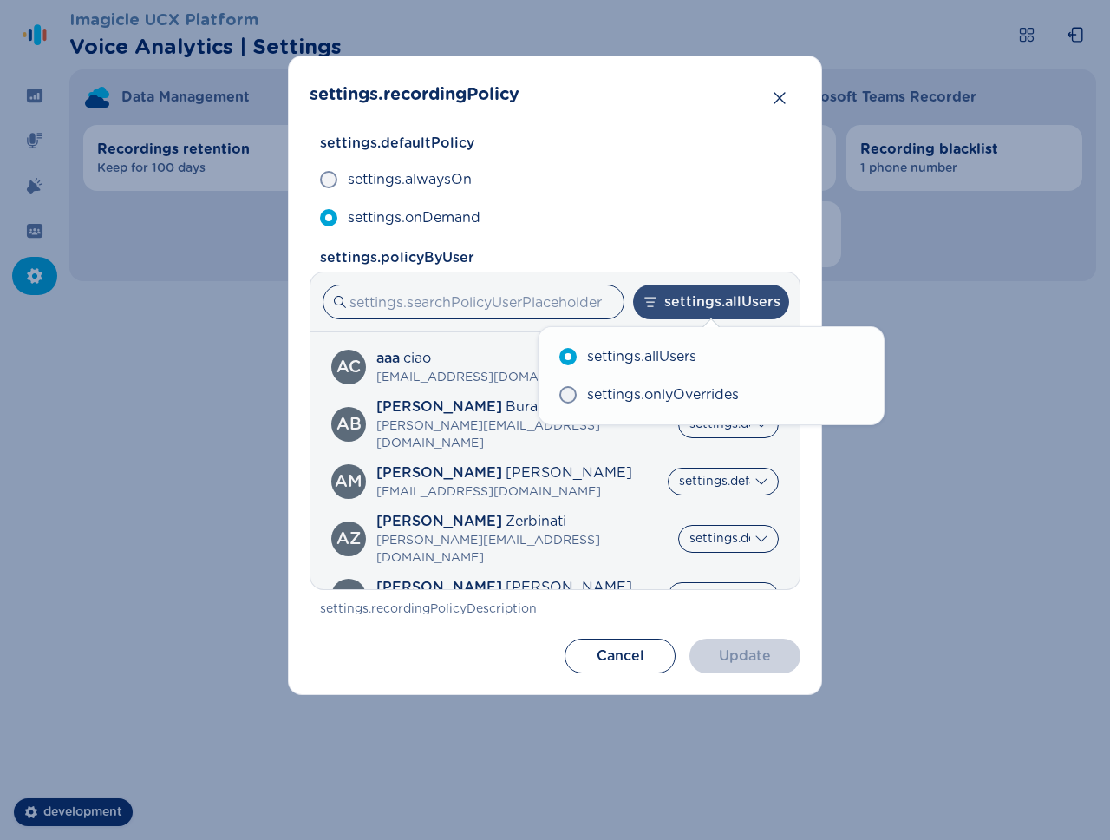
click at [710, 310] on button "settings.allUsers" at bounding box center [711, 301] width 156 height 35
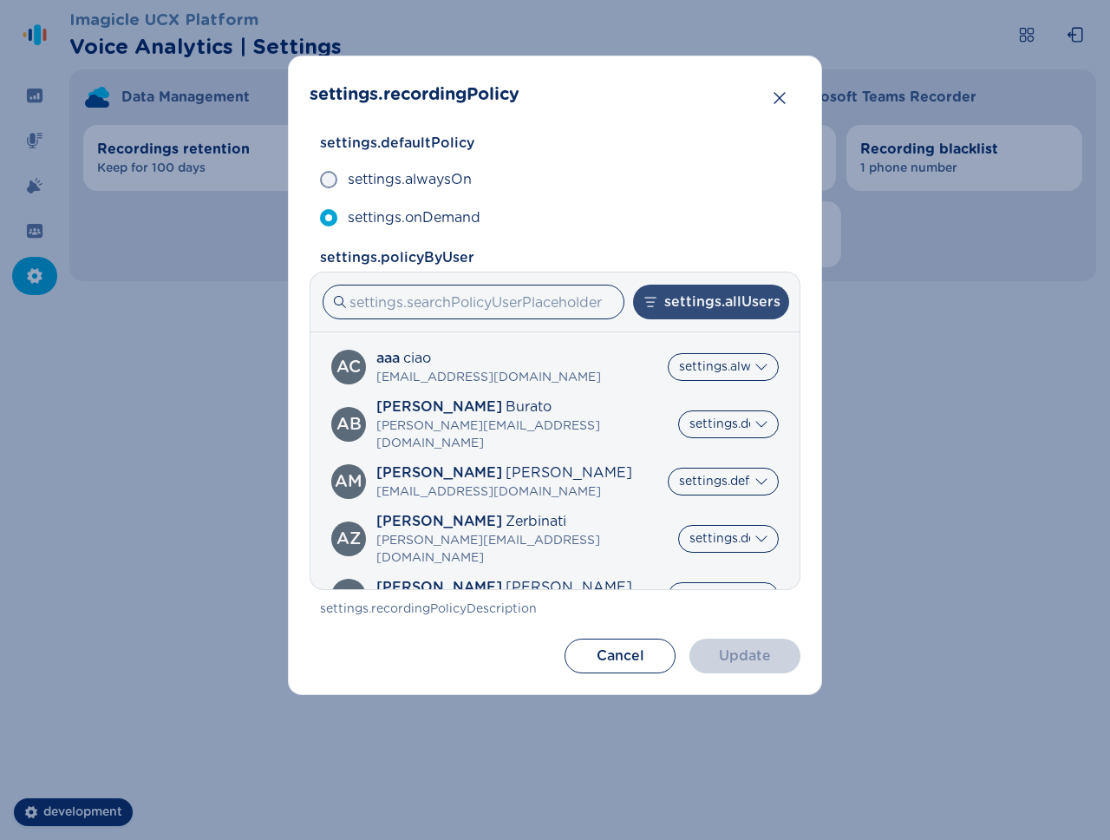
click at [710, 308] on button "settings.allUsers" at bounding box center [711, 301] width 156 height 35
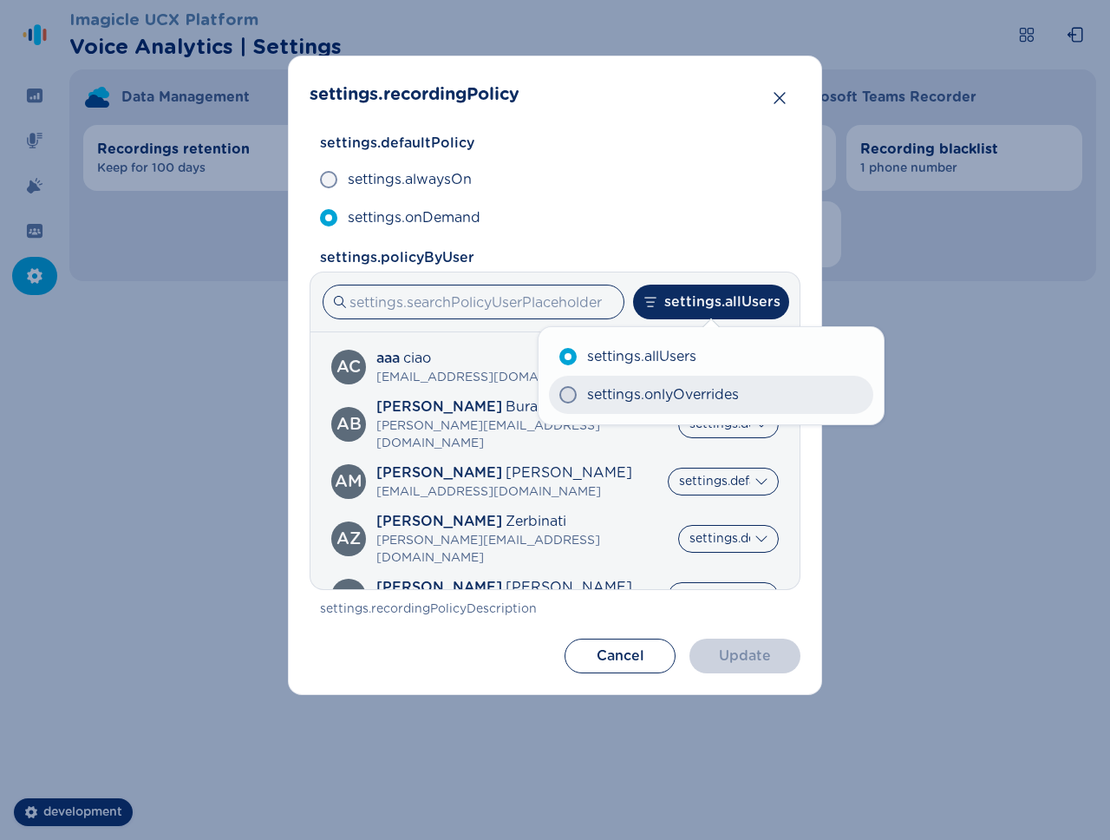
click at [667, 403] on span "settings.onlyOverrides" at bounding box center [663, 394] width 152 height 21
click at [559, 395] on input "settings.onlyOverrides" at bounding box center [559, 395] width 1 height 1
radio input "true"
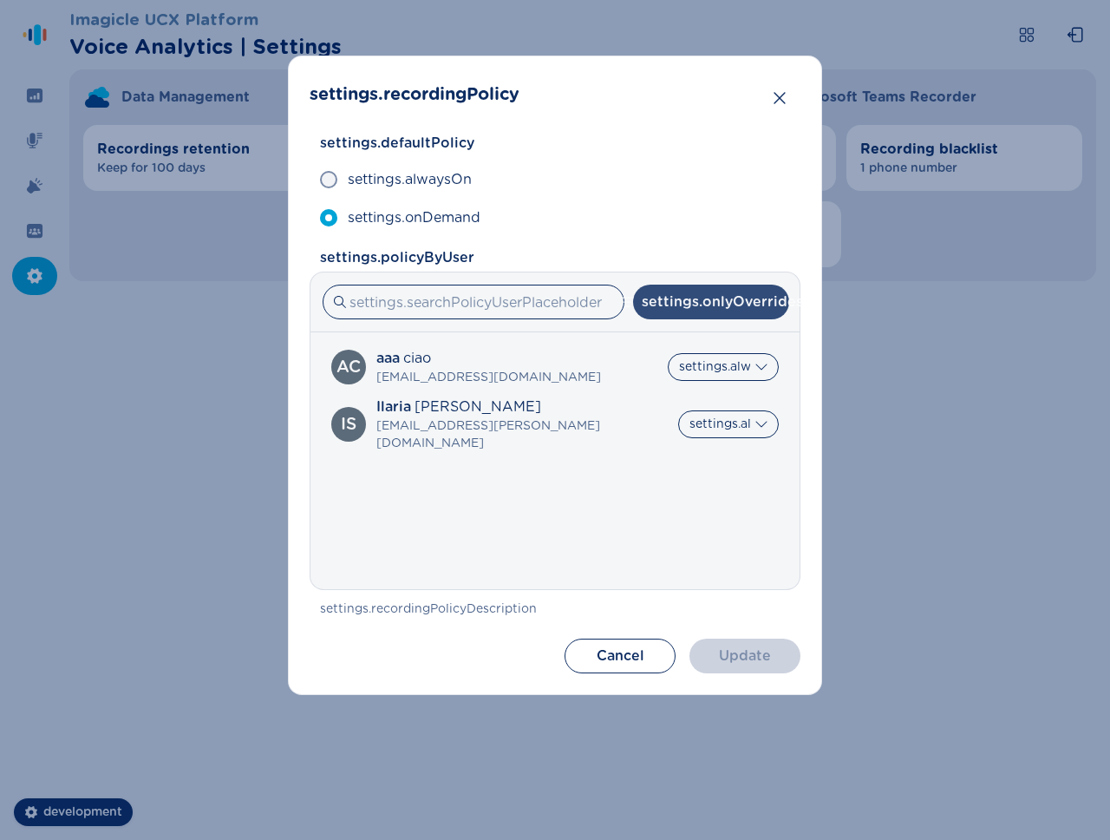
click at [713, 298] on button "settings.onlyOverrides" at bounding box center [711, 301] width 156 height 35
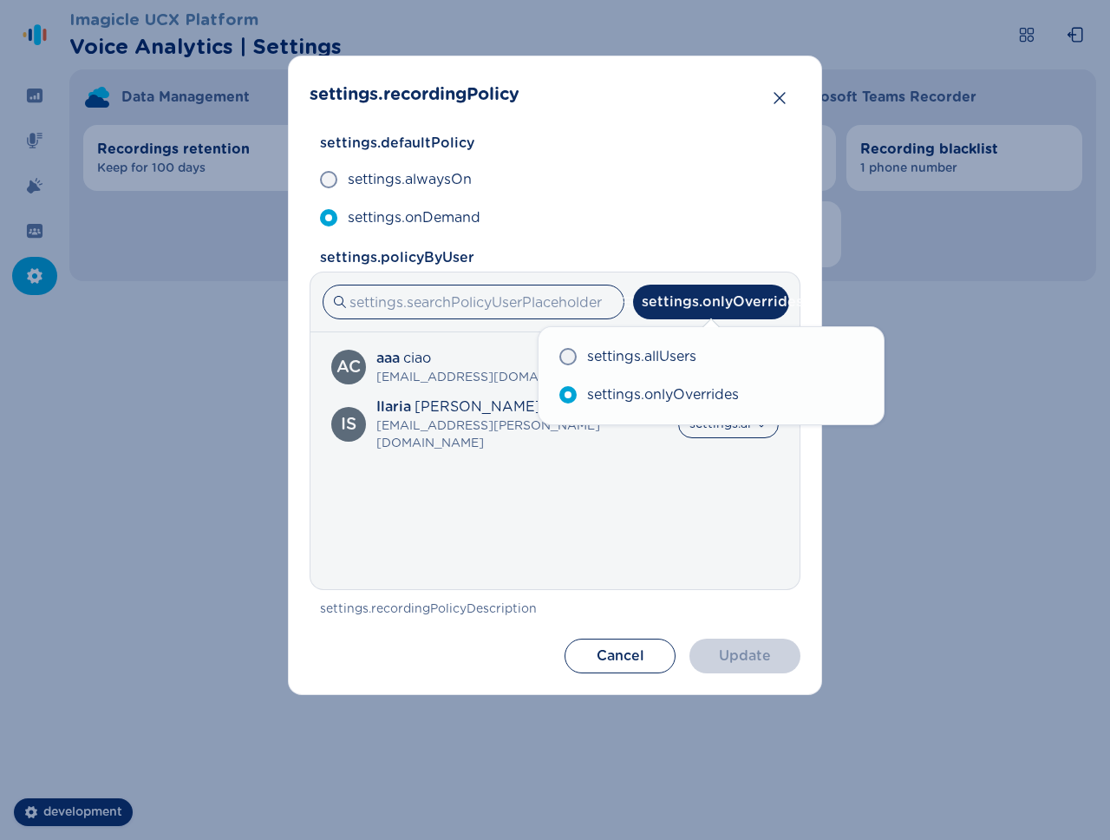
click at [701, 326] on section "settings.allUsers settings.onlyOverrides" at bounding box center [711, 375] width 347 height 99
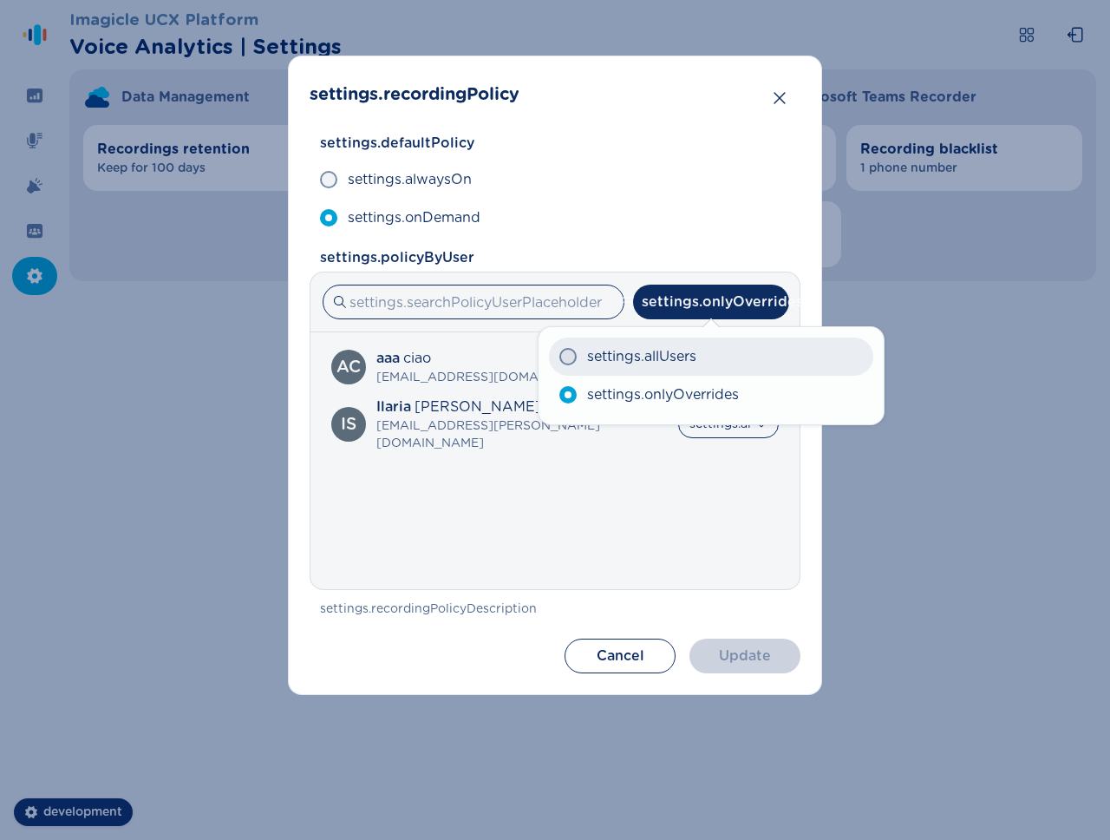
click at [696, 346] on span "settings.allUsers" at bounding box center [641, 356] width 109 height 21
click at [559, 356] on input "settings.allUsers" at bounding box center [559, 356] width 1 height 1
radio input "true"
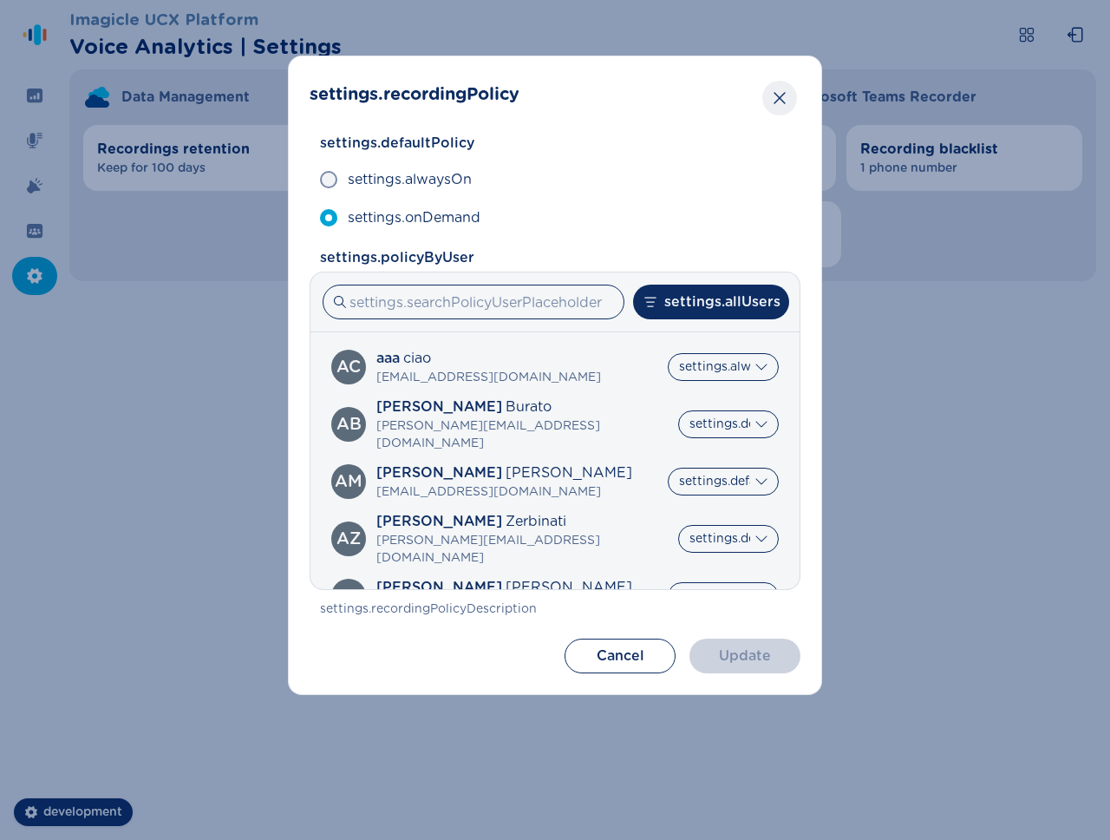
click at [785, 91] on icon "Close" at bounding box center [779, 97] width 17 height 17
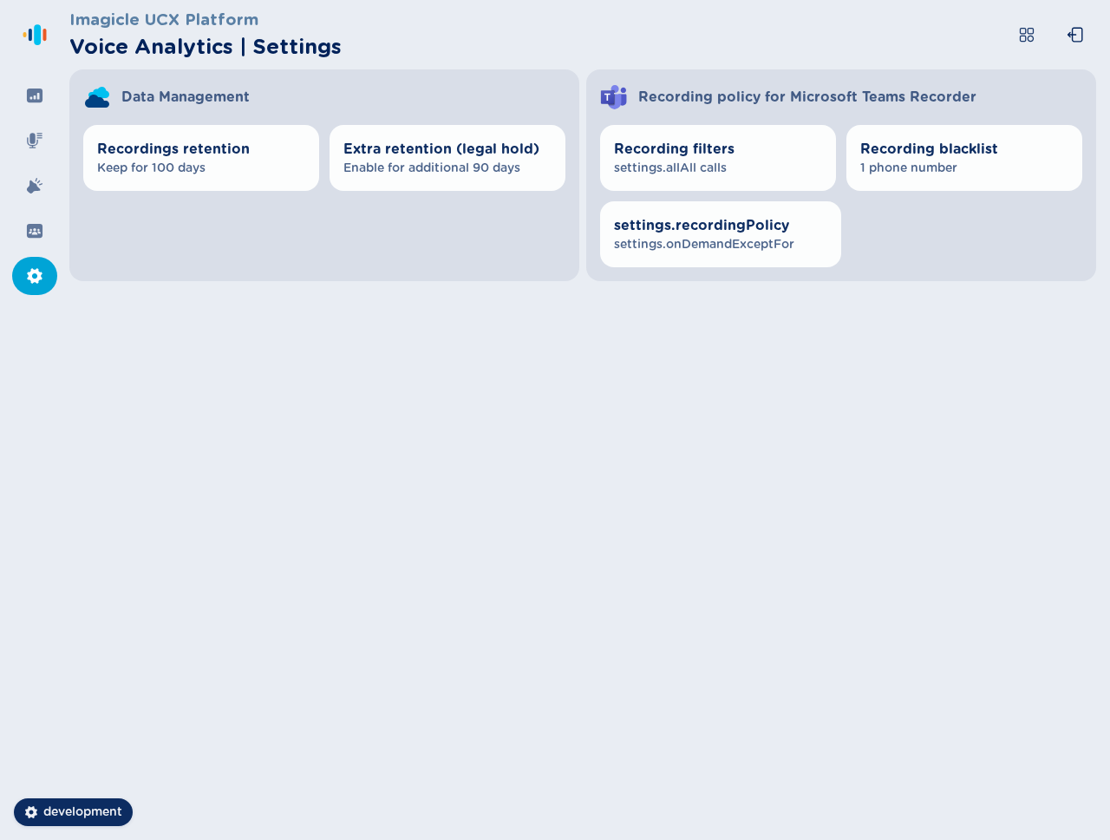
click at [778, 402] on div "Imagicle UCX Platform Voice Analytics | Settings Data Management Recordings ret…" at bounding box center [589, 420] width 1041 height 840
